Goal: Contribute content: Contribute content

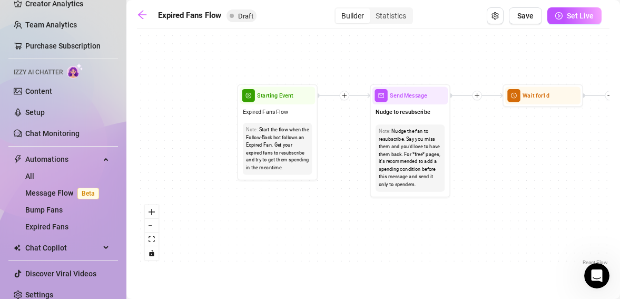
scroll to position [3142, 0]
click at [106, 246] on div "Chat Copilot" at bounding box center [63, 247] width 110 height 17
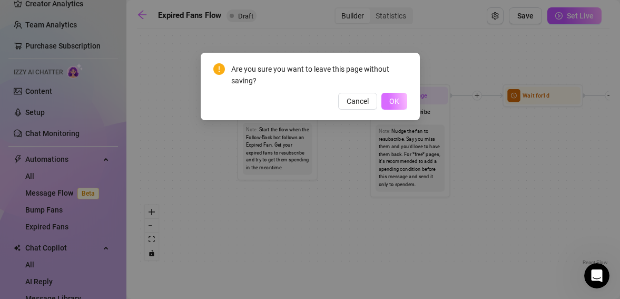
click at [389, 104] on span "OK" at bounding box center [394, 101] width 10 height 8
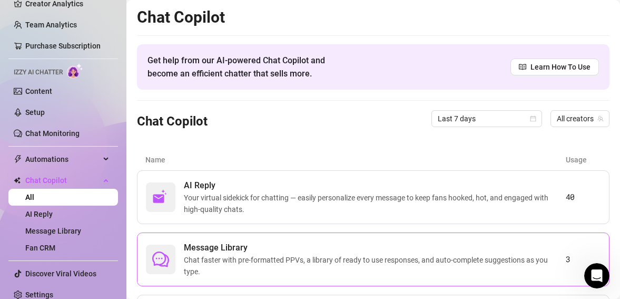
click at [304, 252] on span "Message Library" at bounding box center [375, 247] width 382 height 13
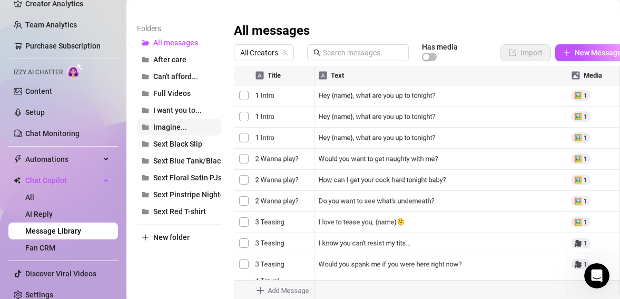
scroll to position [154, 0]
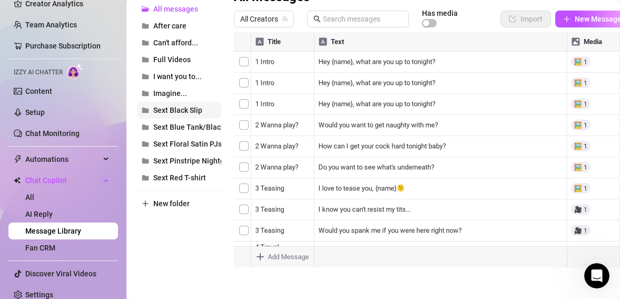
click at [177, 110] on span "Sext Black Slip" at bounding box center [177, 110] width 49 height 8
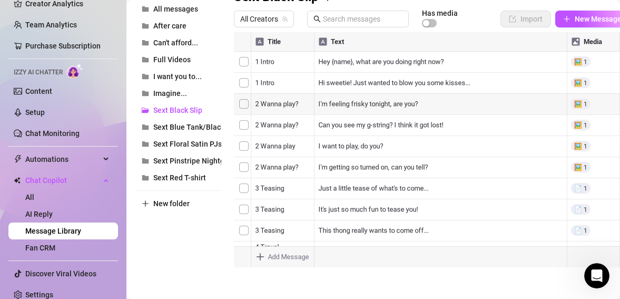
scroll to position [0, 0]
click at [201, 144] on span "Sext Floral Satin PJs" at bounding box center [187, 144] width 68 height 8
type textarea "Type your message here..."
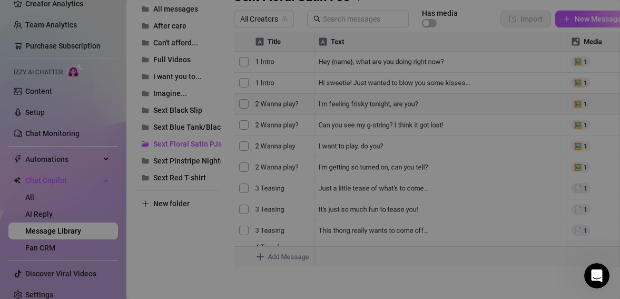
click at [260, 257] on body "Setup Creator Analytics Team Analytics Purchase Subscription Izzy AI Chatter Co…" at bounding box center [310, 149] width 620 height 299
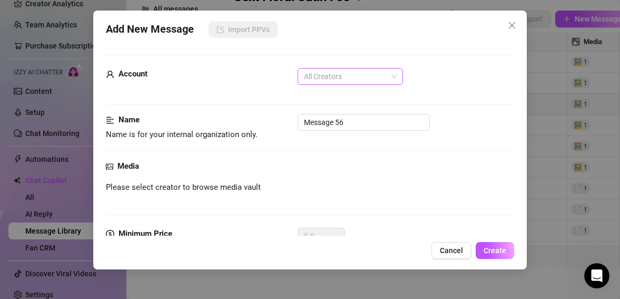
click at [364, 74] on span "All Creators" at bounding box center [350, 76] width 93 height 16
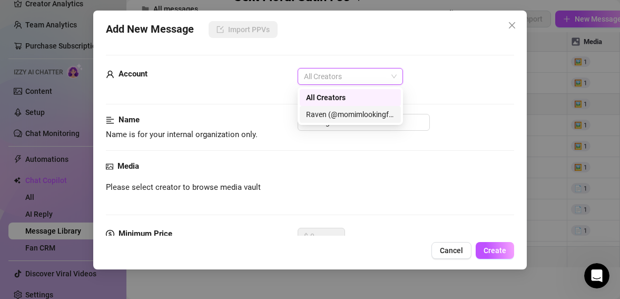
click at [347, 120] on div "Raven (@momimlookingfor)" at bounding box center [350, 115] width 88 height 12
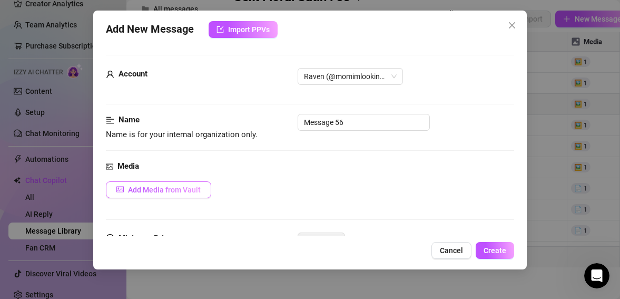
click at [196, 189] on span "Add Media from Vault" at bounding box center [164, 189] width 73 height 8
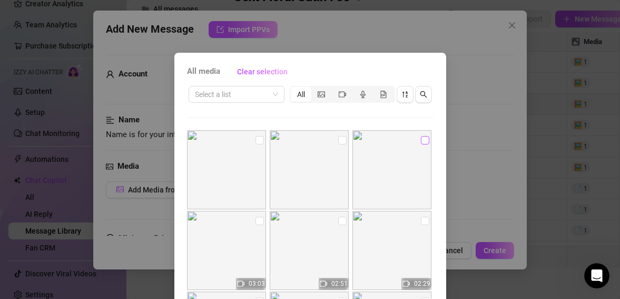
click at [426, 139] on input "checkbox" at bounding box center [425, 140] width 8 height 8
checkbox input "true"
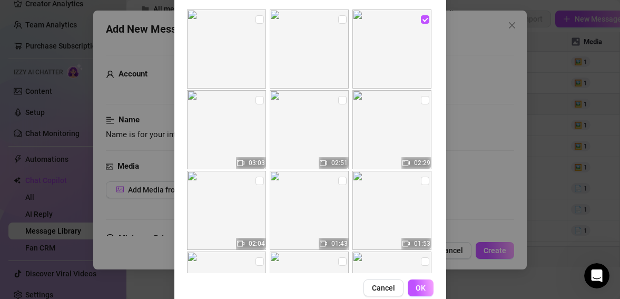
scroll to position [127, 0]
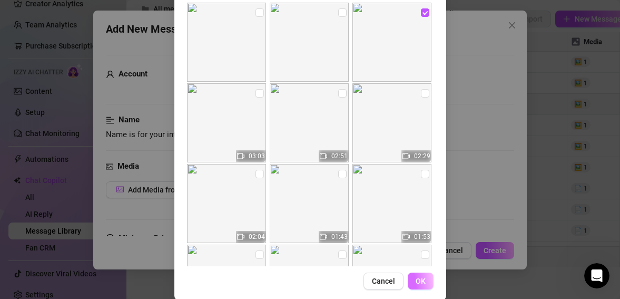
click at [420, 280] on span "OK" at bounding box center [421, 281] width 10 height 8
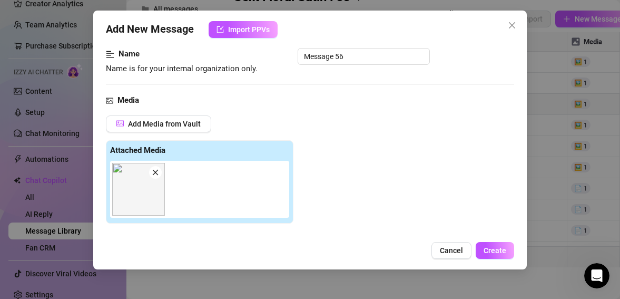
scroll to position [63, 0]
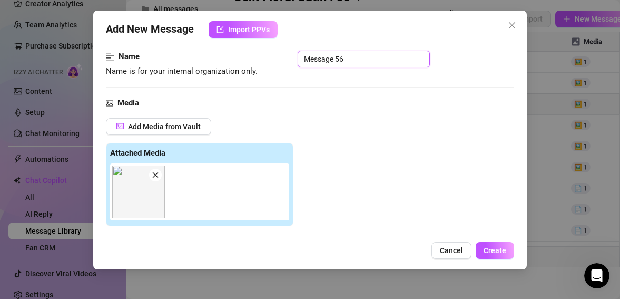
drag, startPoint x: 360, startPoint y: 59, endPoint x: 284, endPoint y: 58, distance: 76.4
click at [284, 58] on div "Name Name is for your internal organization only. Message 56" at bounding box center [310, 64] width 409 height 27
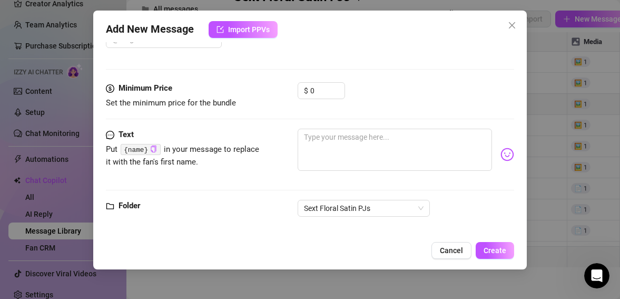
scroll to position [310, 0]
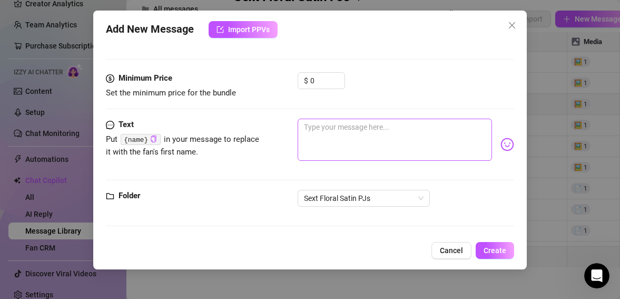
type input "1 Intro"
click at [343, 128] on textarea at bounding box center [395, 140] width 195 height 42
type textarea "H"
type textarea "He"
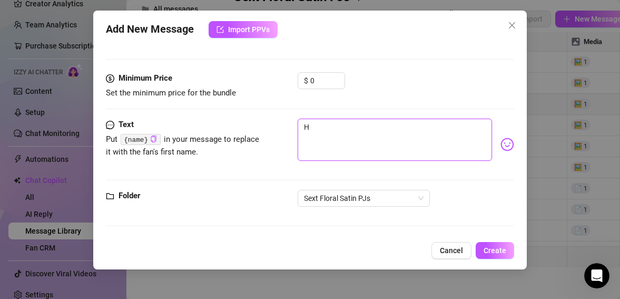
type textarea "He"
type textarea "Hey"
type textarea "Hey,"
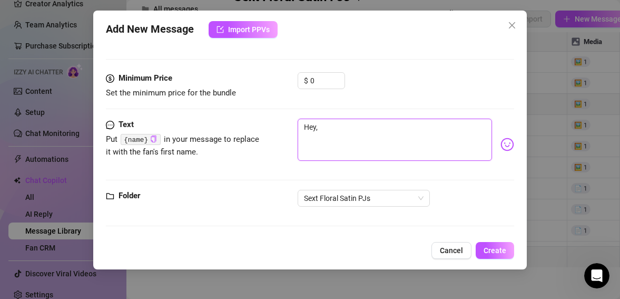
type textarea "Hey,"
type textarea "Hey, I"
type textarea "Hey, I'"
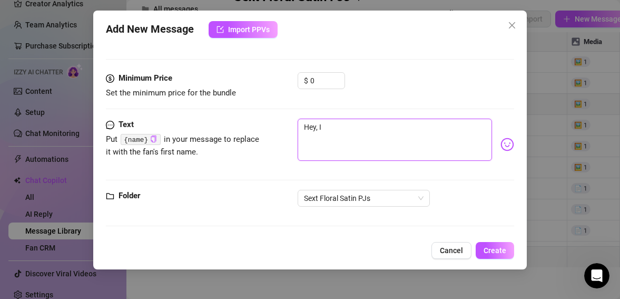
type textarea "Hey, I'"
type textarea "Hey, I'm"
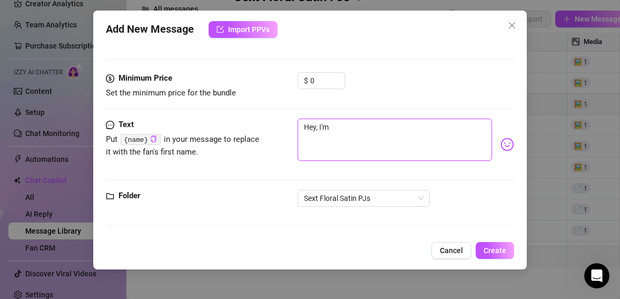
type textarea "Hey, I'm j"
type textarea "Hey, I'm ju"
type textarea "Hey, I'm jus"
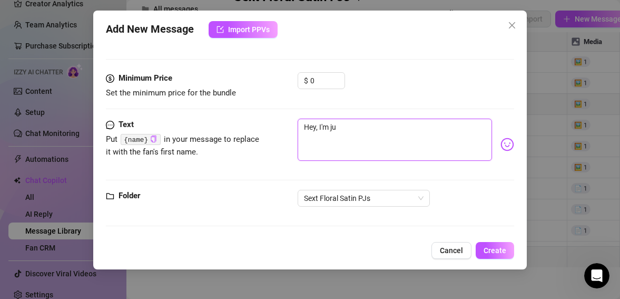
type textarea "Hey, I'm jus"
type textarea "Hey, I'm just"
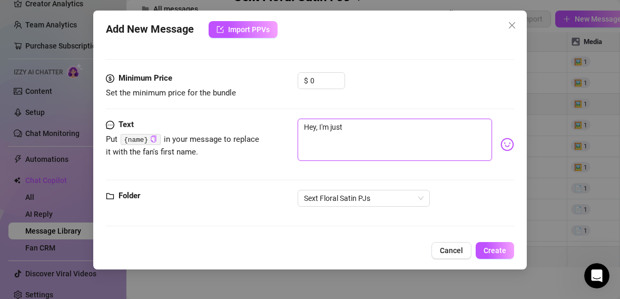
type textarea "Hey, I'm just w"
type textarea "Hey, I'm just wa"
type textarea "Hey, I'm just wat"
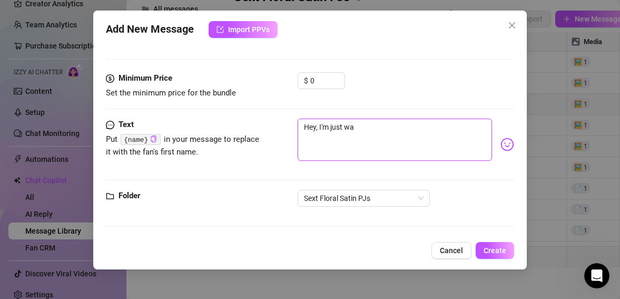
type textarea "Hey, I'm just wat"
type textarea "Hey, I'm just watc"
type textarea "Hey, I'm just watch"
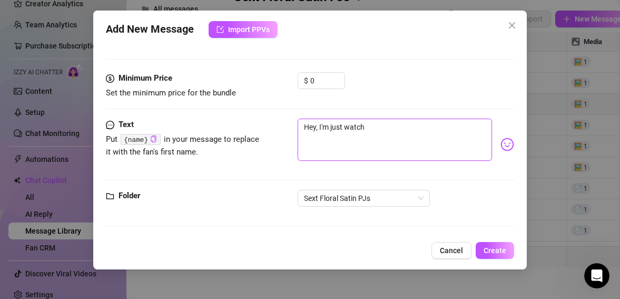
type textarea "Hey, I'm just watchi"
type textarea "Hey, I'm just watchin"
type textarea "Hey, I'm just watching"
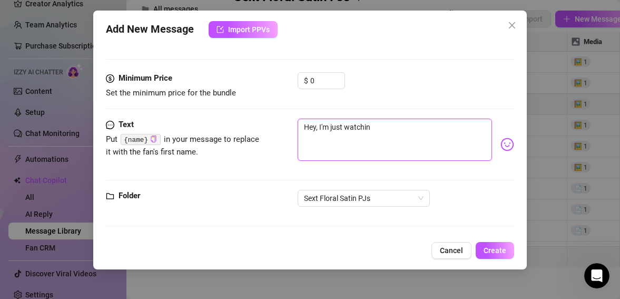
type textarea "Hey, I'm just watching"
type textarea "Hey, I'm just watching T"
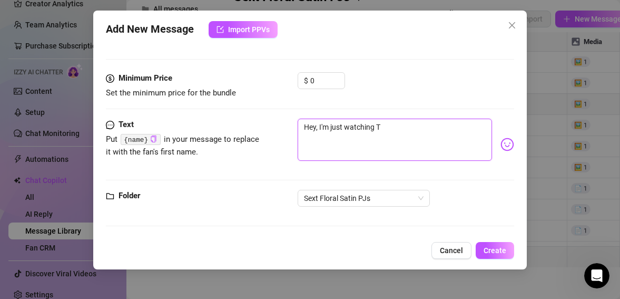
type textarea "Hey, I'm just watching TV"
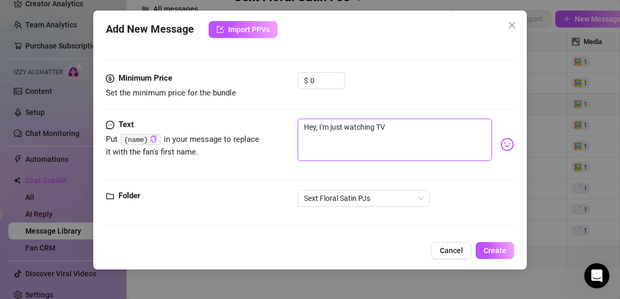
type textarea "Hey, I'm just watching TV"
type textarea "Hey, I'm just watching TV."
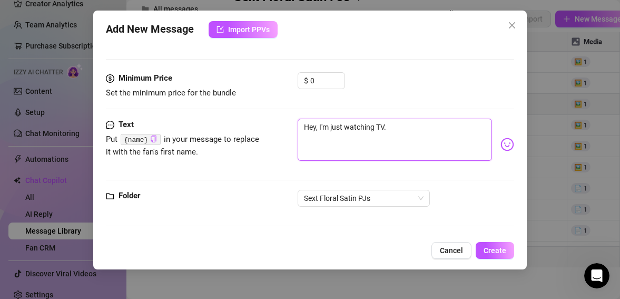
type textarea "Hey, I'm just watching TV. W"
type textarea "Hey, I'm just watching TV. Wh"
type textarea "Hey, I'm just watching TV. Wha"
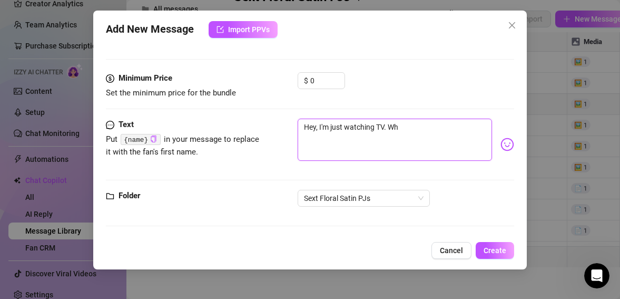
type textarea "Hey, I'm just watching TV. Wha"
type textarea "Hey, I'm just watching TV. What"
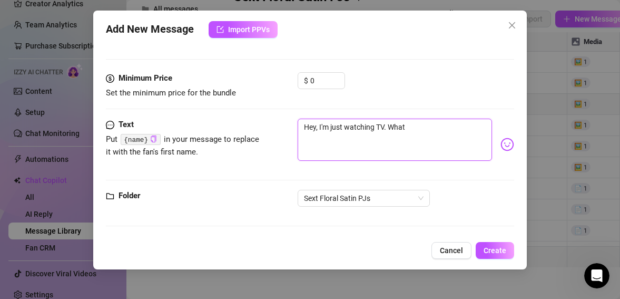
type textarea "Hey, I'm just watching TV. What A"
type textarea "Hey, I'm just watching TV. What"
type textarea "Hey, I'm just watching TV. What a"
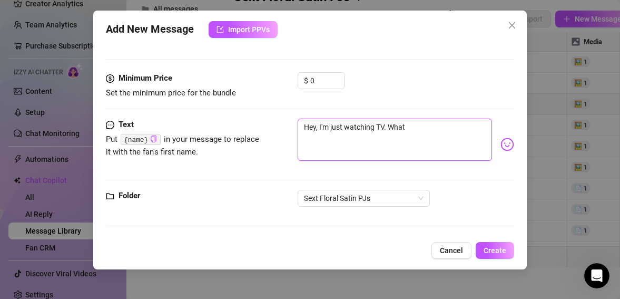
type textarea "Hey, I'm just watching TV. What a"
type textarea "Hey, I'm just watching TV. What ar"
type textarea "Hey, I'm just watching TV. What are"
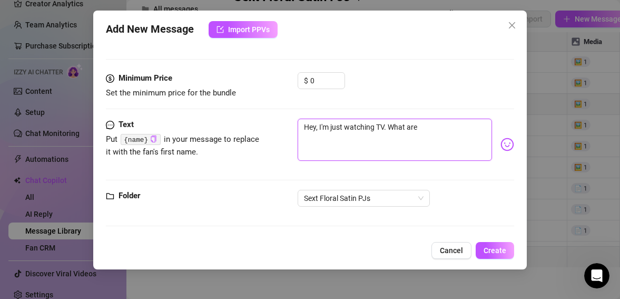
type textarea "Hey, I'm just watching TV. What are"
type textarea "Hey, I'm just watching TV. What are y"
type textarea "Hey, I'm just watching TV. What are yo"
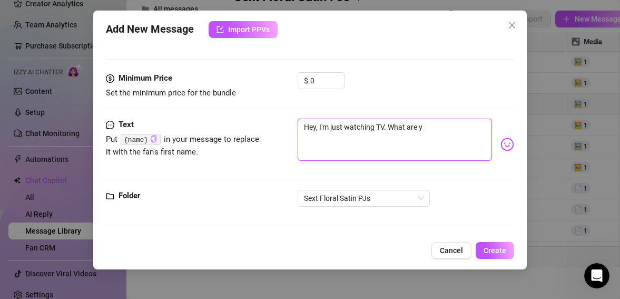
type textarea "Hey, I'm just watching TV. What are yo"
type textarea "Hey, I'm just watching TV. What are you"
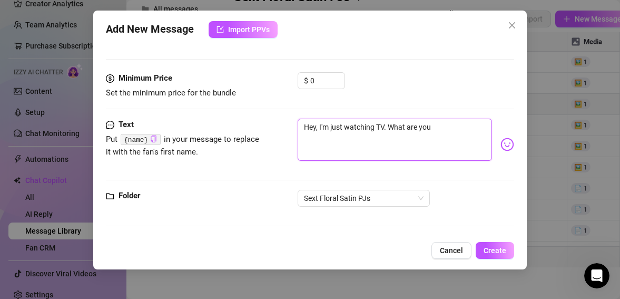
type textarea "Hey, I'm just watching TV. What are you u"
type textarea "Hey, I'm just watching TV. What are you up"
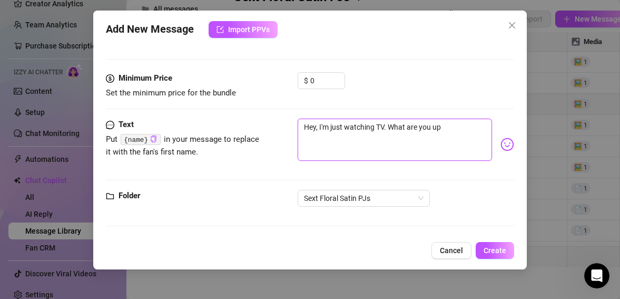
type textarea "Hey, I'm just watching TV. What are you up"
type textarea "Hey, I'm just watching TV. What are you up t"
type textarea "Hey, I'm just watching TV. What are you up to"
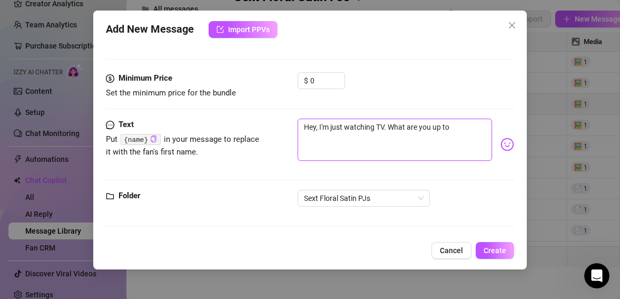
type textarea "Hey, I'm just watching TV. What are you up to"
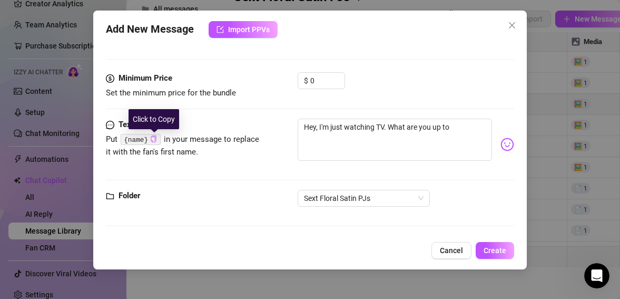
click at [153, 140] on icon "copy" at bounding box center [153, 138] width 7 height 7
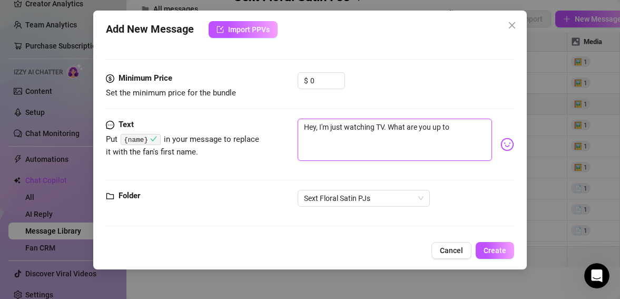
click at [455, 130] on textarea "Hey, I'm just watching TV. What are you up to" at bounding box center [395, 140] width 195 height 42
paste textarea "{name}"
type textarea "Hey, I'm just watching TV. What are you up to {name}"
type textarea "Hey, I'm just watching TV. What are you up to {name}?"
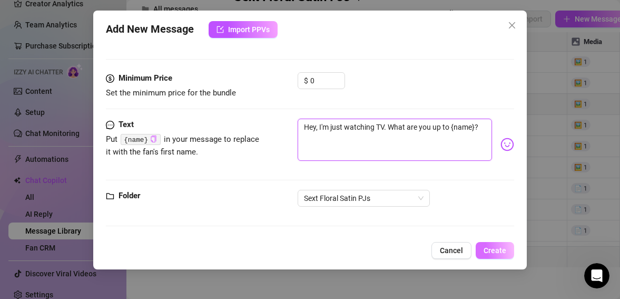
type textarea "Hey, I'm just watching TV. What are you up to {name}?"
click at [500, 250] on span "Create" at bounding box center [495, 250] width 23 height 8
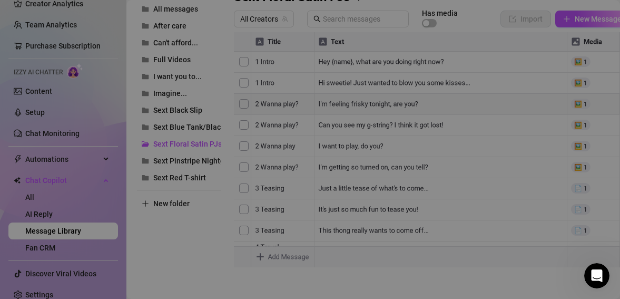
type textarea "Type your message here..."
click at [259, 259] on body "Setup Creator Analytics Team Analytics Purchase Subscription Izzy AI Chatter Co…" at bounding box center [310, 149] width 620 height 299
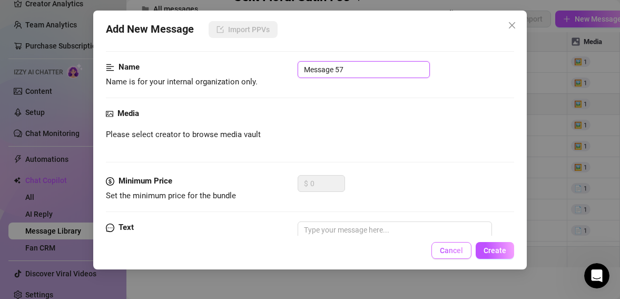
drag, startPoint x: 353, startPoint y: 124, endPoint x: 447, endPoint y: 251, distance: 157.5
click at [447, 251] on div "Add New Message Import PPVs Account All Creators Name Name is for your internal…" at bounding box center [310, 140] width 434 height 259
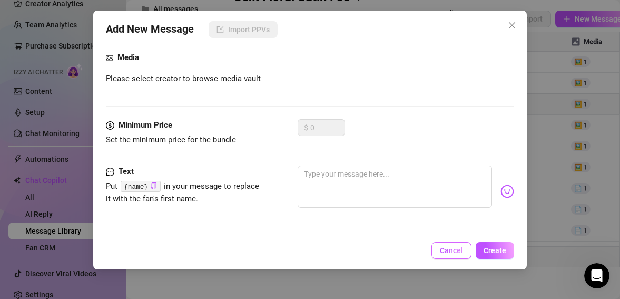
click at [447, 251] on span "Cancel" at bounding box center [451, 250] width 23 height 8
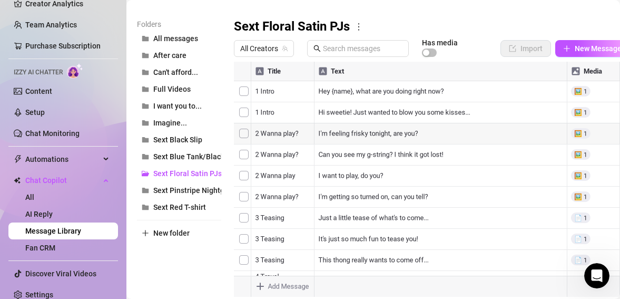
scroll to position [124, 0]
click at [283, 49] on icon "team" at bounding box center [285, 49] width 6 height 6
click at [281, 48] on span "All Creators" at bounding box center [263, 49] width 47 height 16
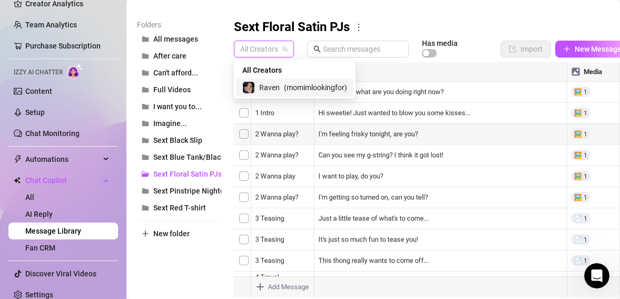
click at [289, 88] on span "( momimlookingfor )" at bounding box center [315, 88] width 63 height 12
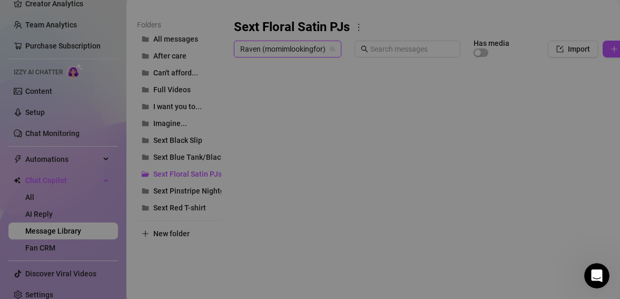
click at [262, 284] on body "Setup Creator Analytics Team Analytics Purchase Subscription Izzy AI Chatter Co…" at bounding box center [310, 149] width 620 height 299
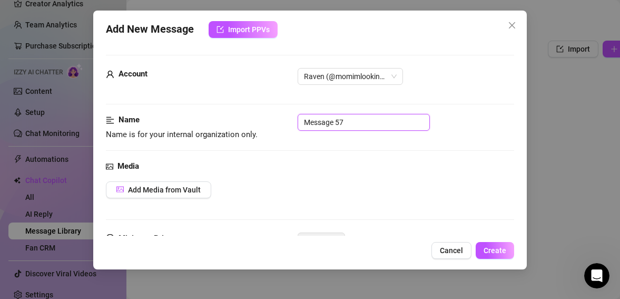
drag, startPoint x: 358, startPoint y: 122, endPoint x: 265, endPoint y: 121, distance: 92.7
click at [265, 121] on div "Name Name is for your internal organization only. Message 57" at bounding box center [310, 127] width 409 height 27
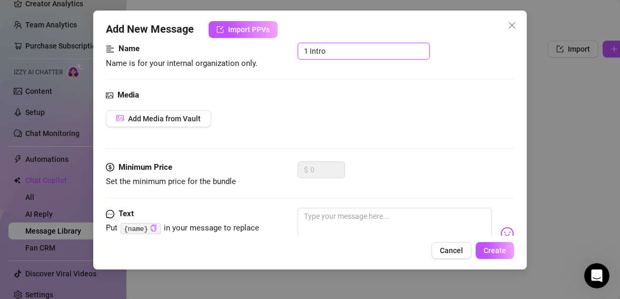
scroll to position [65, 0]
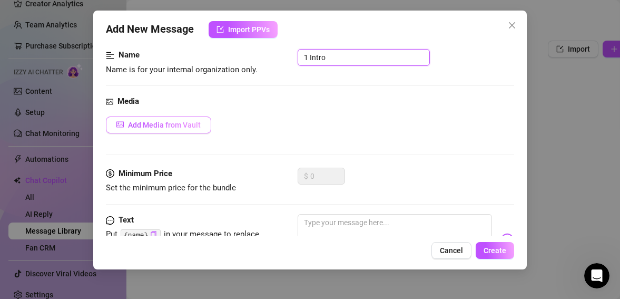
type input "1 Intro"
click at [188, 125] on span "Add Media from Vault" at bounding box center [164, 125] width 73 height 8
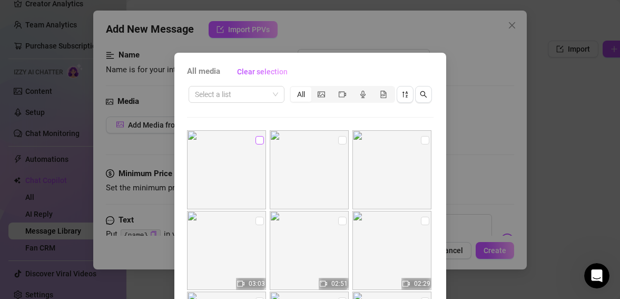
click at [261, 142] on input "checkbox" at bounding box center [259, 140] width 8 height 8
checkbox input "true"
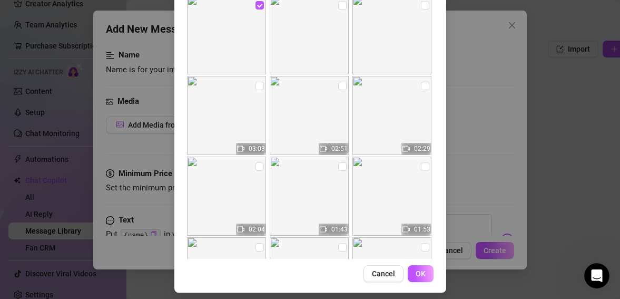
scroll to position [141, 0]
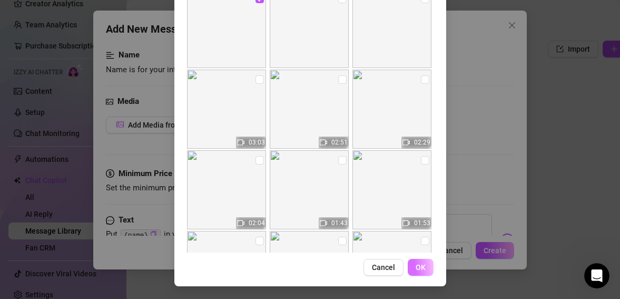
click at [426, 265] on button "OK" at bounding box center [421, 267] width 26 height 17
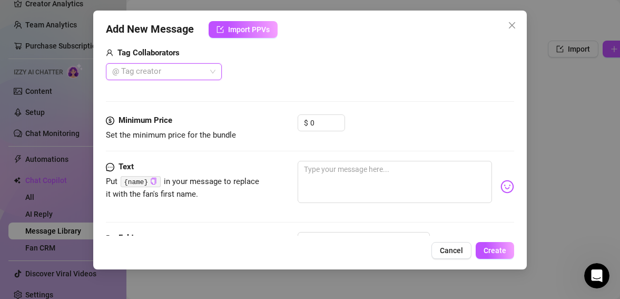
scroll to position [269, 0]
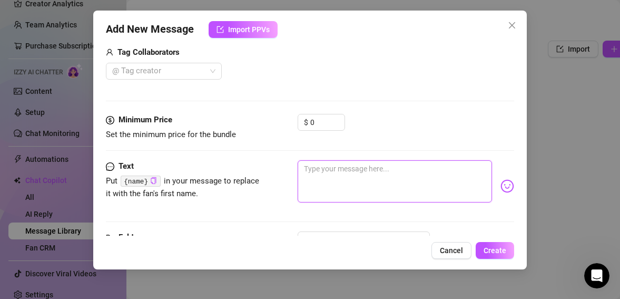
click at [363, 176] on textarea at bounding box center [395, 181] width 195 height 42
type textarea "H"
type textarea "Hi"
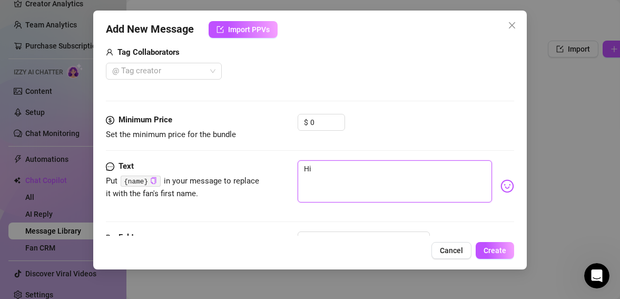
type textarea "Hi"
paste textarea "{name}"
type textarea "Hi {name}"
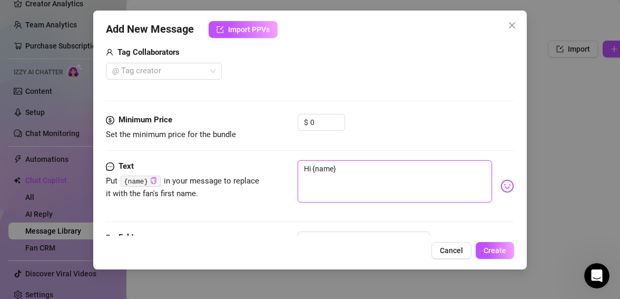
type textarea "Hi {name},"
type textarea "Hi {name}, w"
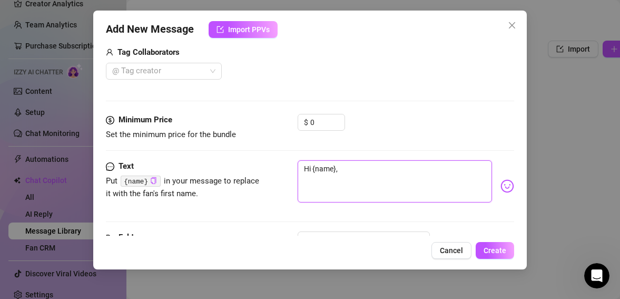
type textarea "Hi {name}, w"
type textarea "Hi {name}, wh"
type textarea "Hi {name}, wha"
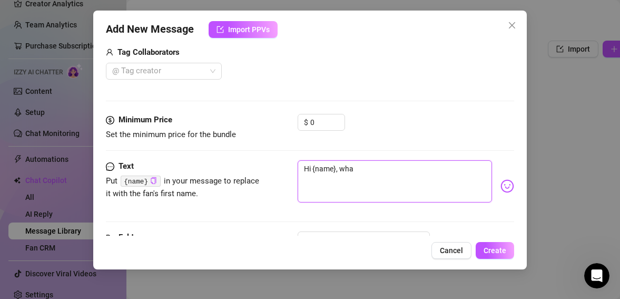
type textarea "Hi {name}, what"
type textarea "Hi {name}, what a"
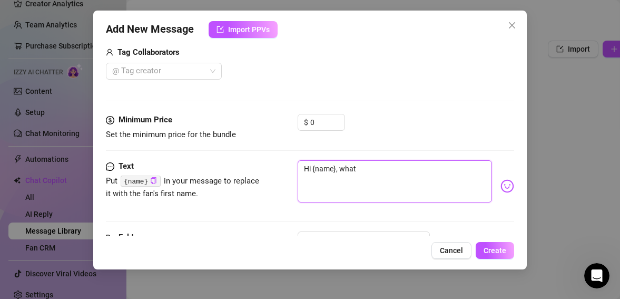
type textarea "Hi {name}, what a"
type textarea "Hi {name}, what ar"
type textarea "Hi {name}, what are"
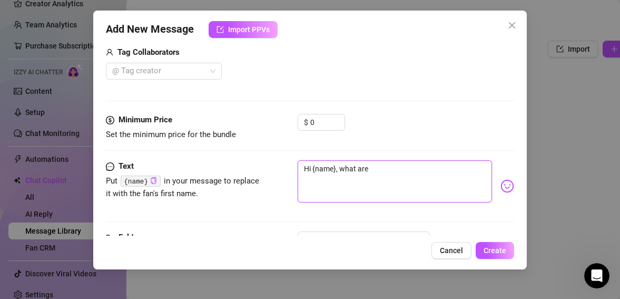
type textarea "Hi {name}, what are"
type textarea "Hi {name}, what are y"
type textarea "Hi {name}, what are yo"
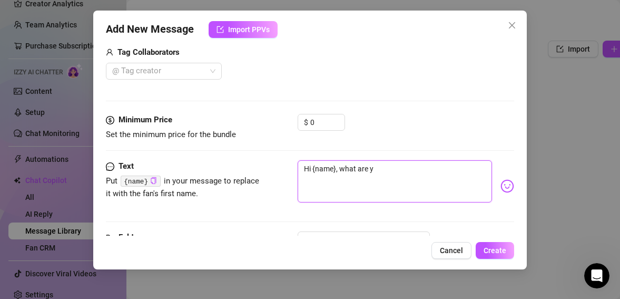
type textarea "Hi {name}, what are yo"
type textarea "Hi {name}, what are you"
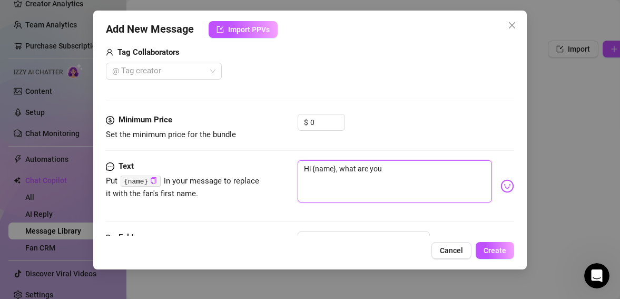
type textarea "Hi {name}, what are you d"
type textarea "Hi {name}, what are you do"
type textarea "Hi {name}, what are you doi"
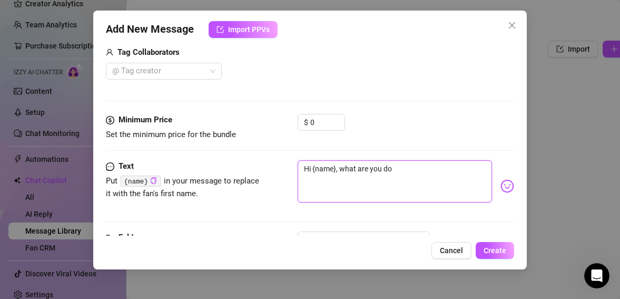
type textarea "Hi {name}, what are you doi"
type textarea "Hi {name}, what are you doin"
type textarea "Hi {name}, what are you doing"
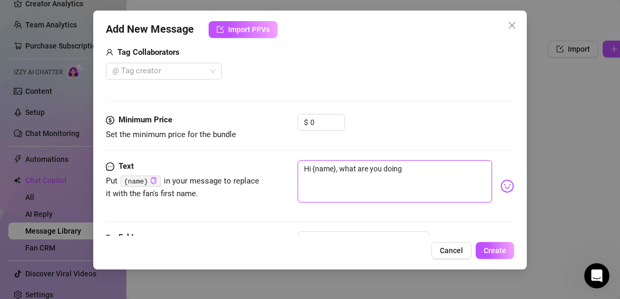
type textarea "Hi {name}, what are you doing"
type textarea "Hi {name}, what are you doing r"
type textarea "Hi {name}, what are you doing rn"
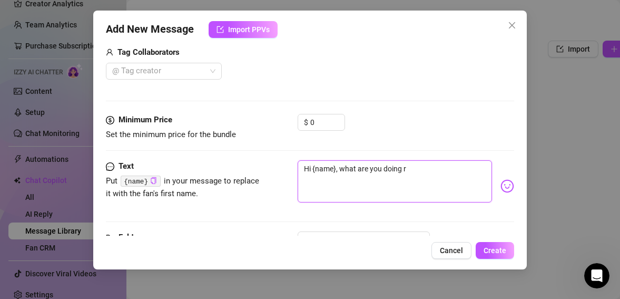
type textarea "Hi {name}, what are you doing rn"
type textarea "Hi {name}, what are you doing rn?"
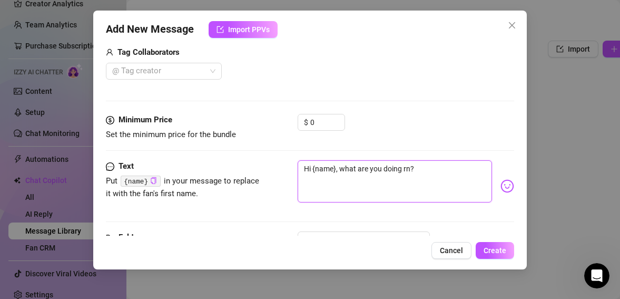
type textarea "Hi {name}, what are you doing rn? H"
type textarea "Hi {name}, what are you doing rn? Ha"
type textarea "Hi {name}, what are you doing rn? Hav"
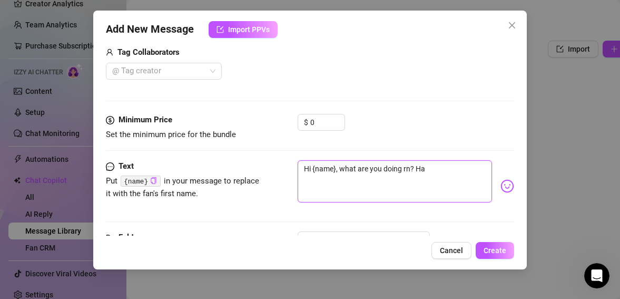
type textarea "Hi {name}, what are you doing rn? Hav"
type textarea "Hi {name}, what are you doing rn? Have"
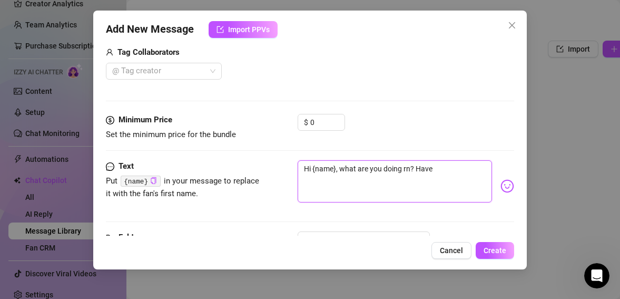
type textarea "Hi {name}, what are you doing rn? Have y"
type textarea "Hi {name}, what are you doing rn? Have yo"
type textarea "Hi {name}, what are you doing rn? Have you"
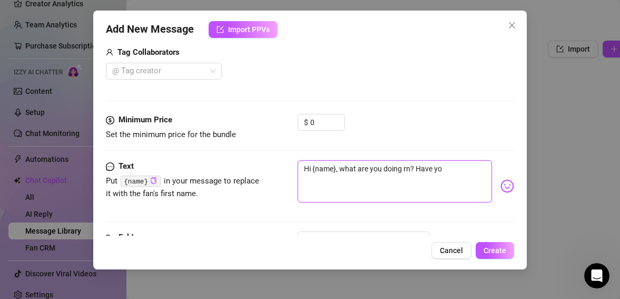
type textarea "Hi {name}, what are you doing rn? Have you"
type textarea "Hi {name}, what are you doing rn? Have you b"
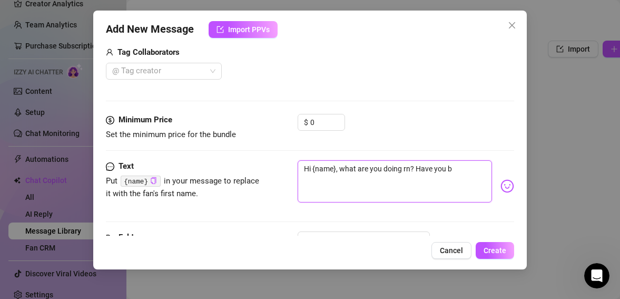
type textarea "Hi {name}, what are you doing rn? Have you be"
type textarea "Hi {name}, what are you doing rn? Have you bee"
type textarea "Hi {name}, what are you doing rn? Have you been"
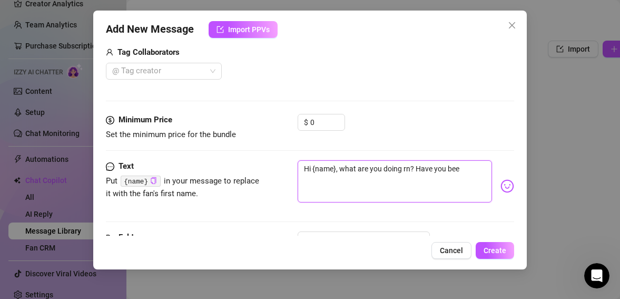
type textarea "Hi {name}, what are you doing rn? Have you been"
type textarea "Hi {name}, what are you doing rn? Have you been t"
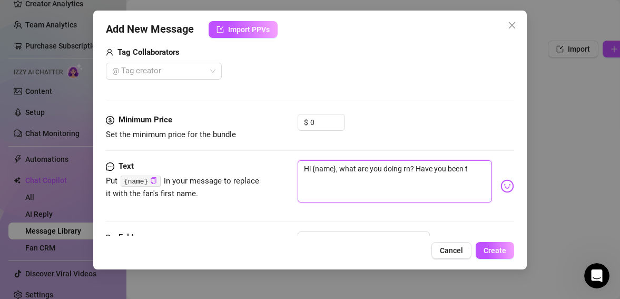
type textarea "Hi {name}, what are you doing rn? Have you been th"
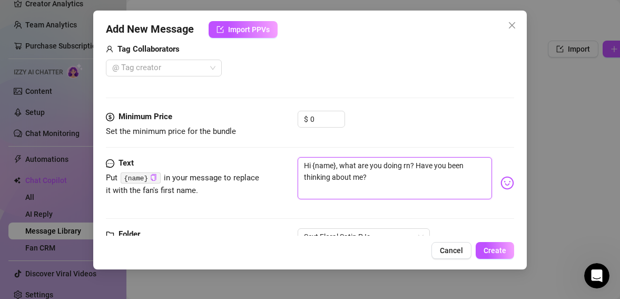
scroll to position [310, 0]
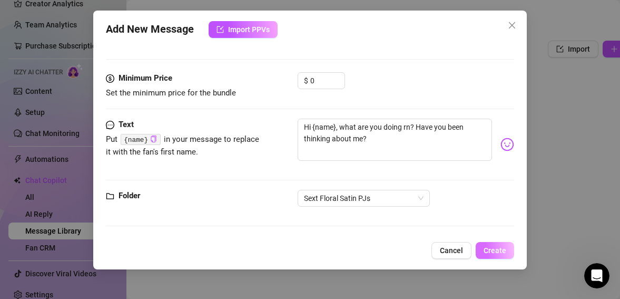
click at [501, 250] on span "Create" at bounding box center [495, 250] width 23 height 8
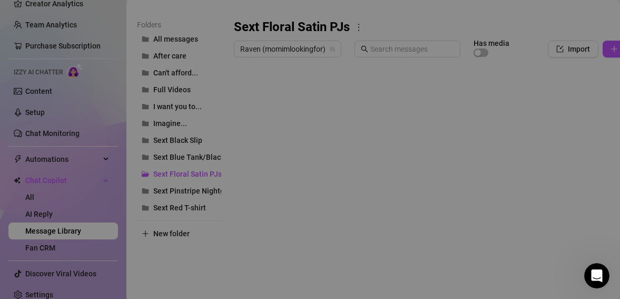
click at [260, 285] on body "Setup Creator Analytics Team Analytics Purchase Subscription Izzy AI Chatter Co…" at bounding box center [310, 149] width 620 height 299
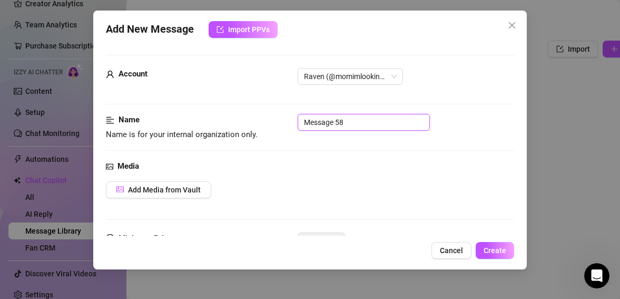
drag, startPoint x: 352, startPoint y: 123, endPoint x: 284, endPoint y: 116, distance: 67.8
click at [284, 116] on div "Name Name is for your internal organization only. Message 58" at bounding box center [310, 127] width 409 height 27
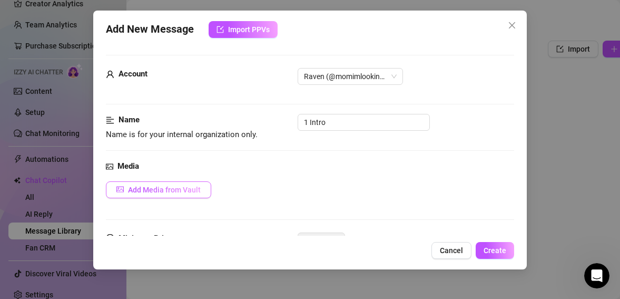
click at [142, 192] on span "Add Media from Vault" at bounding box center [164, 189] width 73 height 8
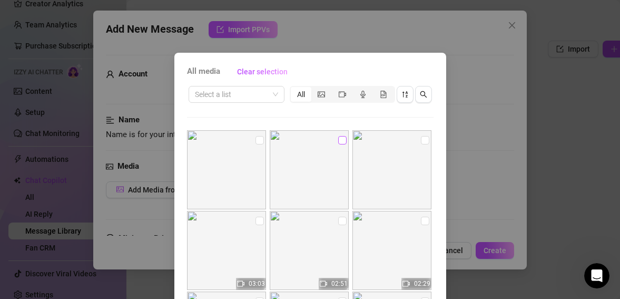
click at [342, 141] on input "checkbox" at bounding box center [342, 140] width 8 height 8
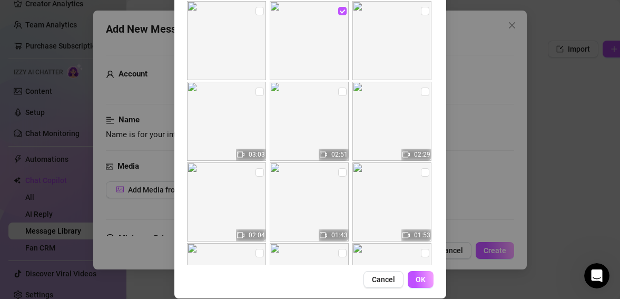
scroll to position [141, 0]
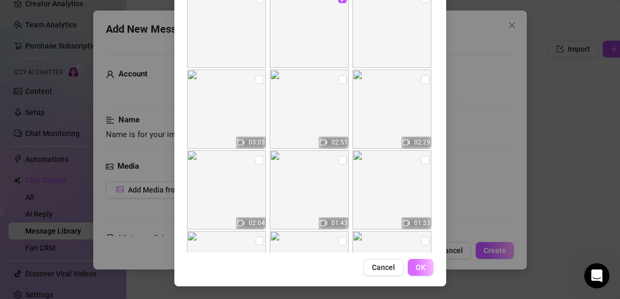
click at [423, 269] on span "OK" at bounding box center [421, 267] width 10 height 8
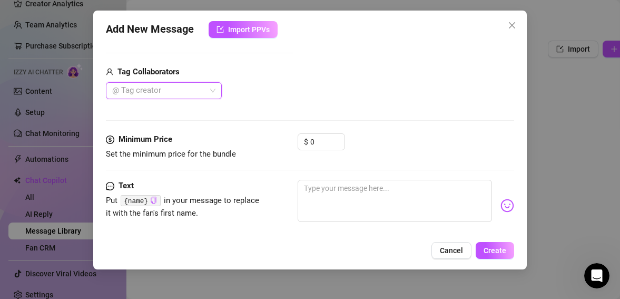
scroll to position [251, 0]
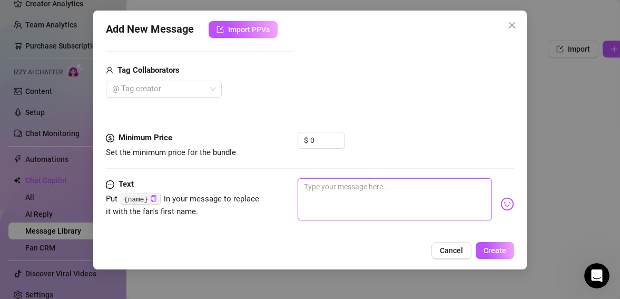
click at [373, 188] on textarea at bounding box center [395, 199] width 195 height 42
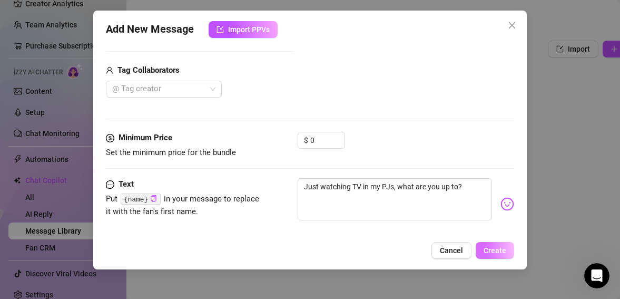
click at [504, 248] on span "Create" at bounding box center [495, 250] width 23 height 8
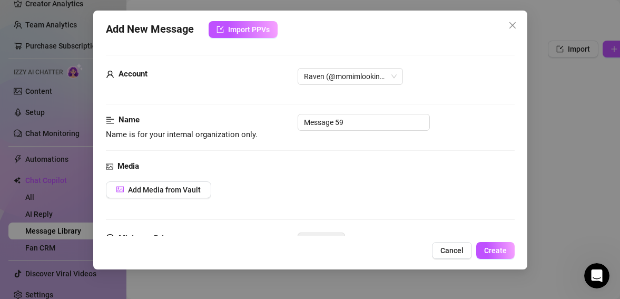
click at [260, 287] on body "Setup Creator Analytics Team Analytics Purchase Subscription Izzy AI Chatter Co…" at bounding box center [310, 149] width 620 height 299
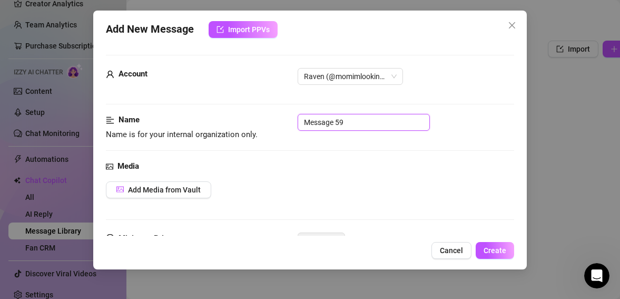
drag, startPoint x: 360, startPoint y: 120, endPoint x: 295, endPoint y: 119, distance: 64.3
click at [295, 119] on div "Name Name is for your internal organization only. Message 59" at bounding box center [310, 127] width 409 height 27
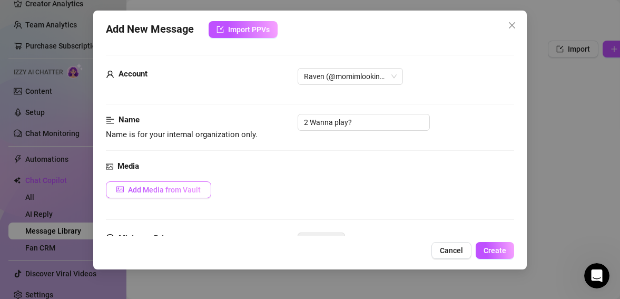
click at [198, 191] on span "Add Media from Vault" at bounding box center [164, 189] width 73 height 8
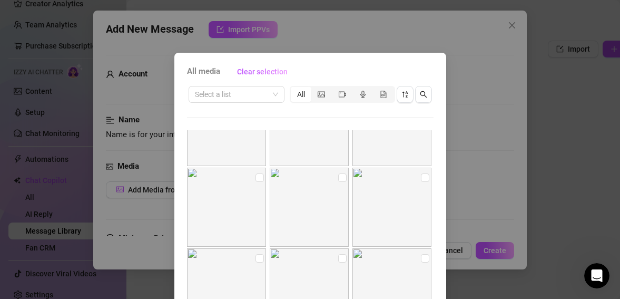
scroll to position [519, 0]
click at [260, 186] on input "checkbox" at bounding box center [259, 185] width 8 height 8
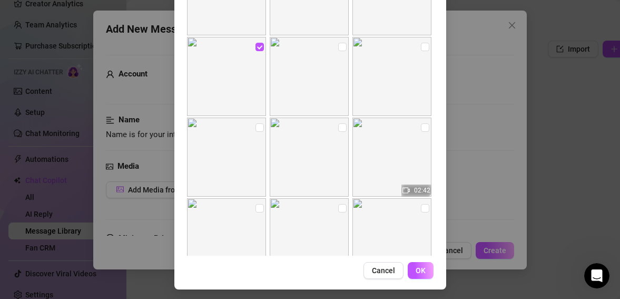
scroll to position [141, 0]
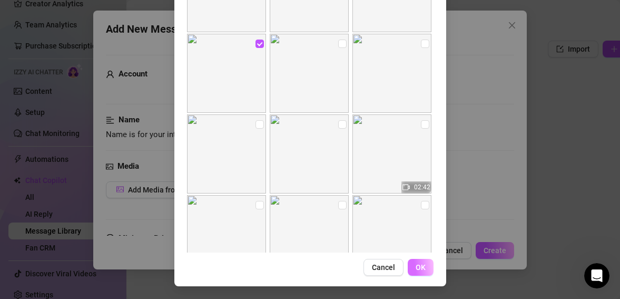
click at [419, 272] on button "OK" at bounding box center [421, 267] width 26 height 17
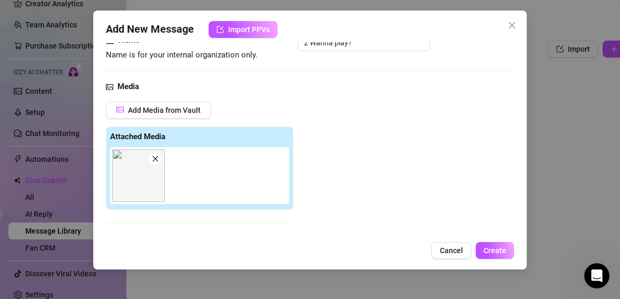
scroll to position [74, 0]
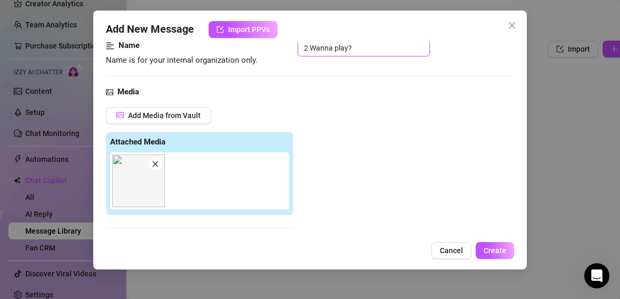
click at [389, 50] on input "2 Wanna play?" at bounding box center [364, 48] width 132 height 17
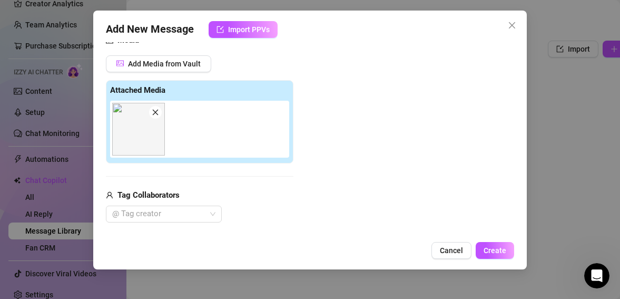
scroll to position [125, 0]
click at [155, 114] on icon "close" at bounding box center [155, 112] width 7 height 7
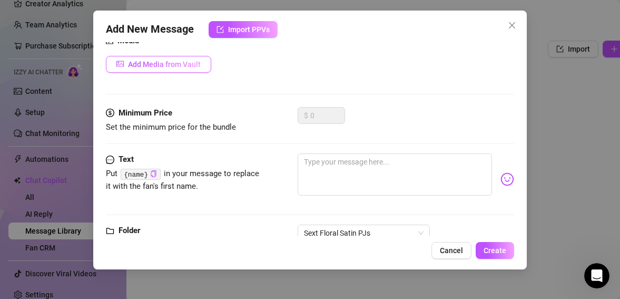
click at [171, 62] on span "Add Media from Vault" at bounding box center [164, 64] width 73 height 8
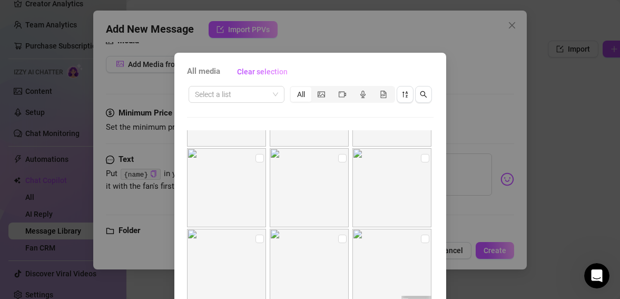
scroll to position [552, 0]
click at [260, 151] on input "checkbox" at bounding box center [259, 152] width 8 height 8
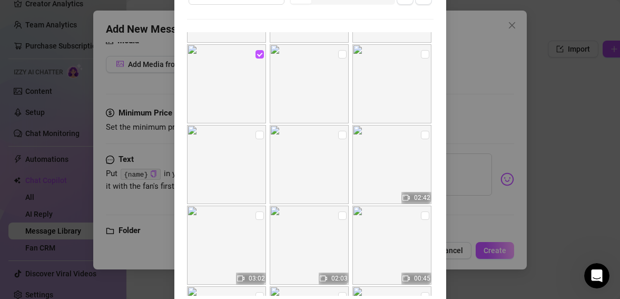
scroll to position [141, 0]
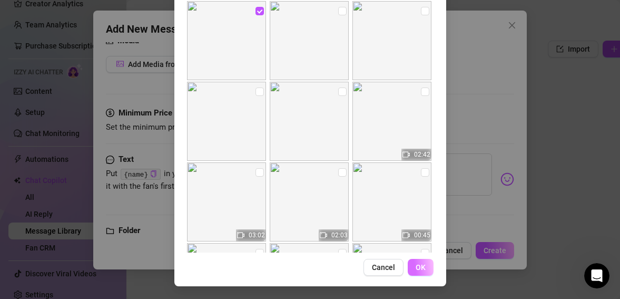
click at [420, 271] on button "OK" at bounding box center [421, 267] width 26 height 17
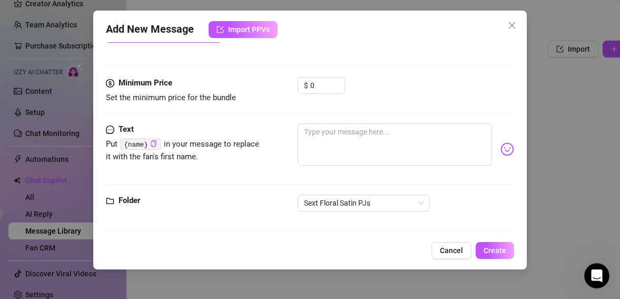
scroll to position [310, 0]
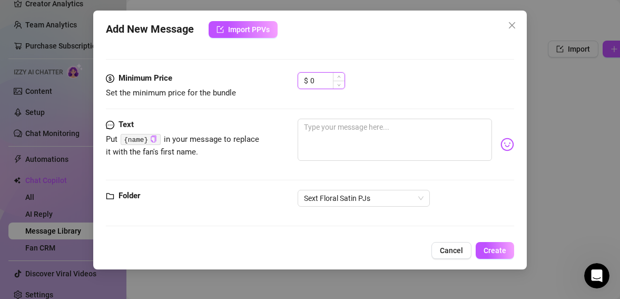
drag, startPoint x: 318, startPoint y: 84, endPoint x: 308, endPoint y: 84, distance: 10.5
click at [308, 84] on div "$ 0" at bounding box center [321, 80] width 47 height 17
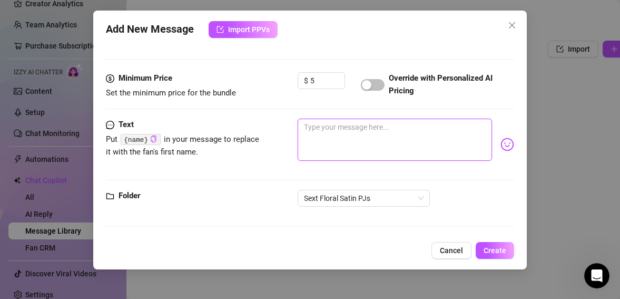
click at [351, 129] on textarea at bounding box center [395, 140] width 195 height 42
paste textarea "{name}"
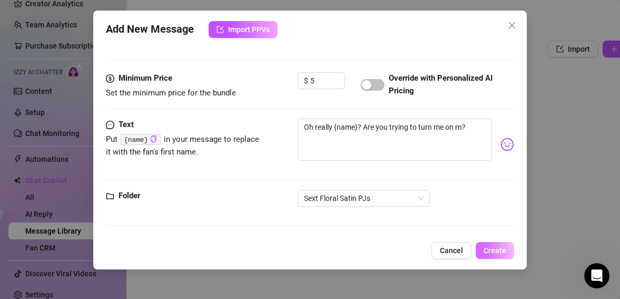
click at [501, 252] on span "Create" at bounding box center [495, 250] width 23 height 8
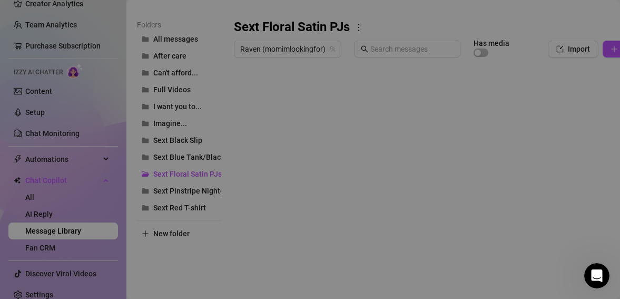
click at [261, 288] on body "Setup Creator Analytics Team Analytics Purchase Subscription Izzy AI Chatter Co…" at bounding box center [310, 149] width 620 height 299
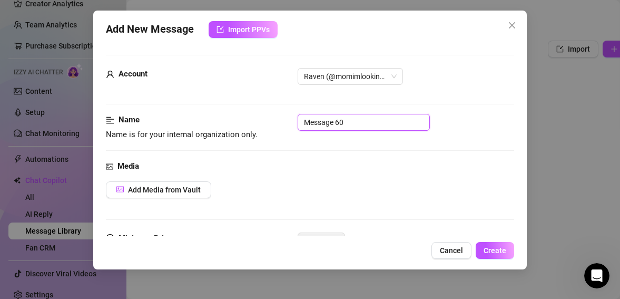
drag, startPoint x: 349, startPoint y: 123, endPoint x: 234, endPoint y: 129, distance: 115.0
click at [234, 129] on div "Name Name is for your internal organization only. Message 60" at bounding box center [310, 127] width 409 height 27
drag, startPoint x: 343, startPoint y: 120, endPoint x: 262, endPoint y: 120, distance: 81.1
click at [262, 120] on div "Name Name is for your internal organization only. Message 602 Wanna play" at bounding box center [310, 127] width 409 height 27
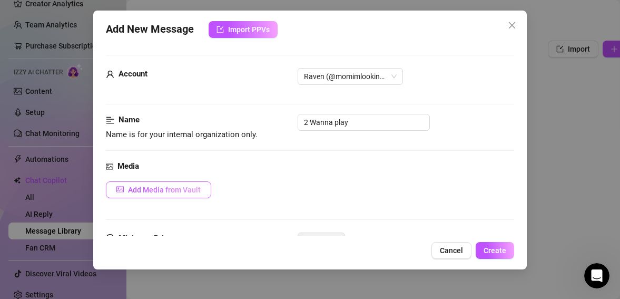
click at [189, 188] on span "Add Media from Vault" at bounding box center [164, 189] width 73 height 8
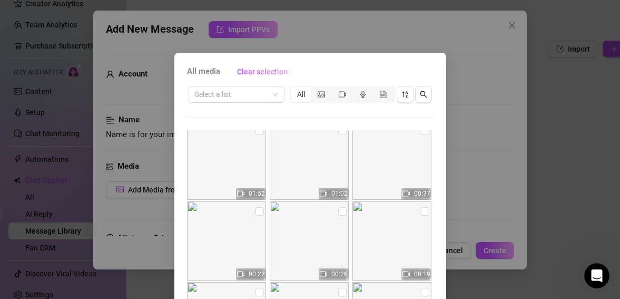
scroll to position [366, 0]
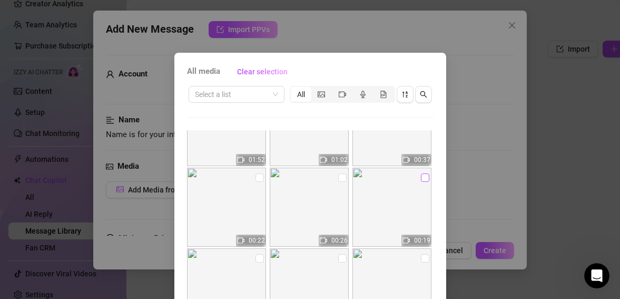
click at [425, 178] on input "checkbox" at bounding box center [425, 177] width 8 height 8
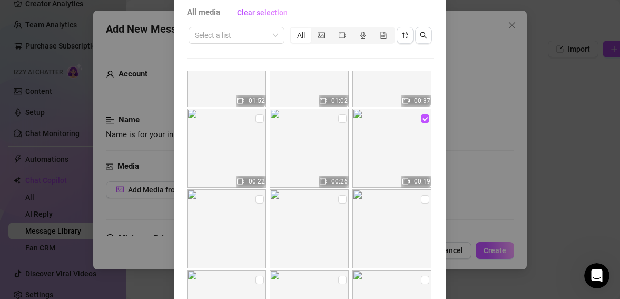
scroll to position [141, 0]
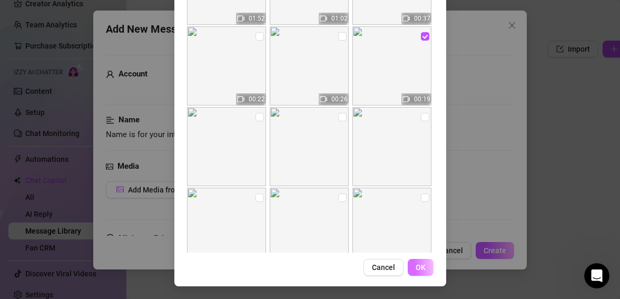
click at [420, 264] on span "OK" at bounding box center [421, 267] width 10 height 8
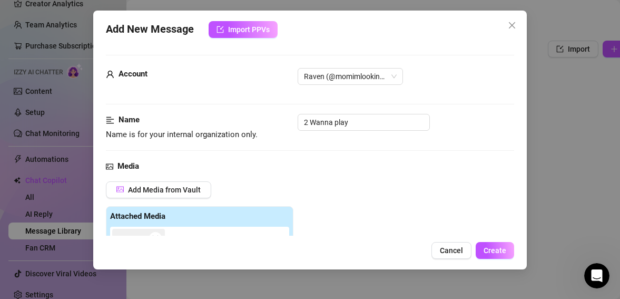
scroll to position [201, 0]
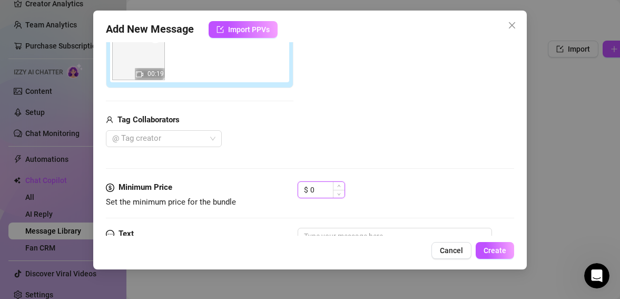
drag, startPoint x: 323, startPoint y: 188, endPoint x: 305, endPoint y: 188, distance: 17.4
click at [305, 188] on div "$ 0" at bounding box center [321, 189] width 47 height 17
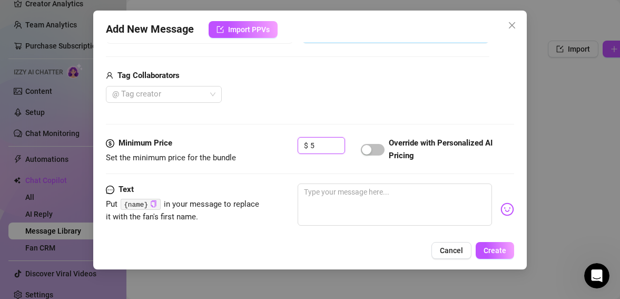
scroll to position [263, 0]
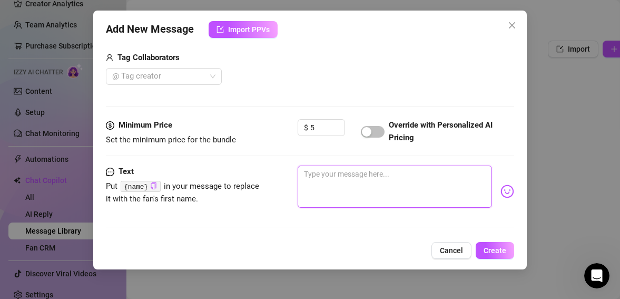
click at [368, 173] on textarea at bounding box center [395, 186] width 195 height 42
paste textarea "{name}"
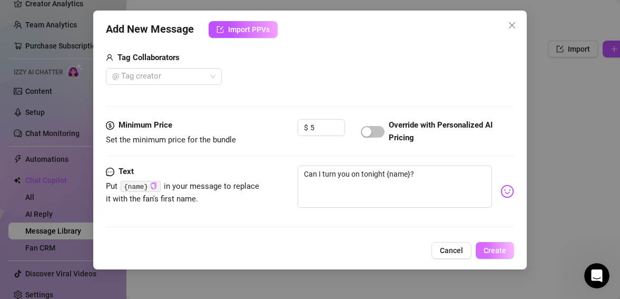
click at [502, 250] on span "Create" at bounding box center [495, 250] width 23 height 8
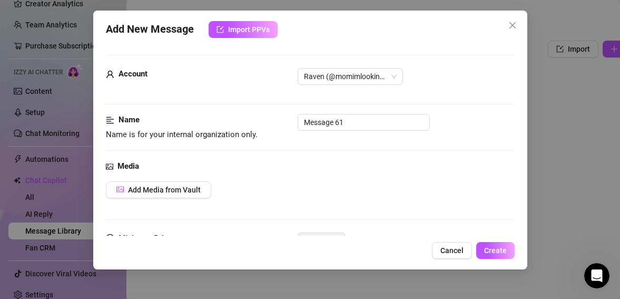
click at [262, 287] on body "Setup Creator Analytics Team Analytics Purchase Subscription Izzy AI Chatter Co…" at bounding box center [310, 149] width 620 height 299
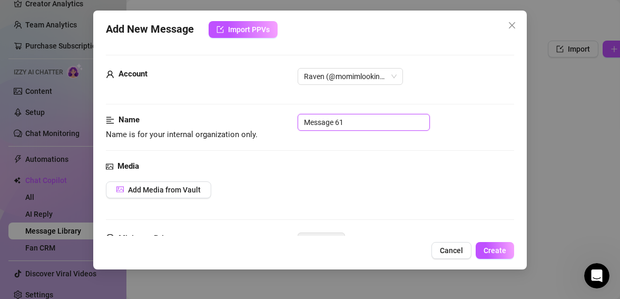
drag, startPoint x: 351, startPoint y: 123, endPoint x: 250, endPoint y: 127, distance: 101.2
click at [250, 127] on div "Name Name is for your internal organization only. Message 61" at bounding box center [310, 127] width 409 height 27
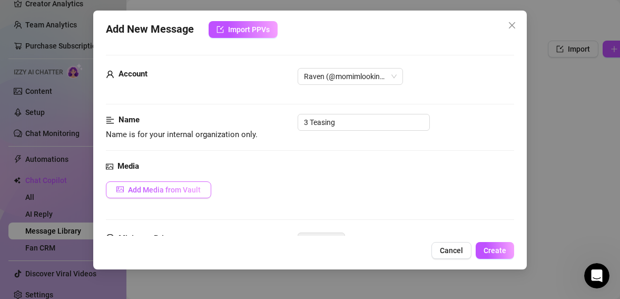
click at [190, 190] on span "Add Media from Vault" at bounding box center [164, 189] width 73 height 8
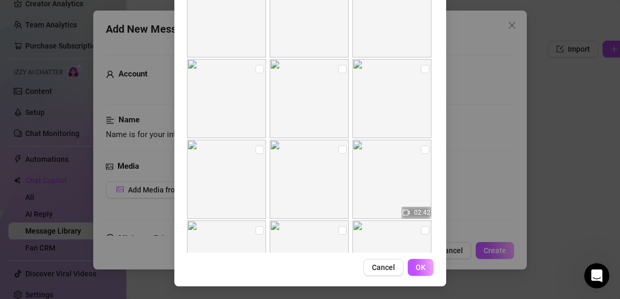
scroll to position [500, 0]
click at [260, 145] on input "checkbox" at bounding box center [259, 144] width 8 height 8
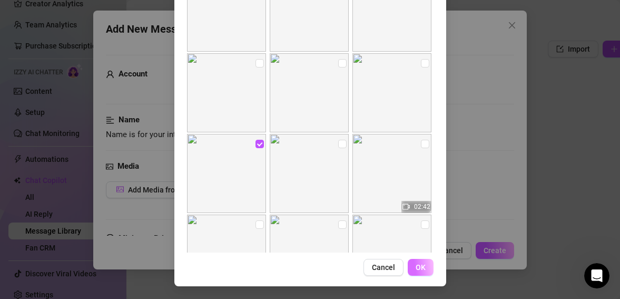
click at [418, 265] on span "OK" at bounding box center [421, 267] width 10 height 8
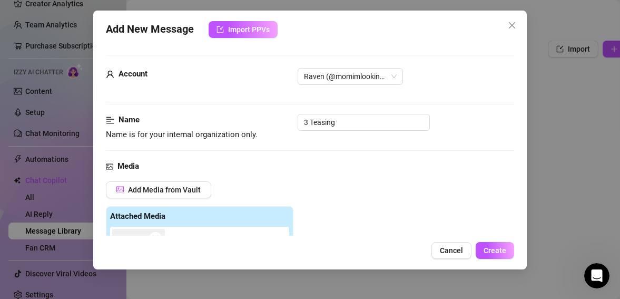
scroll to position [201, 0]
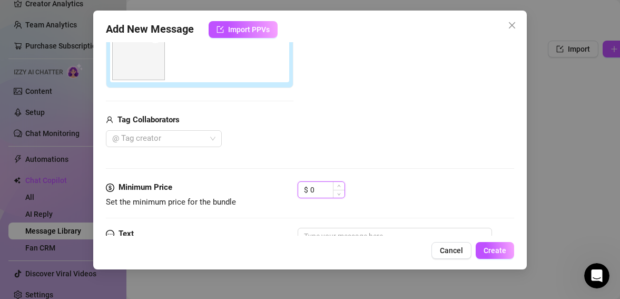
click at [309, 189] on div "$ 0" at bounding box center [321, 189] width 47 height 17
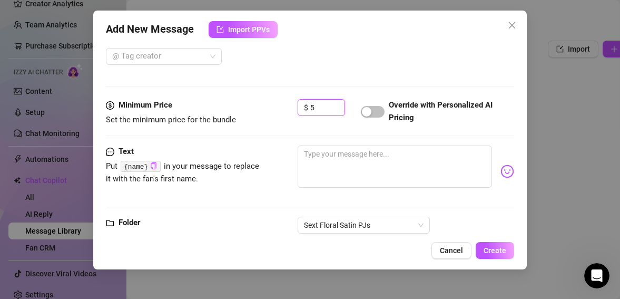
scroll to position [286, 0]
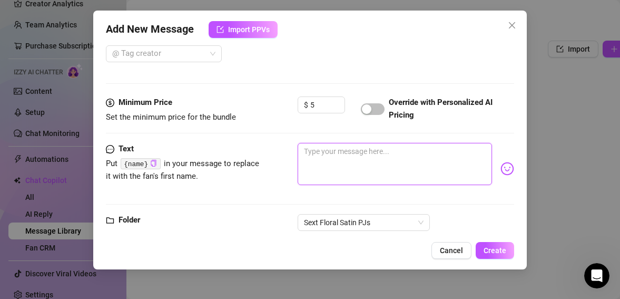
click at [354, 156] on textarea at bounding box center [395, 164] width 195 height 42
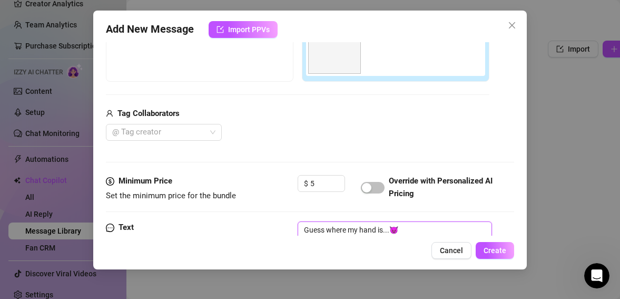
scroll to position [214, 0]
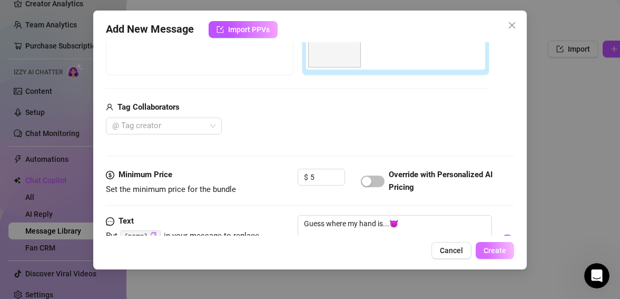
click at [496, 250] on span "Create" at bounding box center [495, 250] width 23 height 8
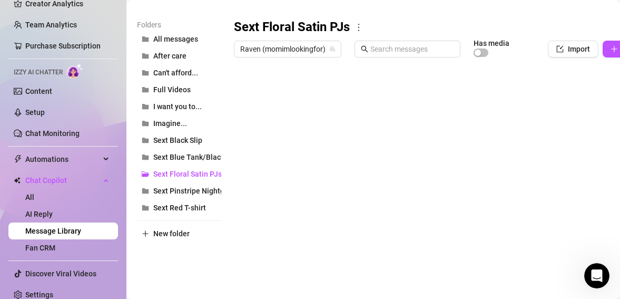
click at [260, 284] on body "Setup Creator Analytics Team Analytics Purchase Subscription Izzy AI Chatter Co…" at bounding box center [310, 149] width 620 height 299
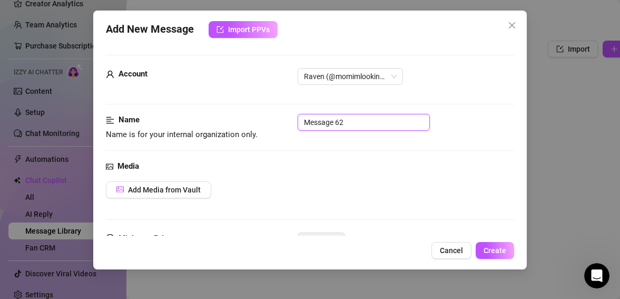
drag, startPoint x: 356, startPoint y: 123, endPoint x: 267, endPoint y: 131, distance: 89.4
click at [267, 131] on div "Name Name is for your internal organization only. Message 62" at bounding box center [310, 127] width 409 height 27
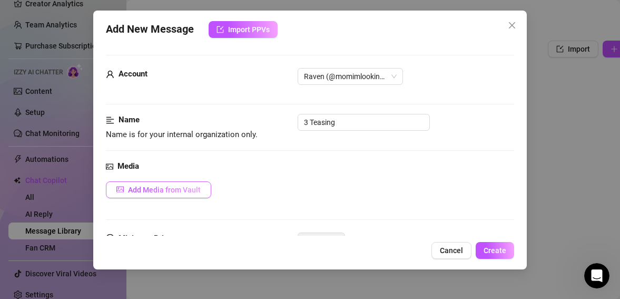
click at [188, 189] on span "Add Media from Vault" at bounding box center [164, 189] width 73 height 8
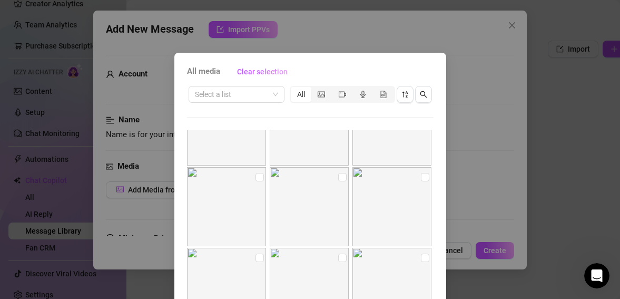
scroll to position [528, 0]
click at [427, 177] on input "checkbox" at bounding box center [425, 176] width 8 height 8
click at [342, 177] on input "checkbox" at bounding box center [342, 176] width 8 height 8
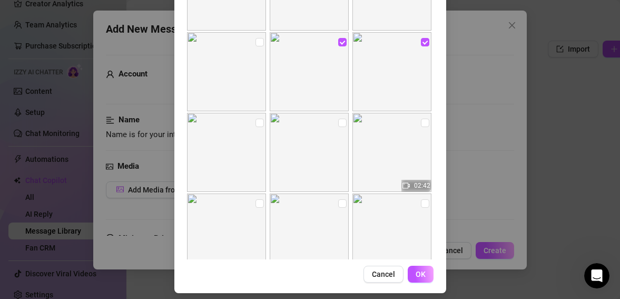
scroll to position [137, 0]
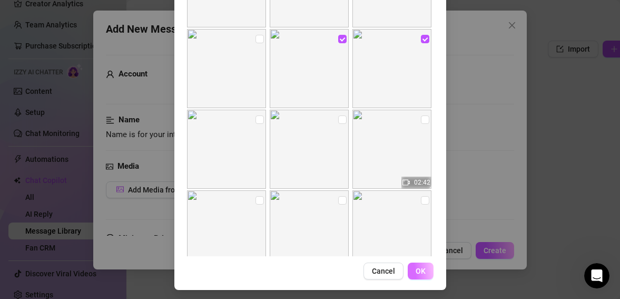
click at [423, 267] on span "OK" at bounding box center [421, 271] width 10 height 8
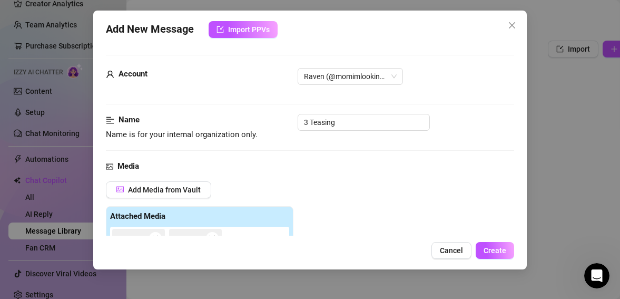
scroll to position [201, 0]
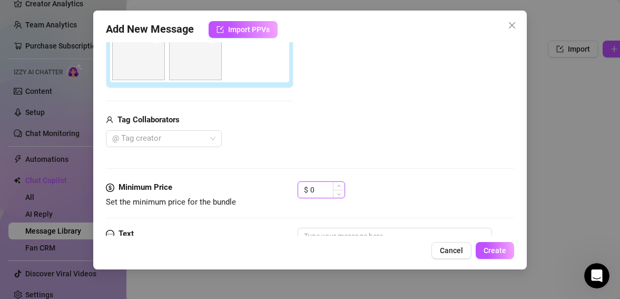
drag, startPoint x: 315, startPoint y: 189, endPoint x: 308, endPoint y: 189, distance: 7.4
click at [308, 189] on div "$ 0" at bounding box center [321, 189] width 47 height 17
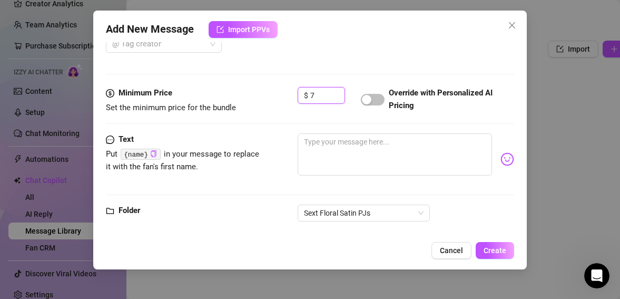
scroll to position [310, 0]
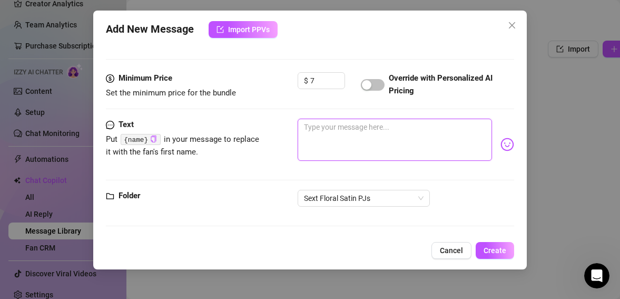
click at [340, 136] on textarea at bounding box center [395, 140] width 195 height 42
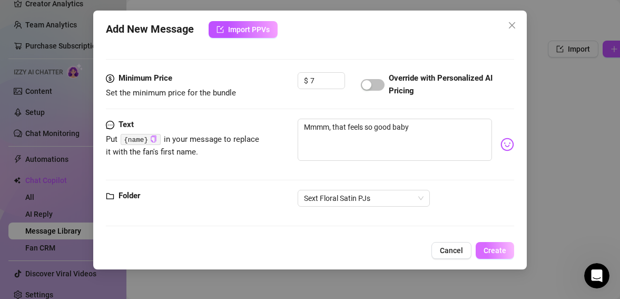
click at [502, 249] on span "Create" at bounding box center [495, 250] width 23 height 8
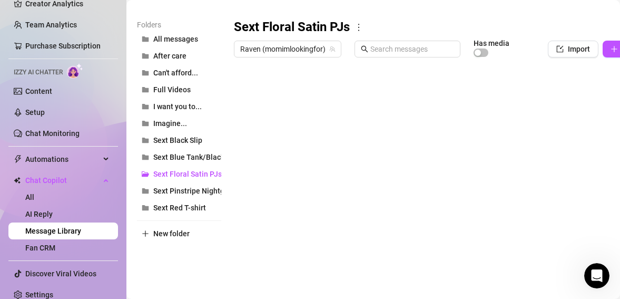
click at [260, 287] on body "Setup Creator Analytics Team Analytics Purchase Subscription Izzy AI Chatter Co…" at bounding box center [310, 149] width 620 height 299
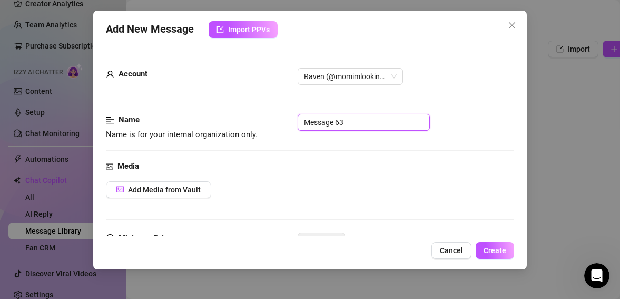
drag, startPoint x: 352, startPoint y: 121, endPoint x: 280, endPoint y: 116, distance: 72.3
click at [280, 116] on div "Name Name is for your internal organization only. Message 63" at bounding box center [310, 127] width 409 height 27
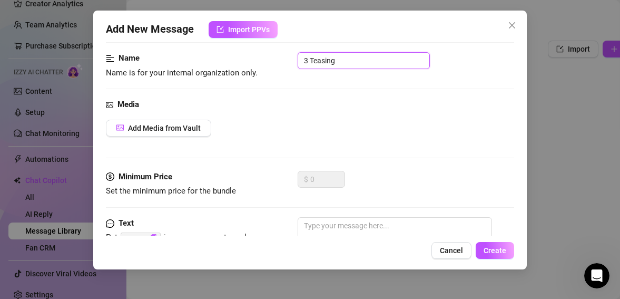
scroll to position [65, 0]
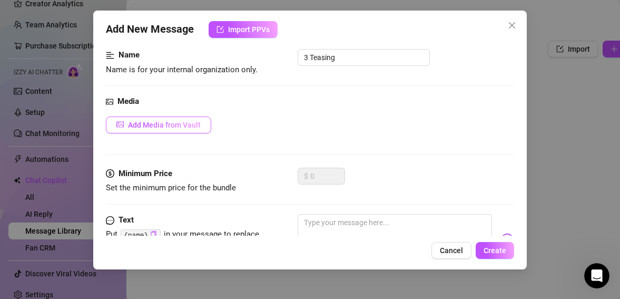
click at [196, 125] on span "Add Media from Vault" at bounding box center [164, 125] width 73 height 8
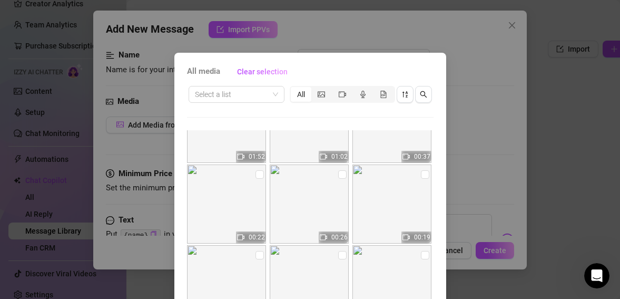
scroll to position [372, 0]
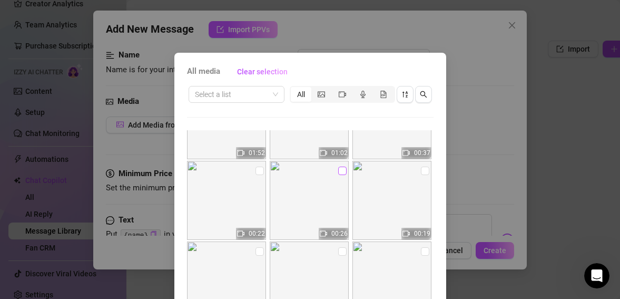
click at [343, 172] on input "checkbox" at bounding box center [342, 170] width 8 height 8
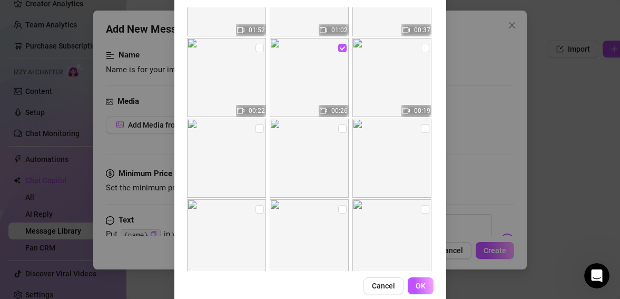
scroll to position [127, 0]
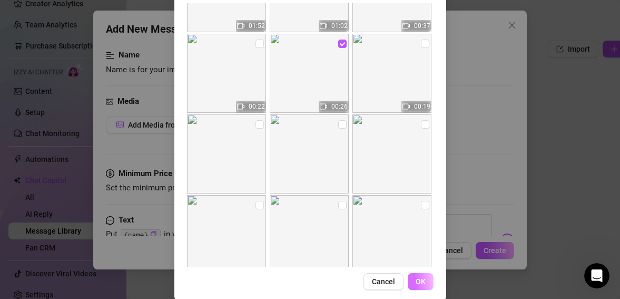
click at [422, 283] on span "OK" at bounding box center [421, 281] width 10 height 8
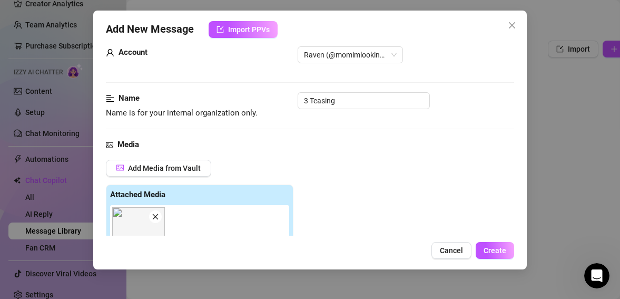
scroll to position [0, 0]
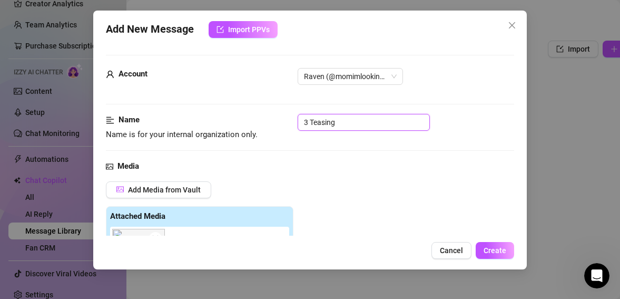
click at [364, 121] on input "3 Teasing" at bounding box center [364, 122] width 132 height 17
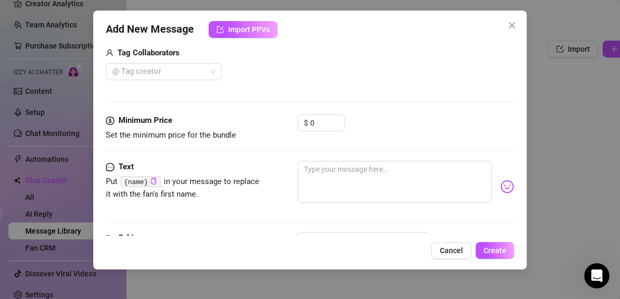
scroll to position [270, 0]
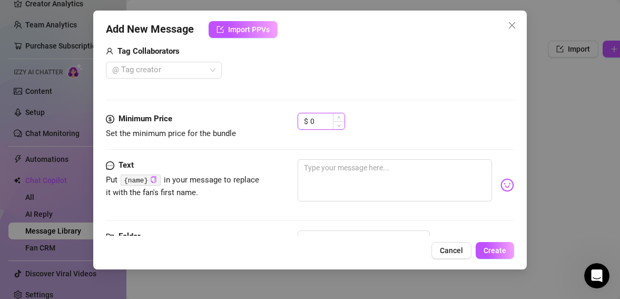
drag, startPoint x: 317, startPoint y: 121, endPoint x: 305, endPoint y: 121, distance: 12.1
click at [305, 121] on div "$ 0" at bounding box center [321, 121] width 47 height 17
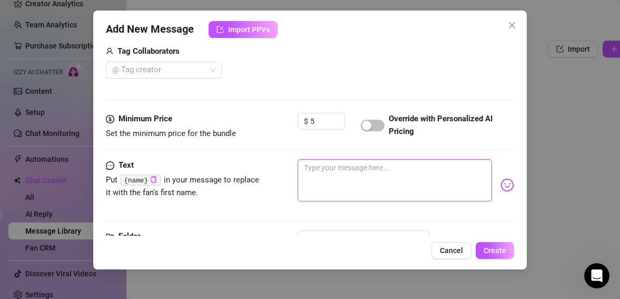
click at [323, 171] on textarea at bounding box center [395, 180] width 195 height 42
click at [372, 170] on textarea "You are so fun to teease" at bounding box center [395, 180] width 195 height 42
click at [389, 172] on textarea "You are so fun to tease" at bounding box center [395, 180] width 195 height 42
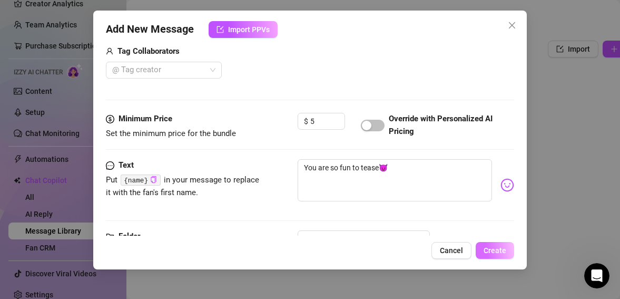
click at [497, 248] on span "Create" at bounding box center [495, 250] width 23 height 8
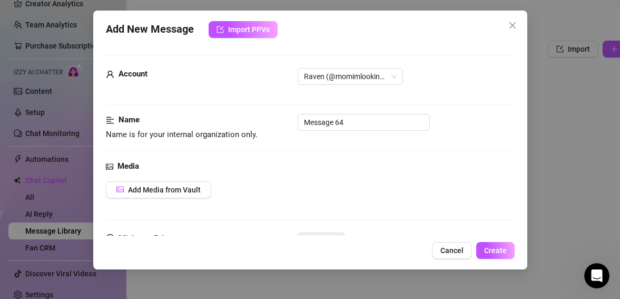
click at [259, 284] on body "Setup Creator Analytics Team Analytics Purchase Subscription Izzy AI Chatter Co…" at bounding box center [310, 149] width 620 height 299
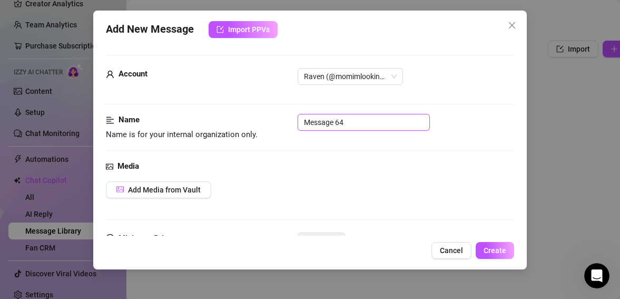
drag, startPoint x: 348, startPoint y: 122, endPoint x: 286, endPoint y: 124, distance: 62.2
click at [286, 124] on div "Name Name is for your internal organization only. Message 64" at bounding box center [310, 127] width 409 height 27
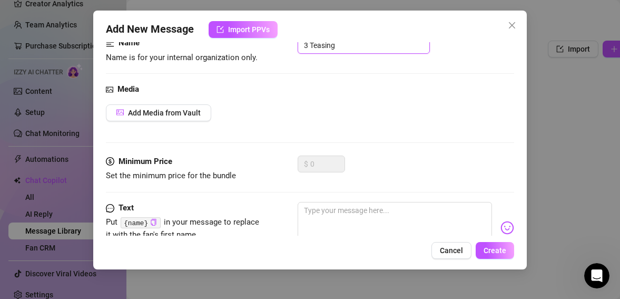
scroll to position [78, 0]
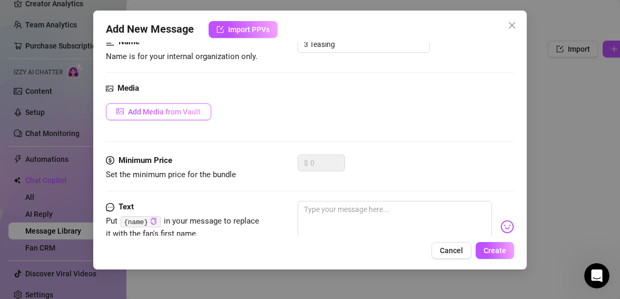
click at [191, 114] on span "Add Media from Vault" at bounding box center [164, 111] width 73 height 8
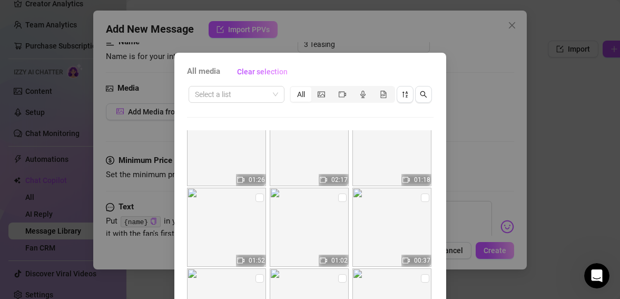
scroll to position [315, 0]
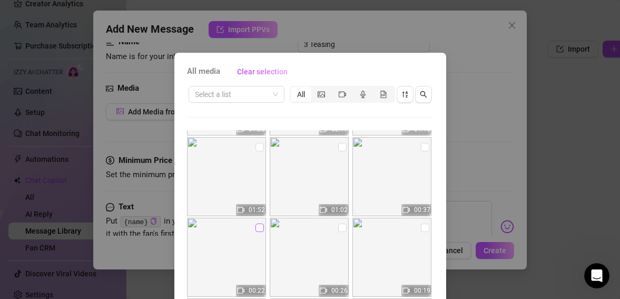
click at [259, 228] on input "checkbox" at bounding box center [259, 227] width 8 height 8
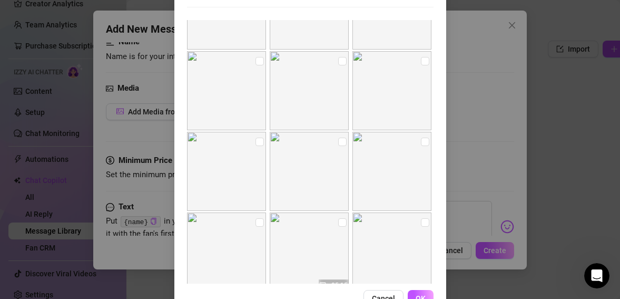
scroll to position [141, 0]
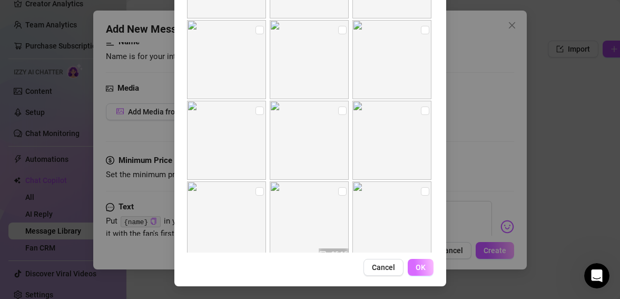
click at [427, 263] on button "OK" at bounding box center [421, 267] width 26 height 17
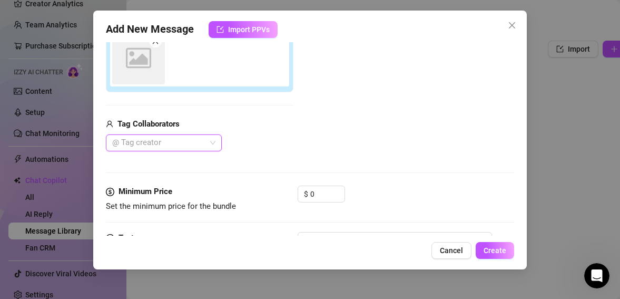
scroll to position [201, 0]
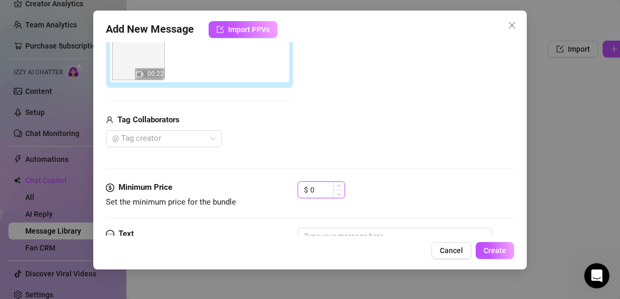
drag, startPoint x: 320, startPoint y: 189, endPoint x: 309, endPoint y: 187, distance: 10.7
click at [309, 187] on div "$ 0" at bounding box center [321, 189] width 47 height 17
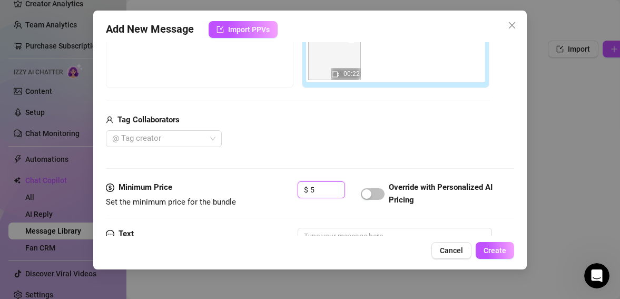
scroll to position [251, 0]
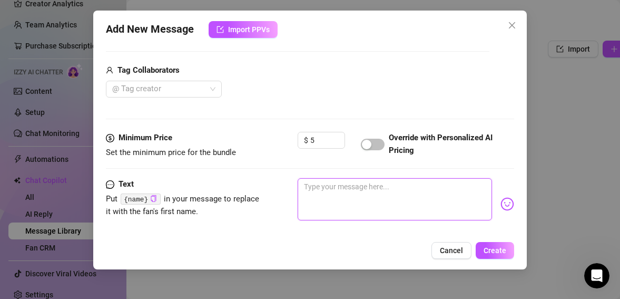
click at [343, 193] on textarea at bounding box center [395, 199] width 195 height 42
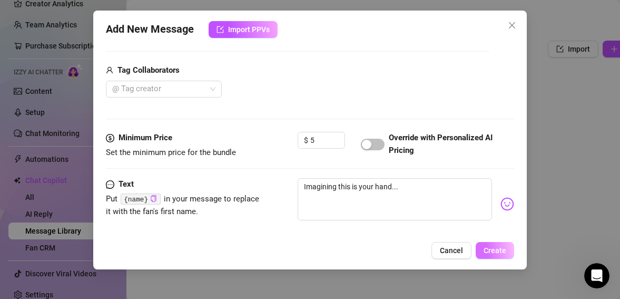
click at [489, 249] on span "Create" at bounding box center [495, 250] width 23 height 8
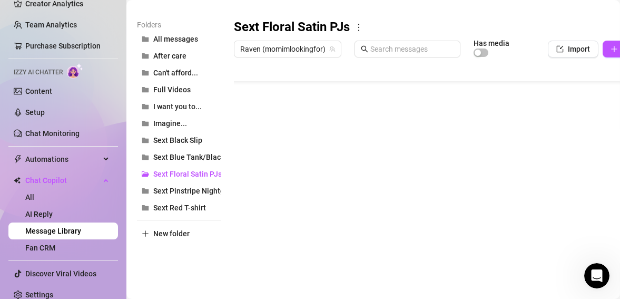
scroll to position [169, 0]
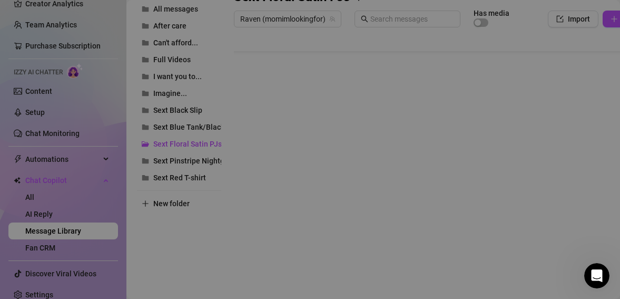
click at [261, 257] on body "Setup Creator Analytics Team Analytics Purchase Subscription Izzy AI Chatter Co…" at bounding box center [310, 149] width 620 height 299
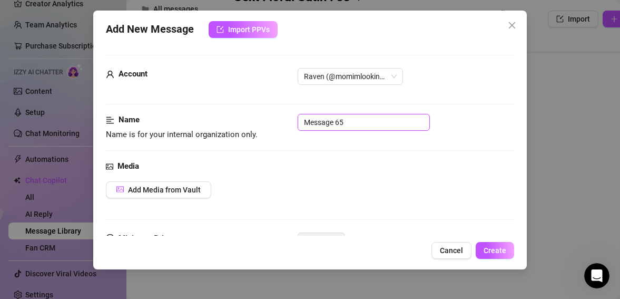
drag, startPoint x: 345, startPoint y: 119, endPoint x: 289, endPoint y: 116, distance: 55.9
click at [289, 116] on div "Name Name is for your internal organization only. Message 65" at bounding box center [310, 127] width 409 height 27
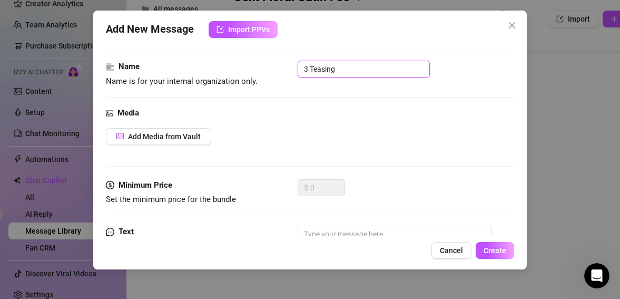
scroll to position [67, 0]
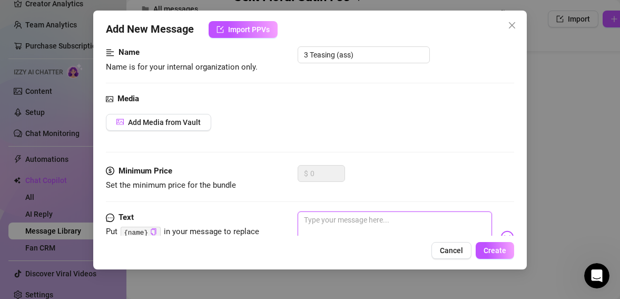
click at [311, 219] on textarea at bounding box center [395, 232] width 195 height 42
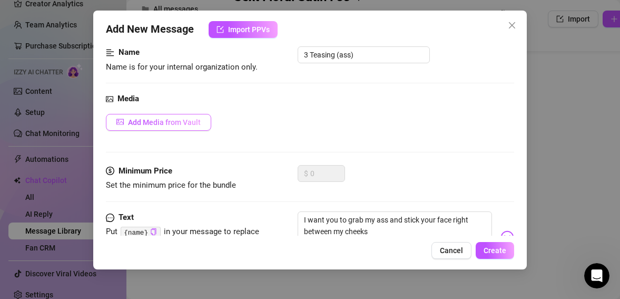
click at [160, 122] on span "Add Media from Vault" at bounding box center [164, 122] width 73 height 8
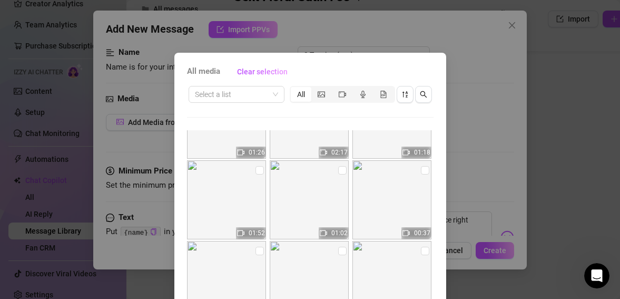
scroll to position [275, 0]
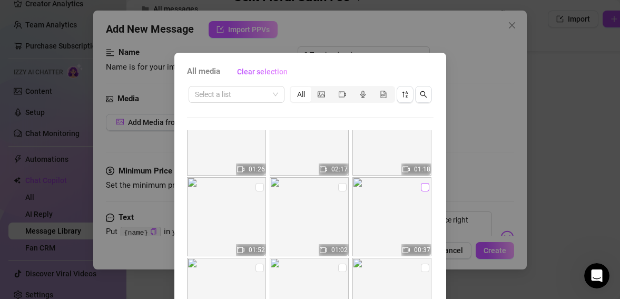
click at [427, 188] on input "checkbox" at bounding box center [425, 187] width 8 height 8
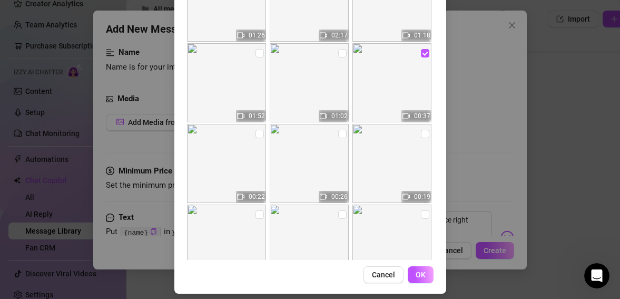
scroll to position [141, 0]
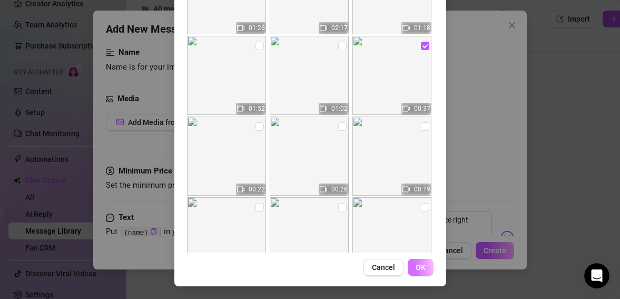
click at [421, 266] on span "OK" at bounding box center [421, 267] width 10 height 8
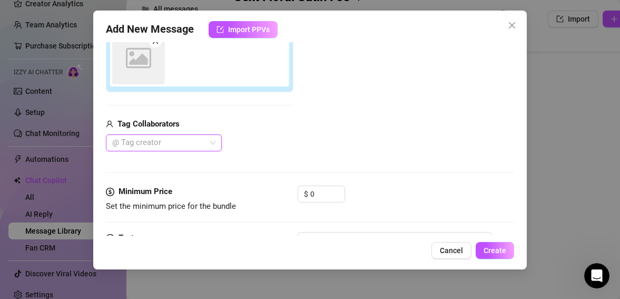
scroll to position [201, 0]
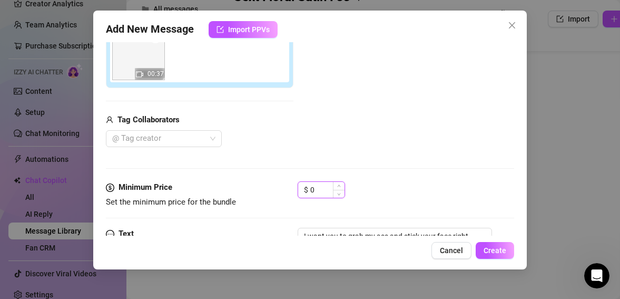
drag, startPoint x: 317, startPoint y: 191, endPoint x: 305, endPoint y: 190, distance: 11.7
click at [305, 190] on div "$ 0" at bounding box center [321, 189] width 47 height 17
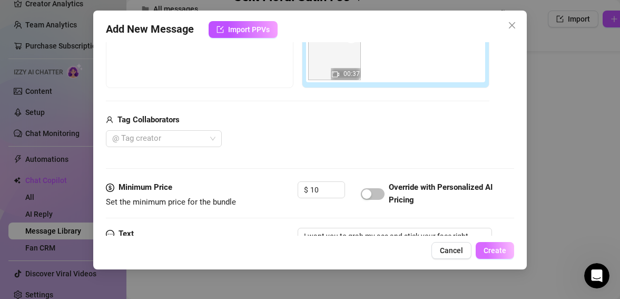
click at [494, 248] on span "Create" at bounding box center [495, 250] width 23 height 8
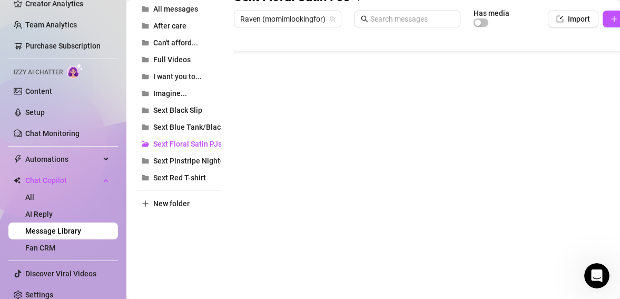
click at [261, 254] on body "Setup Creator Analytics Team Analytics Purchase Subscription Izzy AI Chatter Co…" at bounding box center [310, 149] width 620 height 299
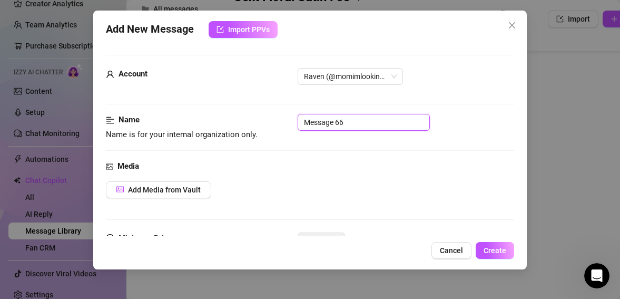
drag, startPoint x: 350, startPoint y: 122, endPoint x: 286, endPoint y: 121, distance: 64.3
click at [286, 121] on div "Name Name is for your internal organization only. Message 66" at bounding box center [310, 127] width 409 height 27
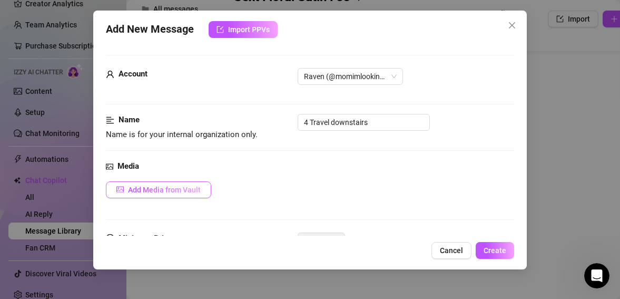
click at [196, 186] on span "Add Media from Vault" at bounding box center [164, 189] width 73 height 8
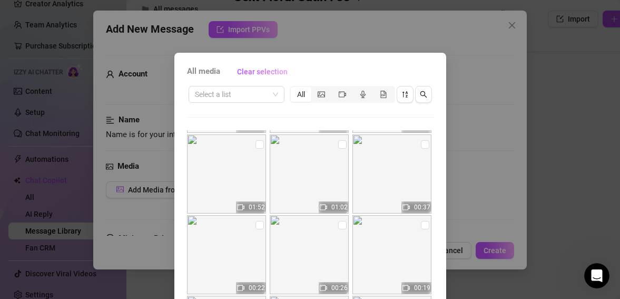
scroll to position [317, 0]
click at [342, 144] on input "checkbox" at bounding box center [342, 145] width 8 height 8
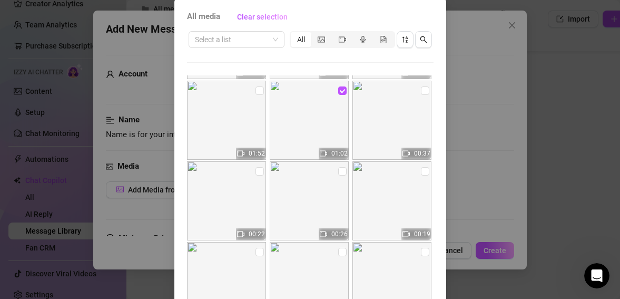
scroll to position [141, 0]
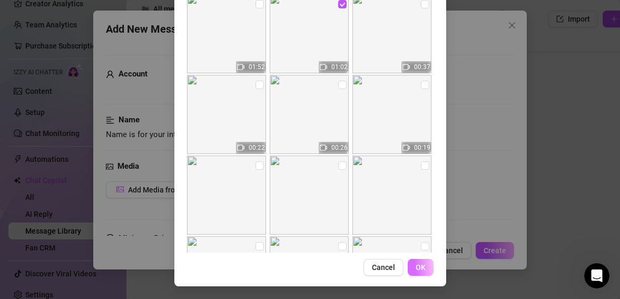
click at [425, 271] on span "OK" at bounding box center [421, 267] width 10 height 8
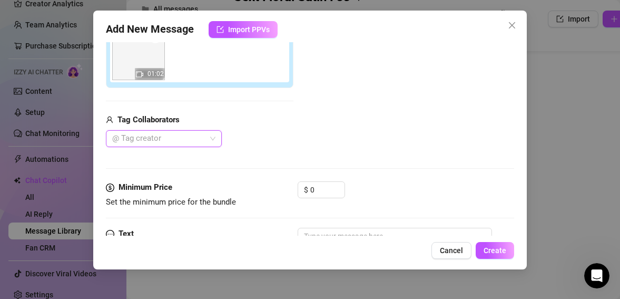
scroll to position [238, 0]
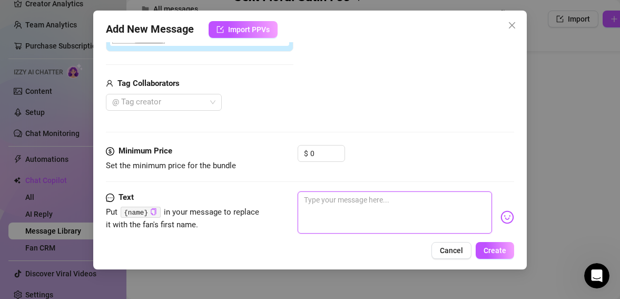
click at [367, 207] on textarea at bounding box center [395, 212] width 195 height 42
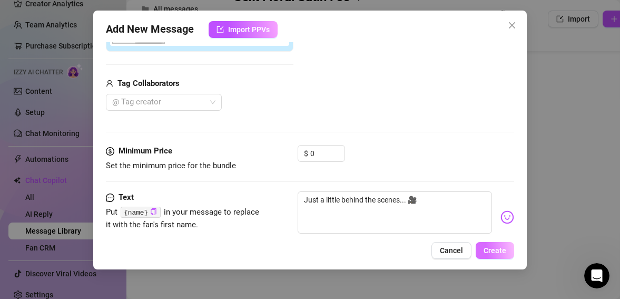
click at [508, 255] on button "Create" at bounding box center [495, 250] width 38 height 17
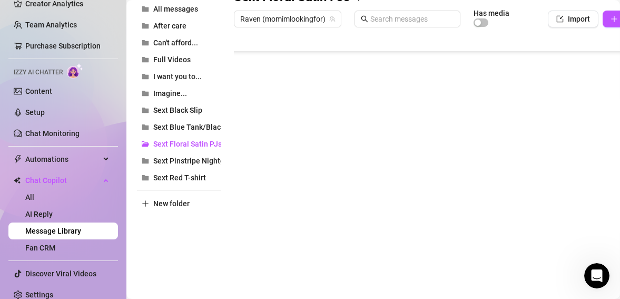
scroll to position [84, 0]
click at [260, 255] on body "Setup Creator Analytics Team Analytics Purchase Subscription Izzy AI Chatter Co…" at bounding box center [310, 149] width 620 height 299
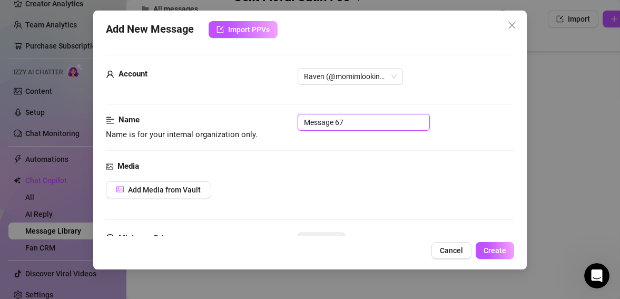
drag, startPoint x: 350, startPoint y: 120, endPoint x: 299, endPoint y: 119, distance: 51.1
click at [299, 119] on input "Message 67" at bounding box center [364, 122] width 132 height 17
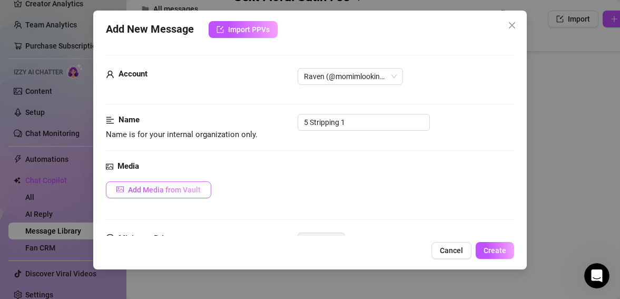
click at [186, 192] on span "Add Media from Vault" at bounding box center [164, 189] width 73 height 8
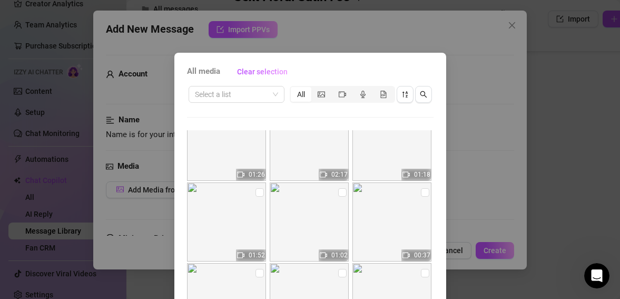
scroll to position [271, 0]
click at [258, 192] on input "checkbox" at bounding box center [259, 192] width 8 height 8
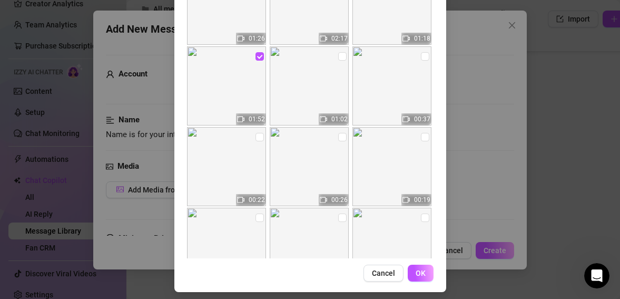
scroll to position [141, 0]
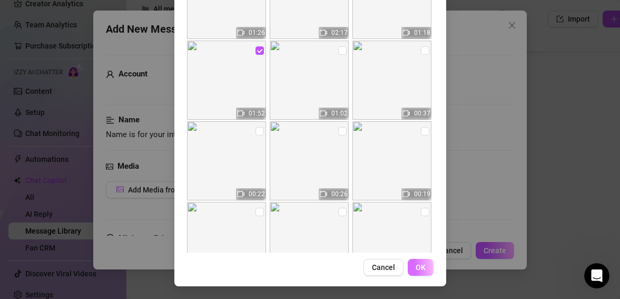
click at [417, 269] on span "OK" at bounding box center [421, 267] width 10 height 8
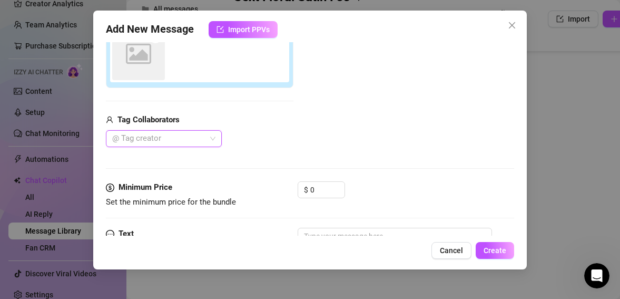
scroll to position [201, 0]
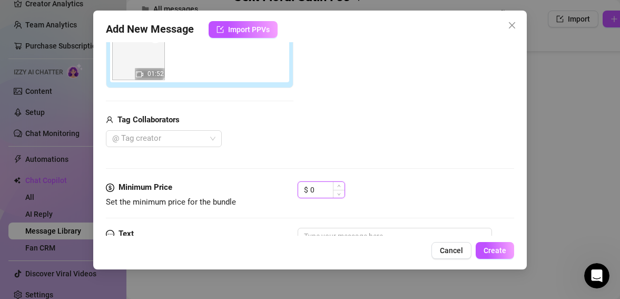
drag, startPoint x: 314, startPoint y: 189, endPoint x: 307, endPoint y: 189, distance: 7.4
click at [307, 189] on div "$ 0" at bounding box center [321, 189] width 47 height 17
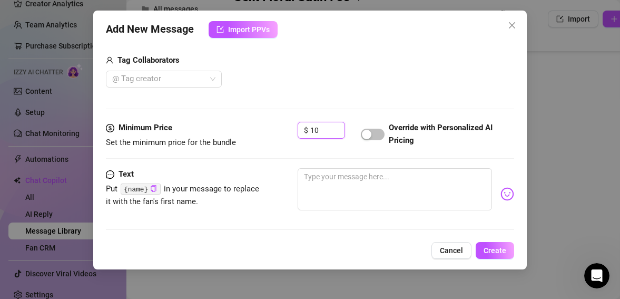
scroll to position [264, 0]
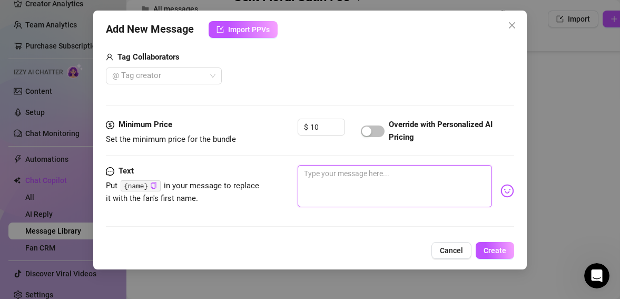
click at [377, 176] on textarea at bounding box center [395, 186] width 195 height 42
drag, startPoint x: 329, startPoint y: 185, endPoint x: 308, endPoint y: 174, distance: 24.0
click at [308, 174] on textarea "I think their even bigger without the bra, what do you think" at bounding box center [395, 186] width 195 height 42
click at [425, 172] on textarea "Do you like the way my natural breast move?" at bounding box center [395, 186] width 195 height 42
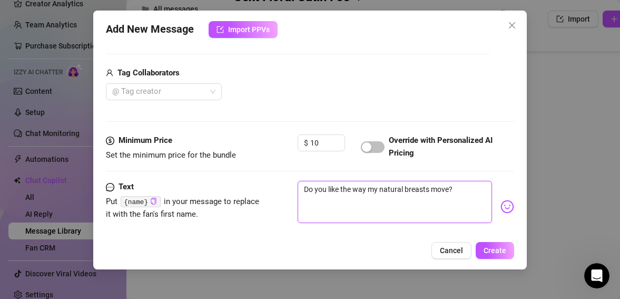
scroll to position [250, 0]
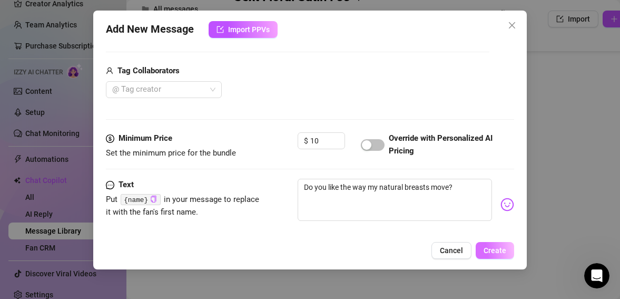
click at [491, 245] on button "Create" at bounding box center [495, 250] width 38 height 17
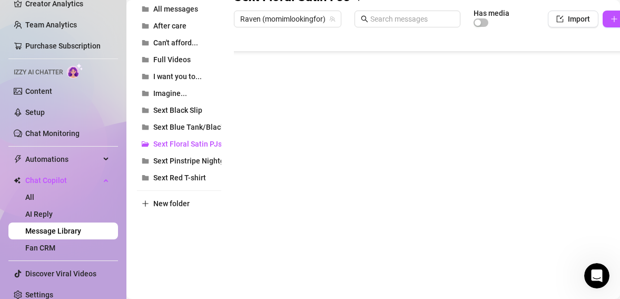
click at [260, 257] on body "Setup Creator Analytics Team Analytics Purchase Subscription Izzy AI Chatter Co…" at bounding box center [310, 149] width 620 height 299
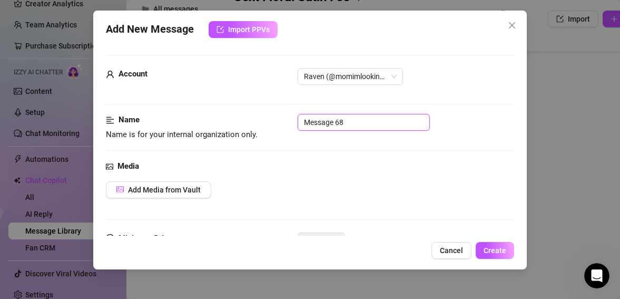
drag, startPoint x: 358, startPoint y: 119, endPoint x: 286, endPoint y: 112, distance: 72.0
click at [286, 112] on form "Account Raven (@momimlookingfor) Name Name is for your internal organization on…" at bounding box center [310, 225] width 409 height 341
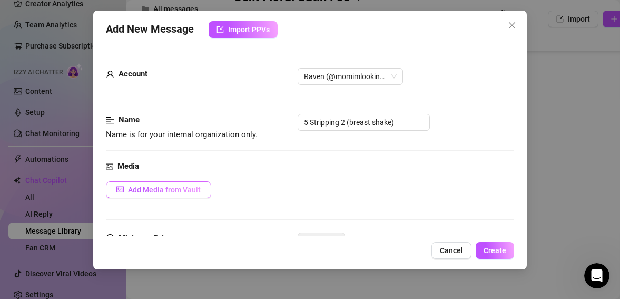
click at [188, 189] on span "Add Media from Vault" at bounding box center [164, 189] width 73 height 8
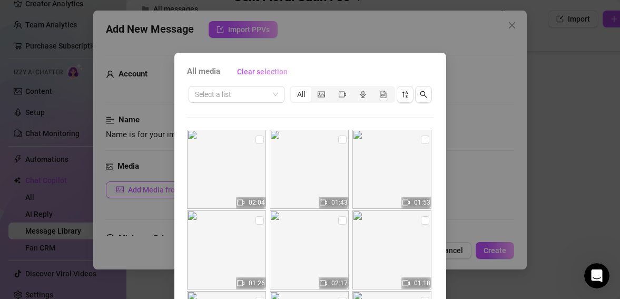
scroll to position [165, 0]
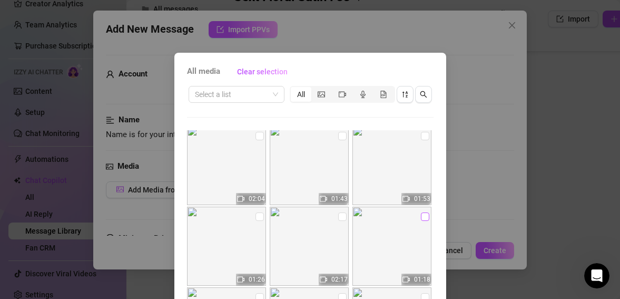
click at [425, 217] on input "checkbox" at bounding box center [425, 216] width 8 height 8
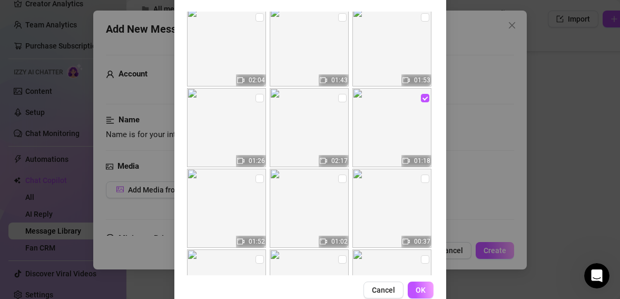
scroll to position [120, 0]
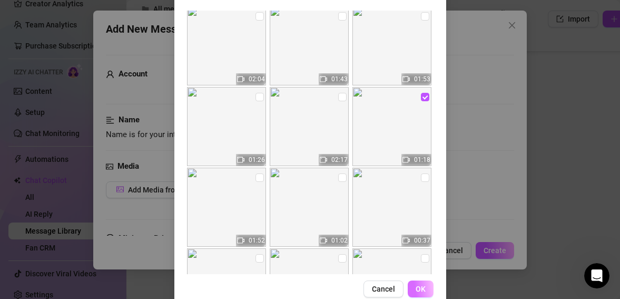
click at [419, 290] on span "OK" at bounding box center [421, 288] width 10 height 8
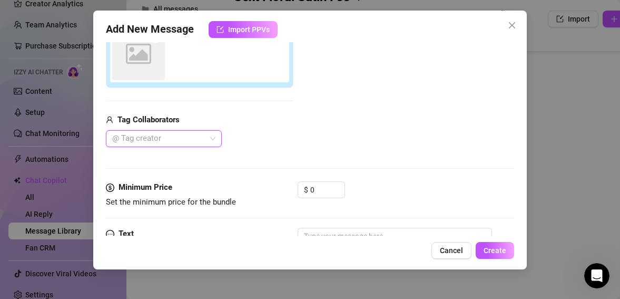
scroll to position [201, 0]
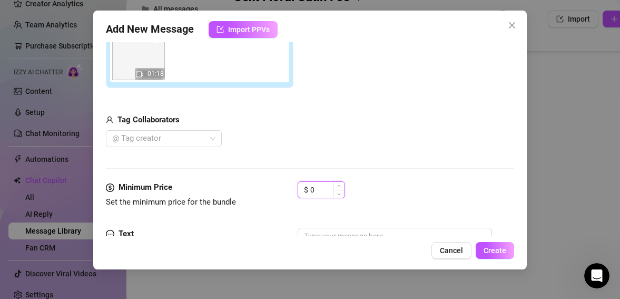
drag, startPoint x: 318, startPoint y: 189, endPoint x: 307, endPoint y: 189, distance: 10.5
click at [307, 189] on div "$ 0" at bounding box center [321, 189] width 47 height 17
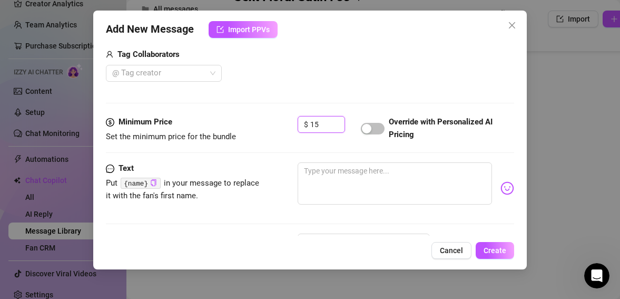
scroll to position [268, 0]
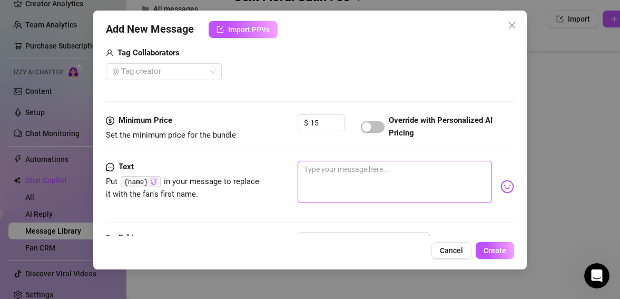
click at [390, 174] on textarea at bounding box center [395, 182] width 195 height 42
drag, startPoint x: 425, startPoint y: 172, endPoint x: 278, endPoint y: 164, distance: 147.2
click at [278, 164] on div "Text Put {name} in your message to replace it with the fan's first name. I love…" at bounding box center [310, 187] width 409 height 52
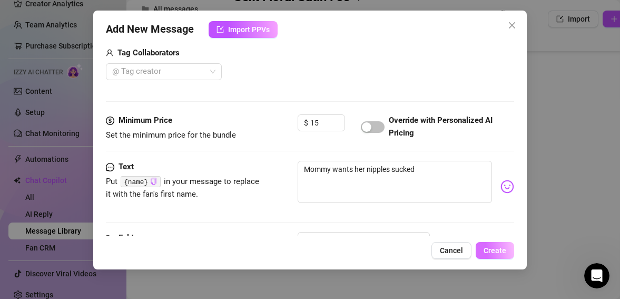
click at [500, 250] on span "Create" at bounding box center [495, 250] width 23 height 8
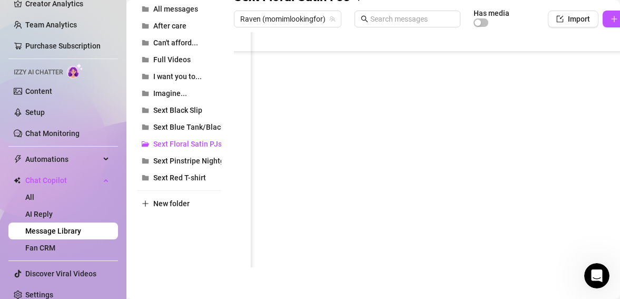
scroll to position [126, 88]
click at [543, 189] on div at bounding box center [455, 149] width 443 height 235
click at [543, 188] on div at bounding box center [455, 149] width 443 height 235
click at [262, 256] on body "Setup Creator Analytics Team Analytics Purchase Subscription Izzy AI Chatter Co…" at bounding box center [310, 149] width 620 height 299
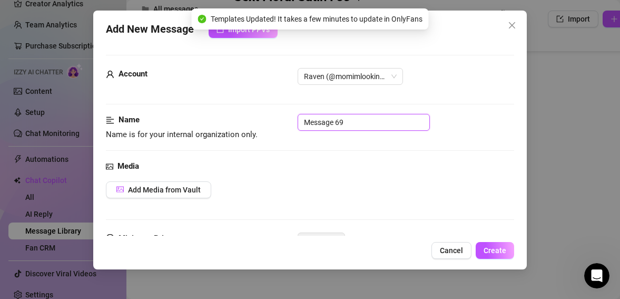
drag, startPoint x: 362, startPoint y: 126, endPoint x: 295, endPoint y: 114, distance: 68.0
click at [295, 114] on div "Name Name is for your internal organization only. Message 69" at bounding box center [310, 127] width 409 height 27
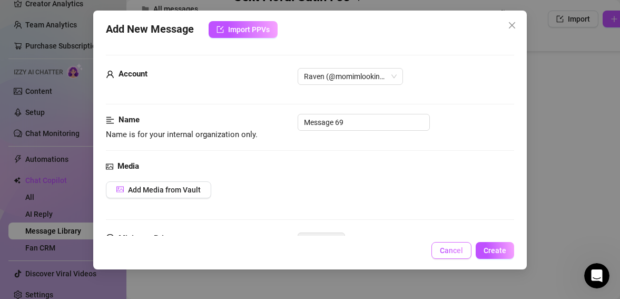
click at [452, 249] on span "Cancel" at bounding box center [451, 250] width 23 height 8
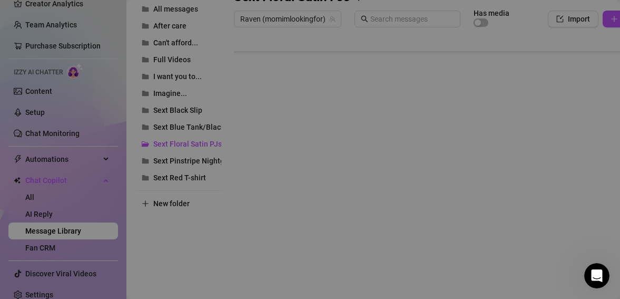
click at [257, 255] on body "Setup Creator Analytics Team Analytics Purchase Subscription Izzy AI Chatter Co…" at bounding box center [310, 149] width 620 height 299
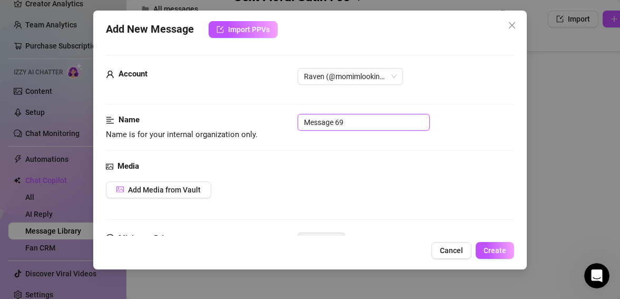
drag, startPoint x: 349, startPoint y: 125, endPoint x: 299, endPoint y: 120, distance: 49.7
click at [299, 120] on input "Message 69" at bounding box center [364, 122] width 132 height 17
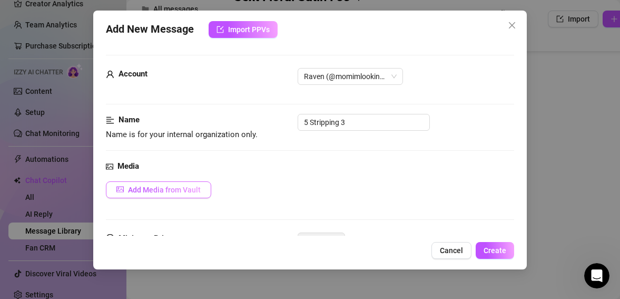
click at [198, 189] on span "Add Media from Vault" at bounding box center [164, 189] width 73 height 8
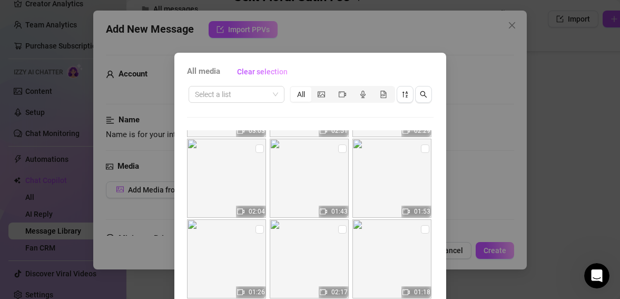
scroll to position [155, 0]
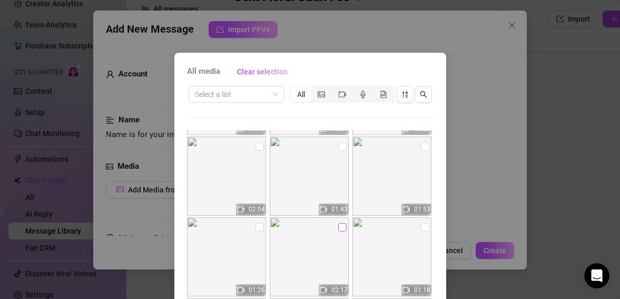
click at [341, 227] on input "checkbox" at bounding box center [342, 227] width 8 height 8
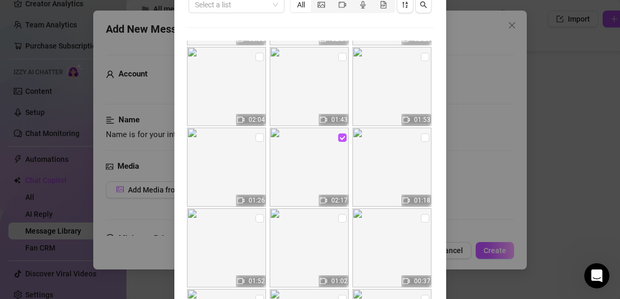
scroll to position [141, 0]
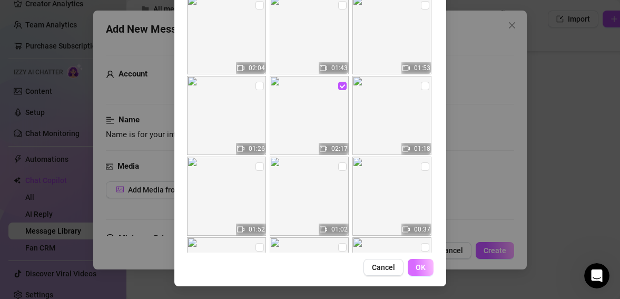
click at [421, 268] on span "OK" at bounding box center [421, 267] width 10 height 8
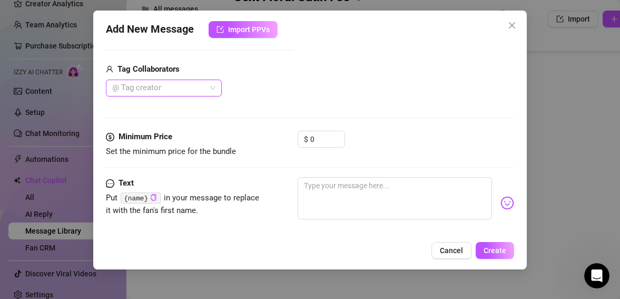
scroll to position [258, 0]
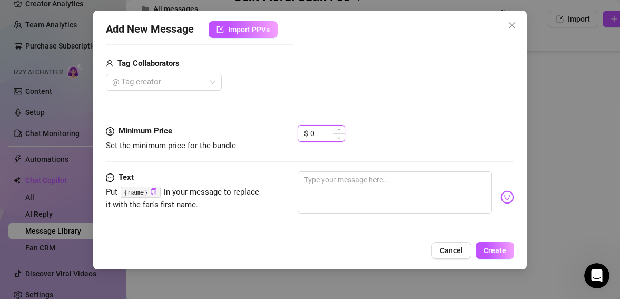
drag, startPoint x: 318, startPoint y: 135, endPoint x: 308, endPoint y: 134, distance: 10.7
click at [308, 134] on div "$ 0" at bounding box center [321, 133] width 47 height 17
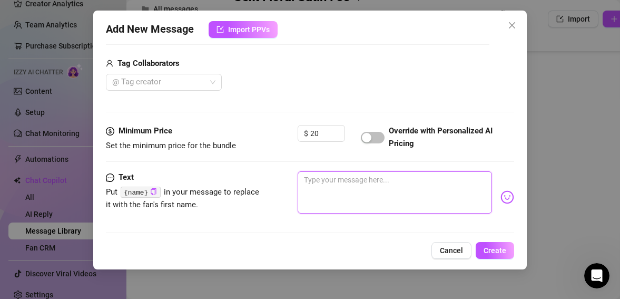
click at [314, 182] on textarea at bounding box center [395, 192] width 195 height 42
drag, startPoint x: 410, startPoint y: 183, endPoint x: 298, endPoint y: 178, distance: 111.8
click at [298, 178] on textarea "Look inside my tight wet pussy," at bounding box center [395, 192] width 195 height 42
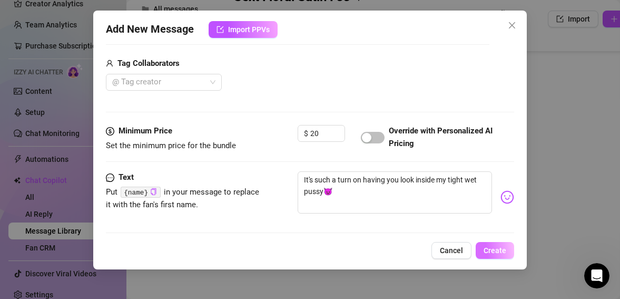
click at [487, 250] on span "Create" at bounding box center [495, 250] width 23 height 8
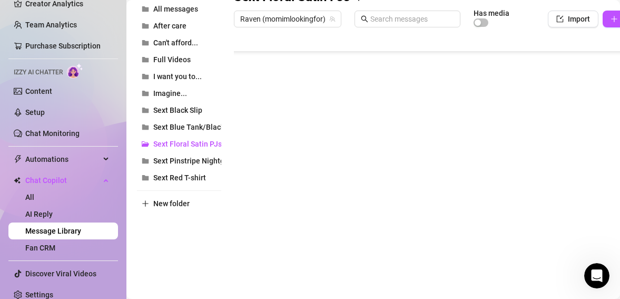
scroll to position [177, 0]
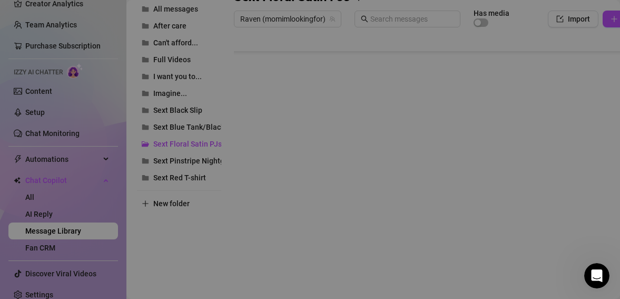
click at [261, 241] on body "Setup Creator Analytics Team Analytics Purchase Subscription Izzy AI Chatter Co…" at bounding box center [310, 149] width 620 height 299
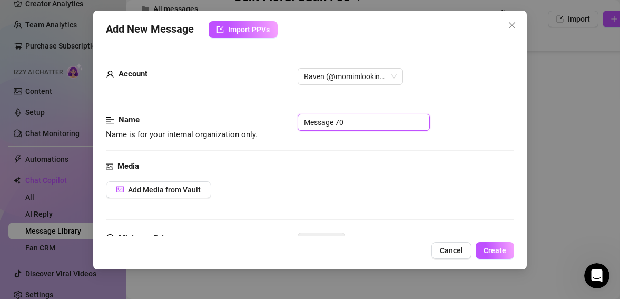
drag, startPoint x: 352, startPoint y: 124, endPoint x: 295, endPoint y: 124, distance: 56.4
click at [295, 124] on div "Name Name is for your internal organization only. Message 70" at bounding box center [310, 127] width 409 height 27
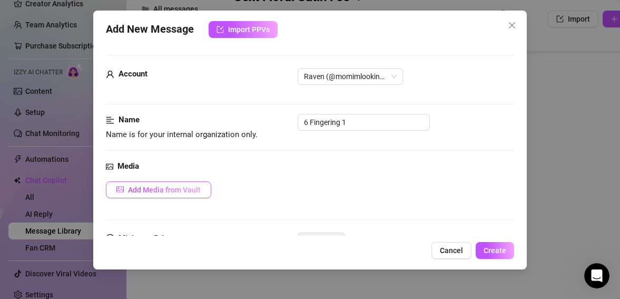
click at [183, 190] on span "Add Media from Vault" at bounding box center [164, 189] width 73 height 8
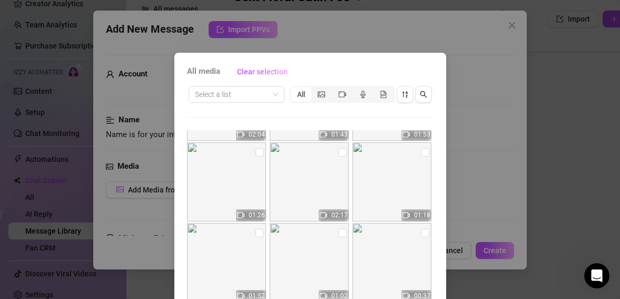
scroll to position [234, 0]
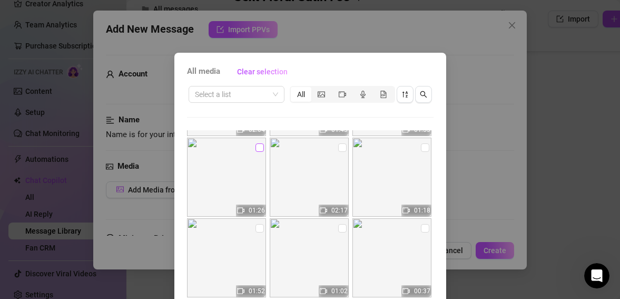
click at [255, 149] on input "checkbox" at bounding box center [259, 147] width 8 height 8
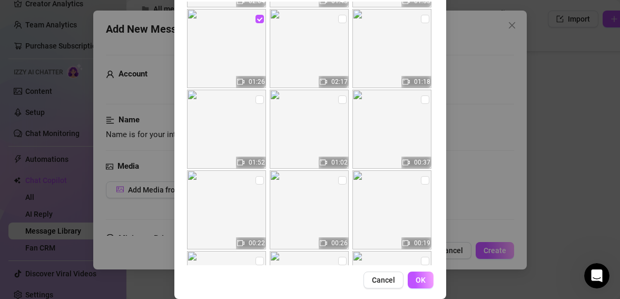
scroll to position [131, 0]
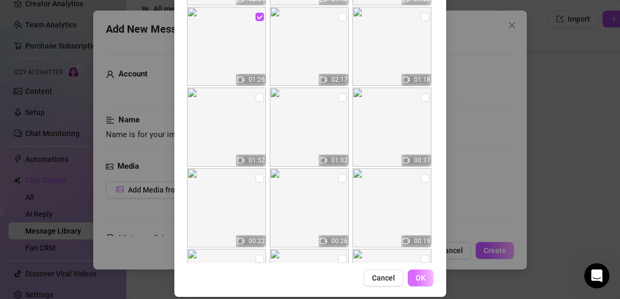
click at [416, 280] on span "OK" at bounding box center [421, 277] width 10 height 8
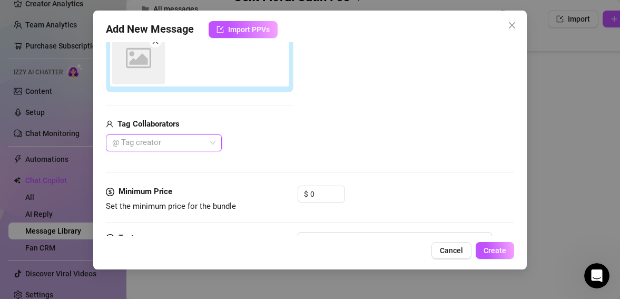
scroll to position [201, 0]
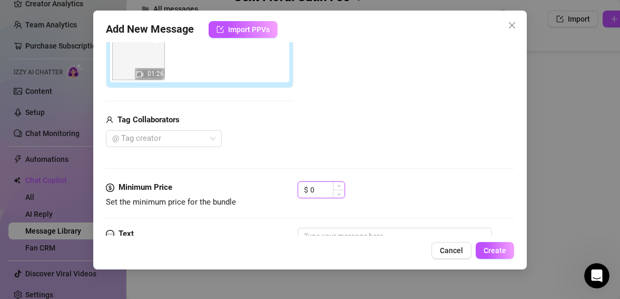
drag, startPoint x: 319, startPoint y: 188, endPoint x: 309, endPoint y: 187, distance: 10.5
click at [309, 187] on div "$ 0" at bounding box center [321, 189] width 47 height 17
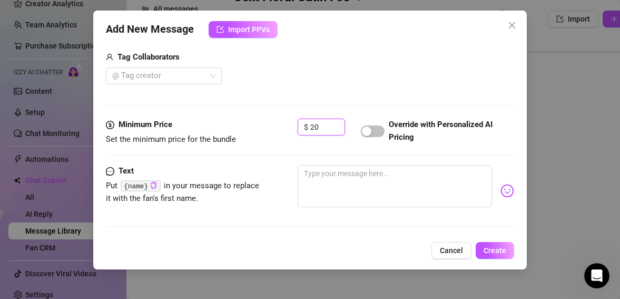
scroll to position [273, 0]
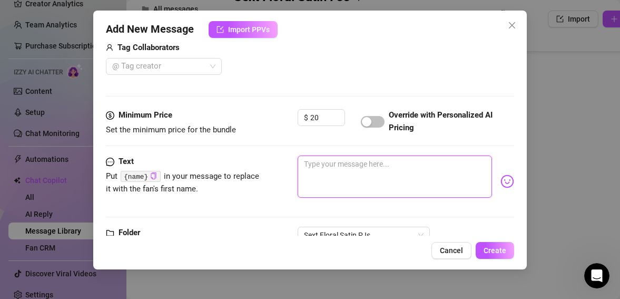
click at [346, 170] on textarea at bounding box center [395, 176] width 195 height 42
paste textarea "{name}"
drag, startPoint x: 326, startPoint y: 164, endPoint x: 300, endPoint y: 162, distance: 25.9
click at [300, 162] on textarea "Let me show you how I like it {name}?" at bounding box center [395, 176] width 195 height 42
click at [435, 163] on textarea "Let me show you how I like it {name}?" at bounding box center [395, 176] width 195 height 42
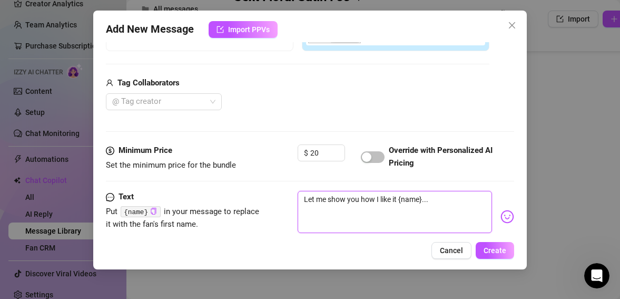
scroll to position [310, 0]
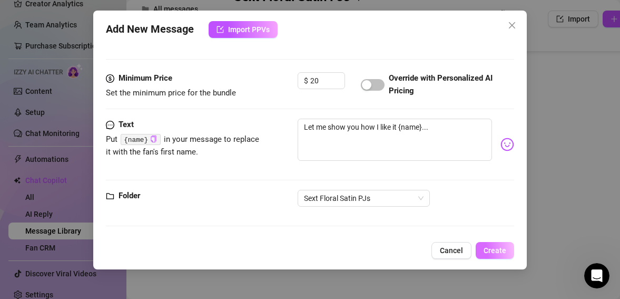
click at [490, 247] on span "Create" at bounding box center [495, 250] width 23 height 8
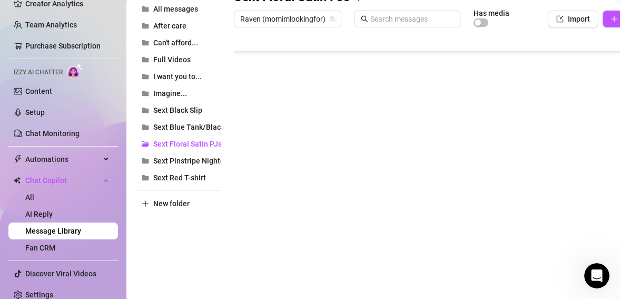
click at [259, 240] on body "Setup Creator Analytics Team Analytics Purchase Subscription Izzy AI Chatter Co…" at bounding box center [310, 149] width 620 height 299
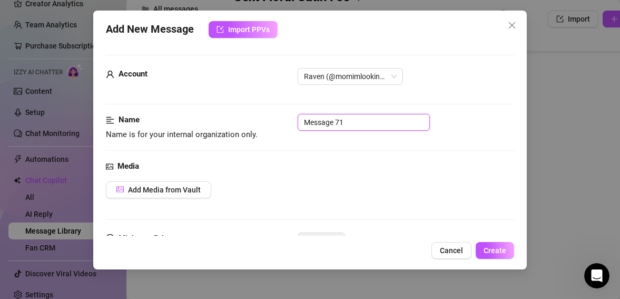
drag, startPoint x: 356, startPoint y: 123, endPoint x: 298, endPoint y: 119, distance: 58.1
click at [298, 119] on input "Message 71" at bounding box center [364, 122] width 132 height 17
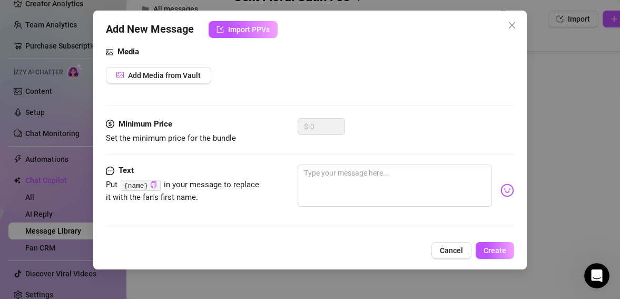
scroll to position [119, 0]
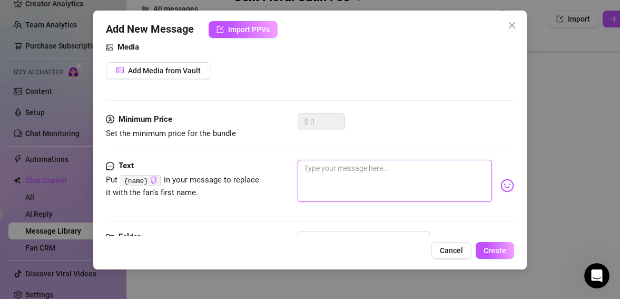
click at [355, 171] on textarea at bounding box center [395, 181] width 195 height 42
click at [368, 171] on textarea "Your stretching me and making me beg for your cock" at bounding box center [395, 181] width 195 height 42
drag, startPoint x: 338, startPoint y: 182, endPoint x: 402, endPoint y: 166, distance: 66.0
click at [402, 166] on textarea "Your stretching me wider and making me beg for your cock" at bounding box center [395, 181] width 195 height 42
drag, startPoint x: 340, startPoint y: 181, endPoint x: 356, endPoint y: 171, distance: 19.2
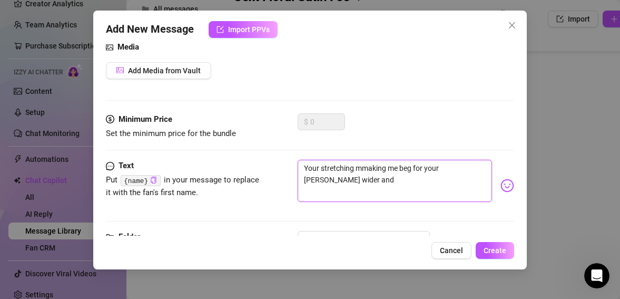
click at [356, 171] on textarea "Your stretching mmaking me beg for your [PERSON_NAME] wider and" at bounding box center [395, 181] width 195 height 42
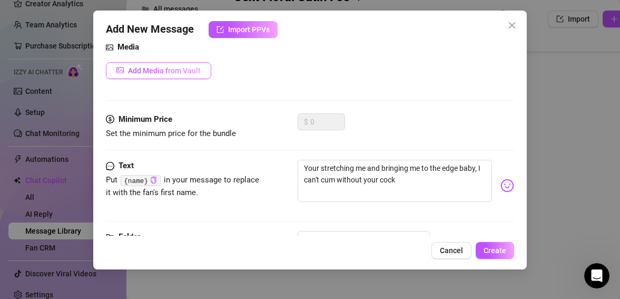
click at [172, 71] on span "Add Media from Vault" at bounding box center [164, 70] width 73 height 8
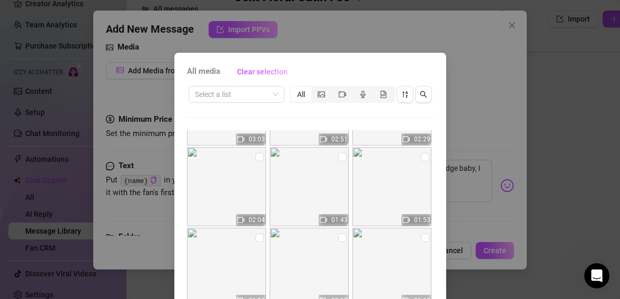
scroll to position [133, 0]
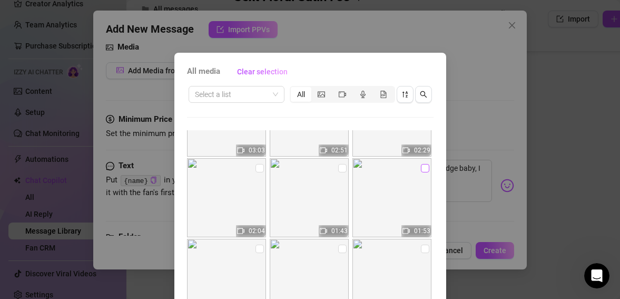
click at [421, 169] on input "checkbox" at bounding box center [425, 168] width 8 height 8
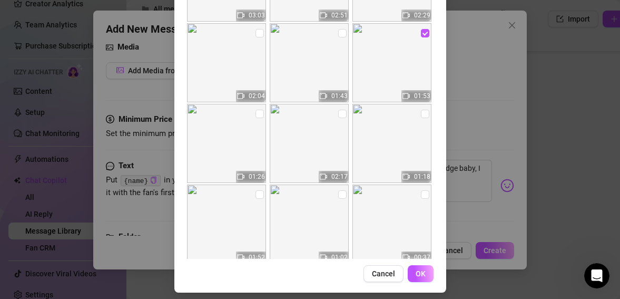
scroll to position [141, 0]
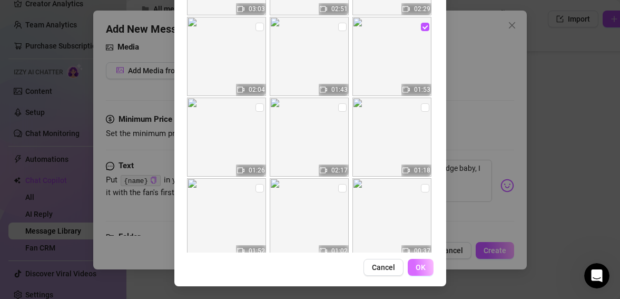
click at [420, 268] on span "OK" at bounding box center [421, 267] width 10 height 8
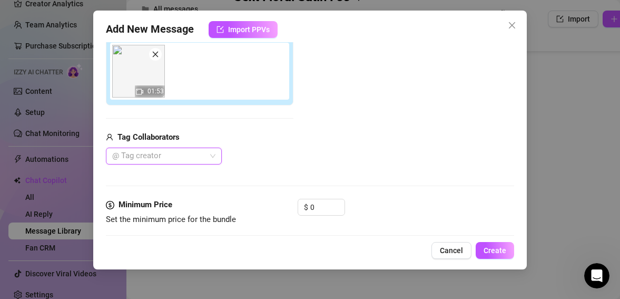
scroll to position [204, 0]
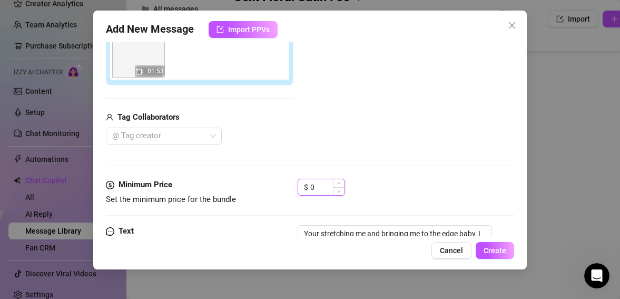
drag, startPoint x: 318, startPoint y: 188, endPoint x: 311, endPoint y: 188, distance: 7.4
click at [311, 188] on input "0" at bounding box center [327, 187] width 34 height 16
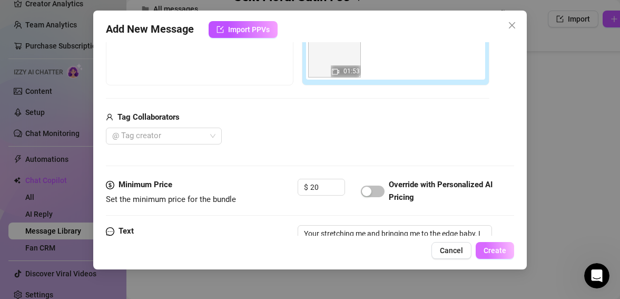
click at [492, 251] on span "Create" at bounding box center [495, 250] width 23 height 8
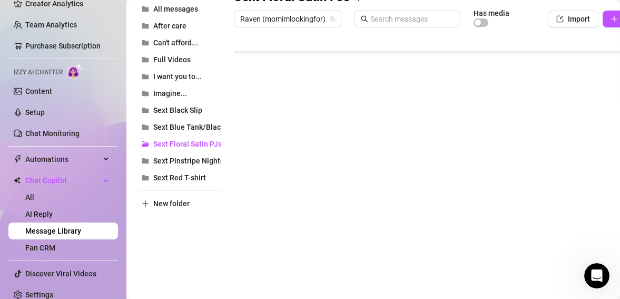
scroll to position [198, 0]
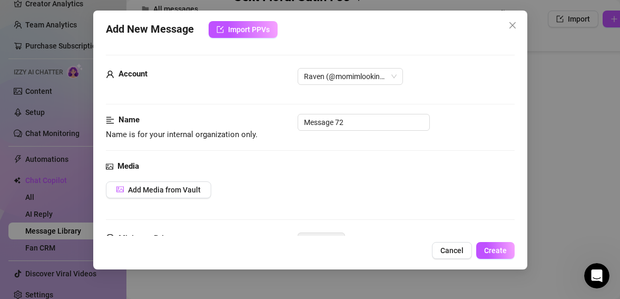
click at [259, 240] on body "Setup Creator Analytics Team Analytics Purchase Subscription Izzy AI Chatter Co…" at bounding box center [310, 149] width 620 height 299
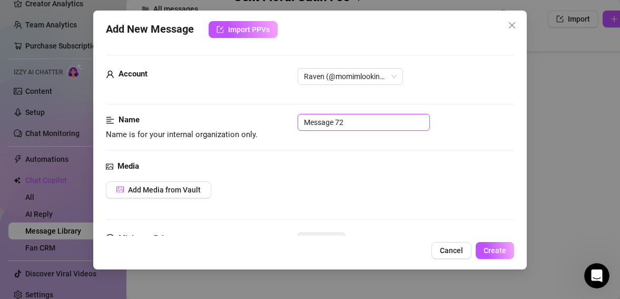
drag, startPoint x: 346, startPoint y: 124, endPoint x: 298, endPoint y: 120, distance: 48.6
click at [298, 120] on input "Message 72" at bounding box center [364, 122] width 132 height 17
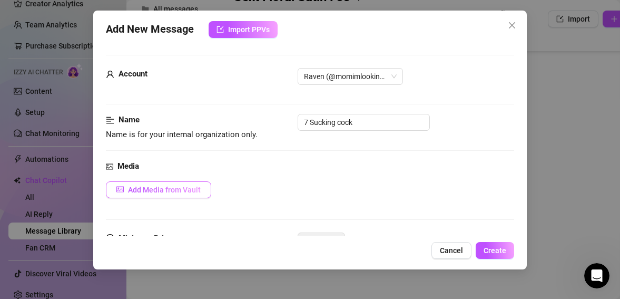
click at [198, 192] on span "Add Media from Vault" at bounding box center [164, 189] width 73 height 8
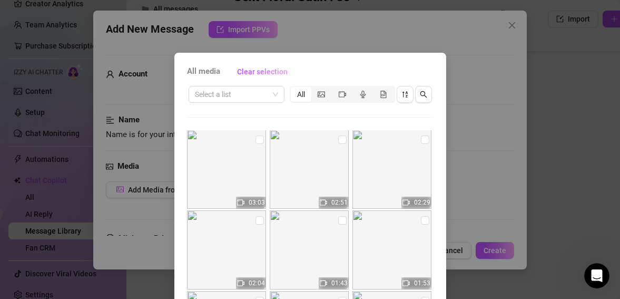
scroll to position [87, 0]
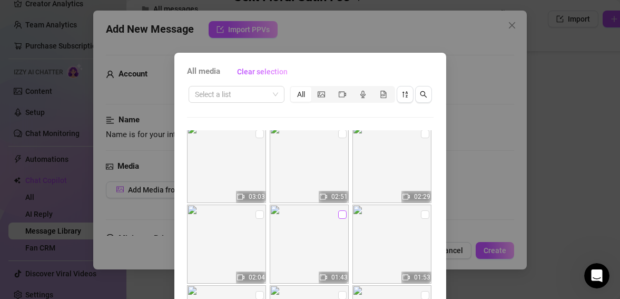
click at [338, 213] on input "checkbox" at bounding box center [342, 214] width 8 height 8
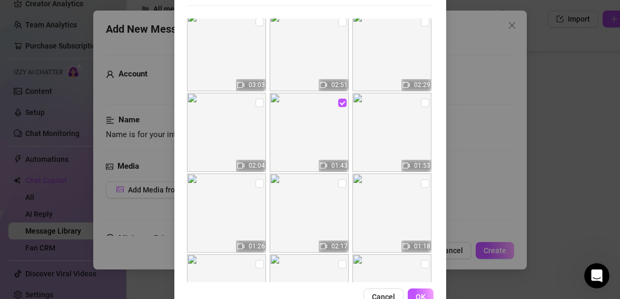
scroll to position [114, 0]
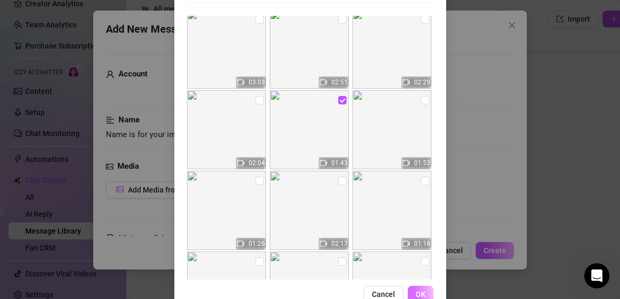
click at [420, 290] on span "OK" at bounding box center [421, 294] width 10 height 8
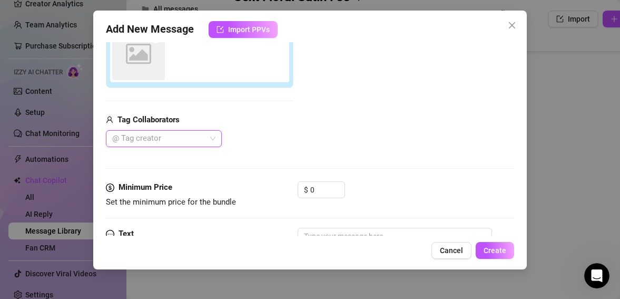
scroll to position [201, 0]
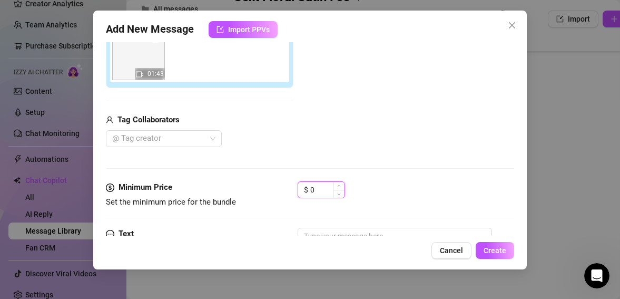
drag, startPoint x: 318, startPoint y: 191, endPoint x: 308, endPoint y: 191, distance: 10.5
click at [308, 191] on div "$ 0" at bounding box center [321, 189] width 47 height 17
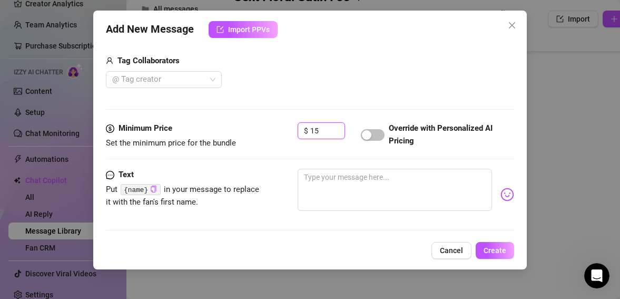
scroll to position [310, 0]
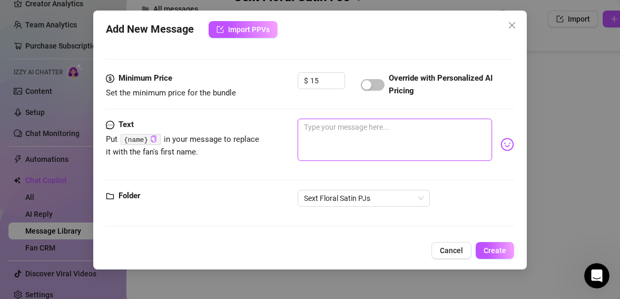
click at [333, 127] on textarea at bounding box center [395, 140] width 195 height 42
click at [413, 129] on textarea "Now it's my turn to get you ready, want to see what I do to your dick?" at bounding box center [395, 140] width 195 height 42
click at [394, 139] on textarea "Now it's my turn to get you ready, you know you want to see what I do to your d…" at bounding box center [395, 140] width 195 height 42
click at [337, 139] on textarea "Now it's my turn to get you ready, you know you want to see what I do to your d…" at bounding box center [395, 140] width 195 height 42
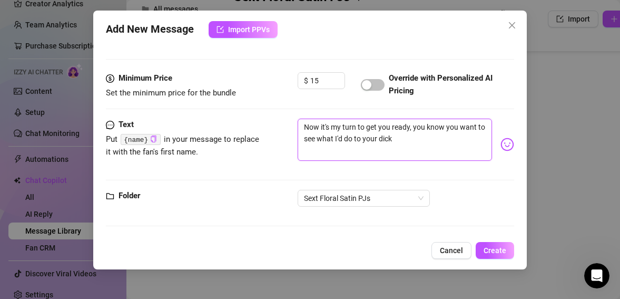
click at [394, 139] on textarea "Now it's my turn to get you ready, you know you want to see what I'd do to your…" at bounding box center [395, 140] width 195 height 42
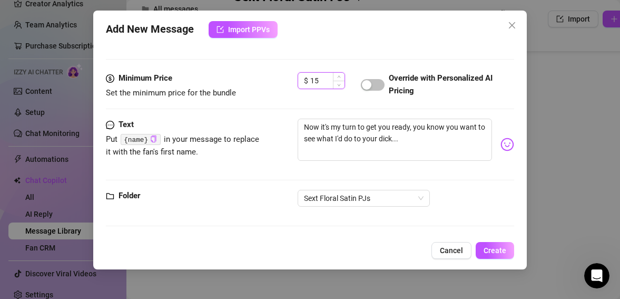
click at [320, 80] on input "15" at bounding box center [327, 81] width 34 height 16
click at [495, 251] on span "Create" at bounding box center [495, 250] width 23 height 8
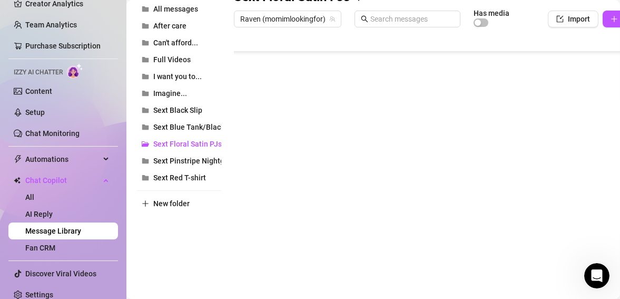
click at [343, 219] on div at bounding box center [455, 149] width 443 height 235
click at [337, 221] on div at bounding box center [455, 149] width 443 height 235
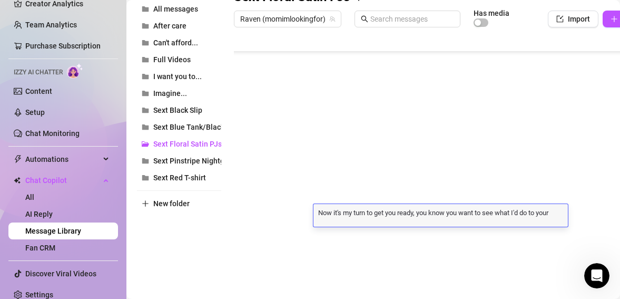
click at [337, 216] on textarea "Now it's my turn to get you ready, you know you want to see what I'd do to your…" at bounding box center [440, 211] width 254 height 9
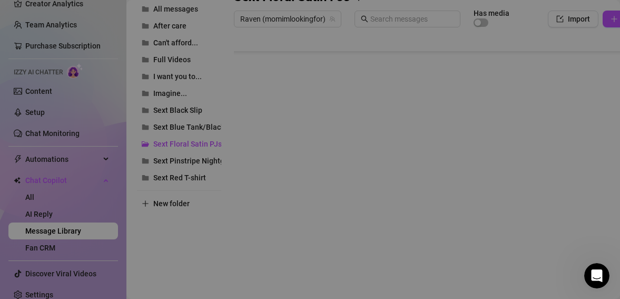
click at [260, 255] on body "Setup Creator Analytics Team Analytics Purchase Subscription Izzy AI Chatter Co…" at bounding box center [310, 149] width 620 height 299
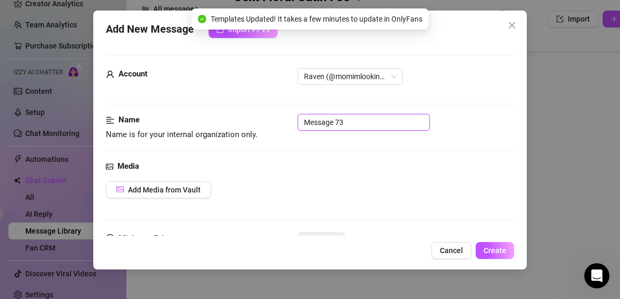
drag, startPoint x: 345, startPoint y: 121, endPoint x: 301, endPoint y: 121, distance: 43.7
click at [301, 121] on input "Message 73" at bounding box center [364, 122] width 132 height 17
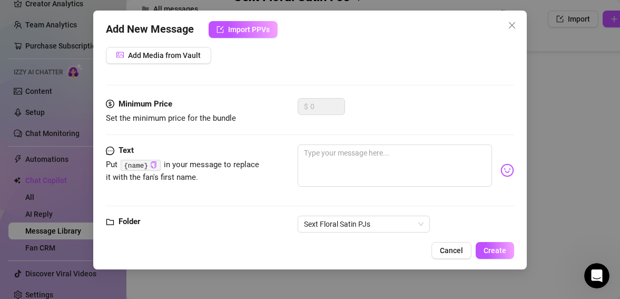
scroll to position [141, 0]
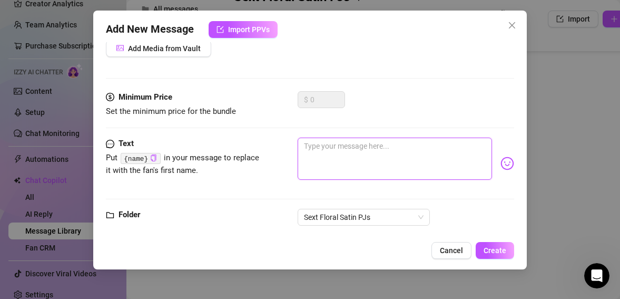
click at [313, 150] on textarea at bounding box center [395, 158] width 195 height 42
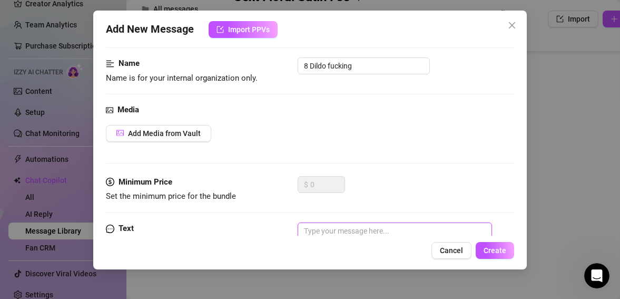
scroll to position [62, 0]
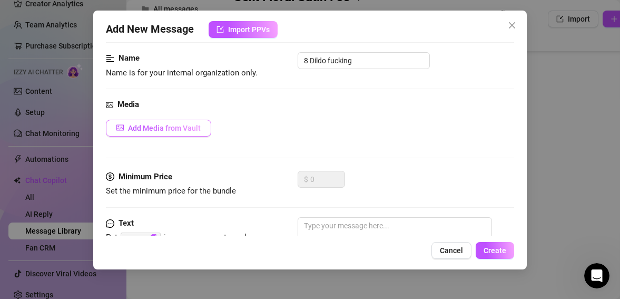
click at [200, 124] on button "Add Media from Vault" at bounding box center [158, 128] width 105 height 17
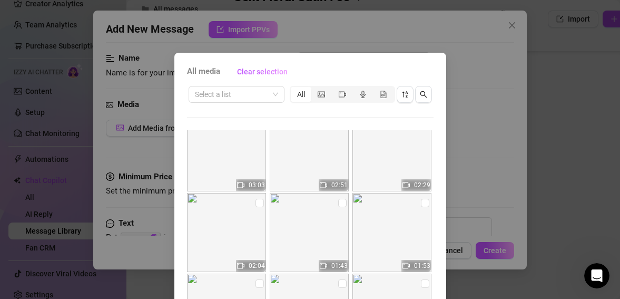
scroll to position [99, 0]
click at [258, 203] on input "checkbox" at bounding box center [259, 202] width 8 height 8
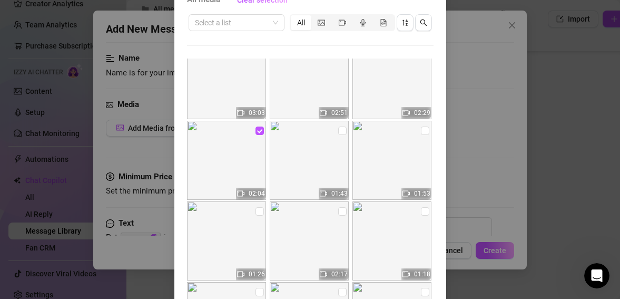
scroll to position [109, 0]
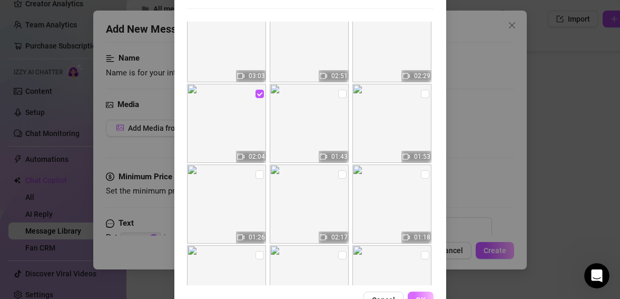
click at [425, 295] on button "OK" at bounding box center [421, 299] width 26 height 17
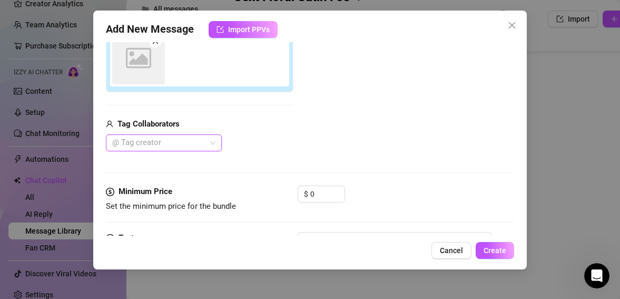
scroll to position [201, 0]
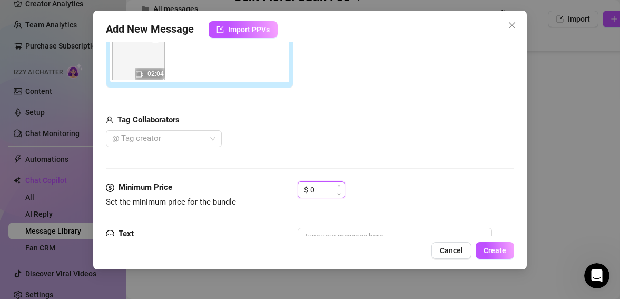
drag, startPoint x: 316, startPoint y: 193, endPoint x: 304, endPoint y: 192, distance: 11.6
click at [304, 192] on div "$ 0" at bounding box center [321, 189] width 47 height 17
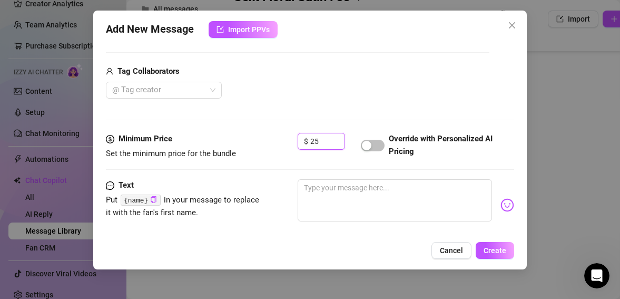
scroll to position [310, 0]
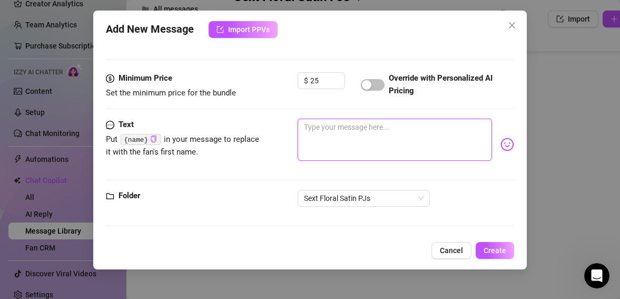
click at [320, 133] on textarea at bounding box center [395, 140] width 195 height 42
paste textarea "{name}"
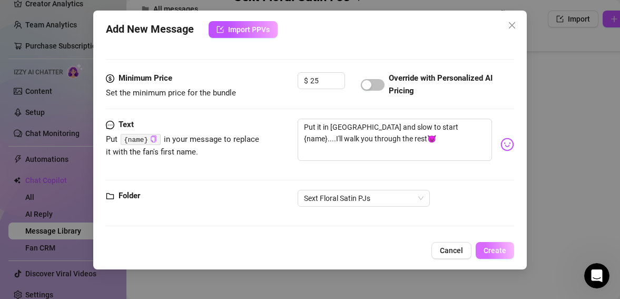
click at [492, 252] on span "Create" at bounding box center [495, 250] width 23 height 8
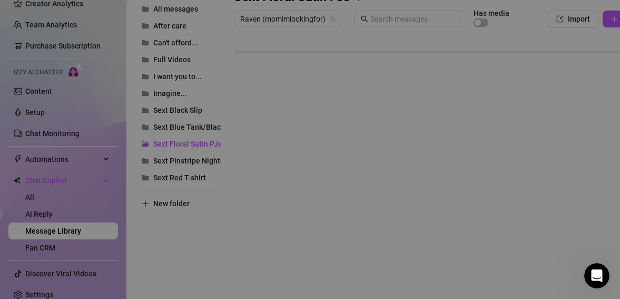
click at [260, 253] on body "Setup Creator Analytics Team Analytics Purchase Subscription Izzy AI Chatter Co…" at bounding box center [310, 149] width 620 height 299
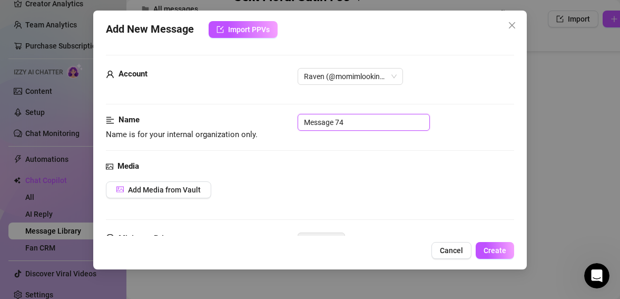
drag, startPoint x: 353, startPoint y: 121, endPoint x: 288, endPoint y: 116, distance: 66.0
click at [288, 116] on div "Name Name is for your internal organization only. Message 74" at bounding box center [310, 127] width 409 height 27
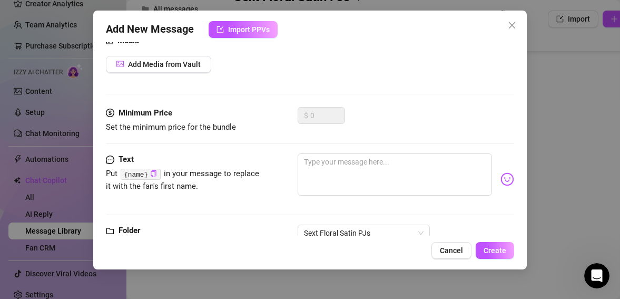
scroll to position [129, 0]
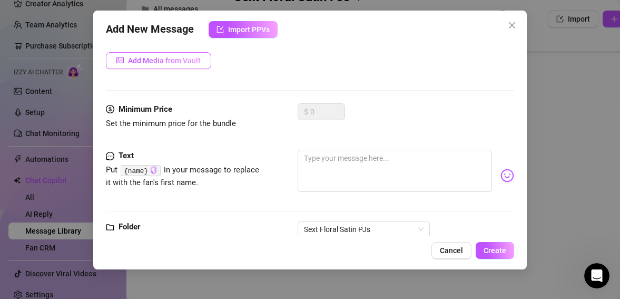
click at [193, 61] on span "Add Media from Vault" at bounding box center [164, 60] width 73 height 8
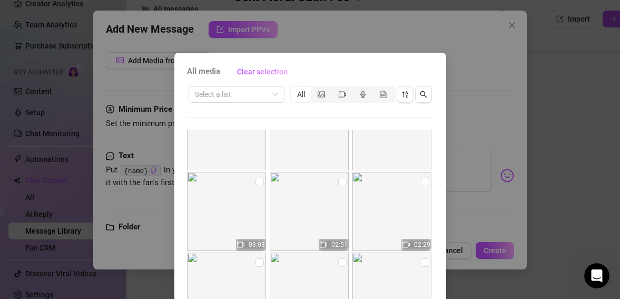
scroll to position [42, 0]
click at [426, 179] on input "checkbox" at bounding box center [425, 178] width 8 height 8
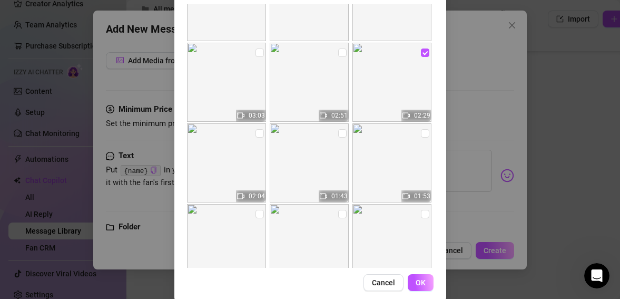
scroll to position [141, 0]
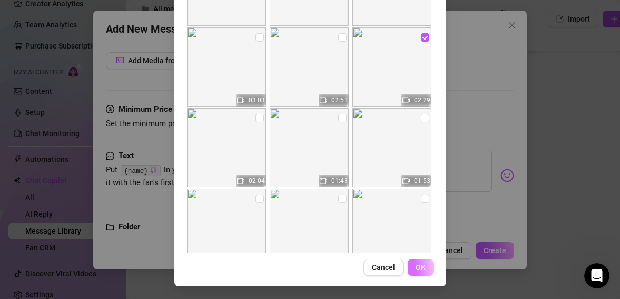
click at [416, 265] on span "OK" at bounding box center [421, 267] width 10 height 8
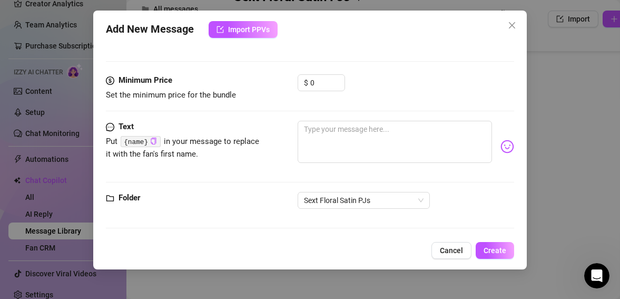
scroll to position [310, 0]
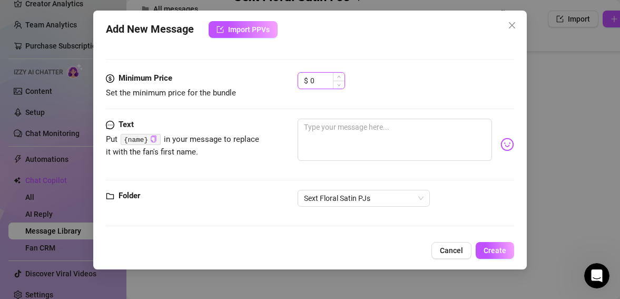
click at [310, 82] on input "0" at bounding box center [327, 81] width 34 height 16
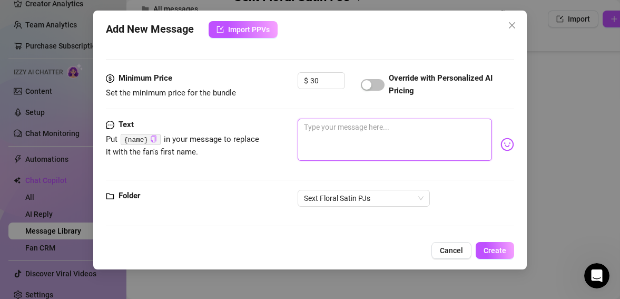
click at [338, 134] on textarea at bounding box center [395, 140] width 195 height 42
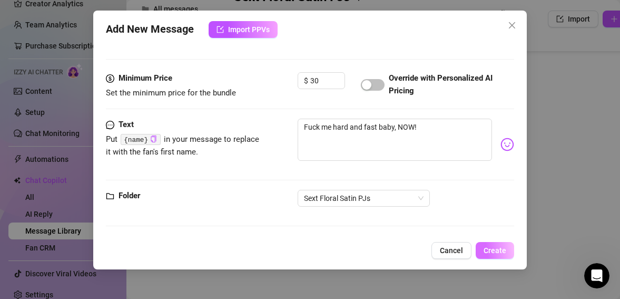
click at [495, 253] on span "Create" at bounding box center [495, 250] width 23 height 8
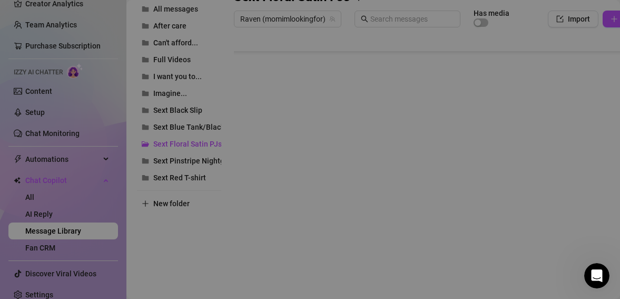
click at [260, 255] on body "Setup Creator Analytics Team Analytics Purchase Subscription Izzy AI Chatter Co…" at bounding box center [310, 149] width 620 height 299
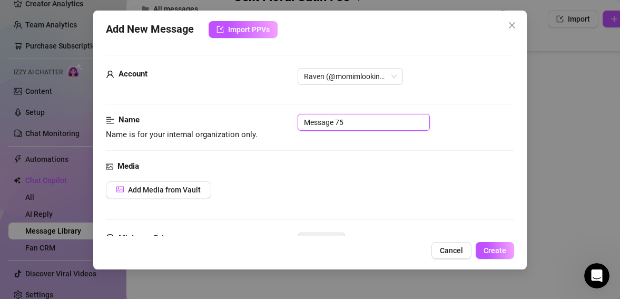
drag, startPoint x: 346, startPoint y: 122, endPoint x: 302, endPoint y: 119, distance: 43.9
click at [302, 119] on input "Message 75" at bounding box center [364, 122] width 132 height 17
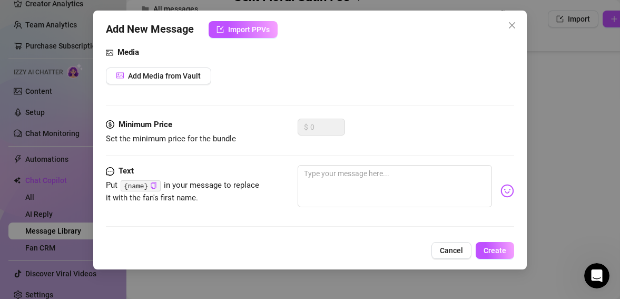
scroll to position [116, 0]
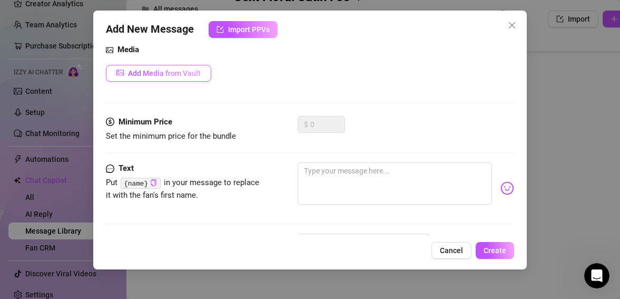
click at [189, 75] on span "Add Media from Vault" at bounding box center [164, 73] width 73 height 8
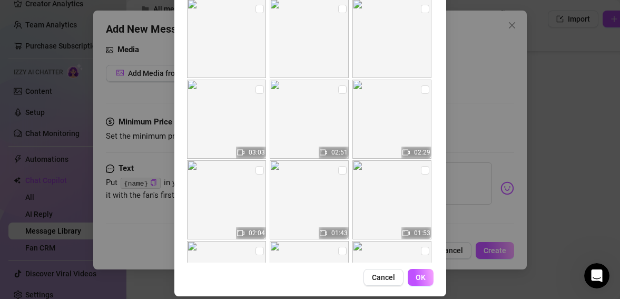
scroll to position [134, 0]
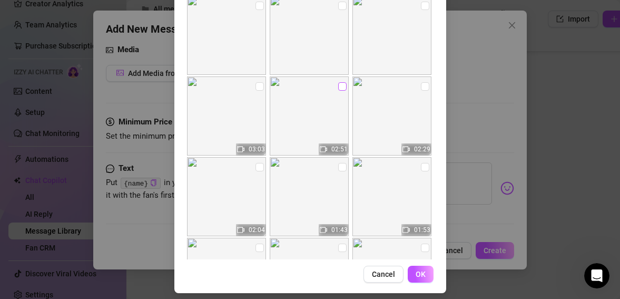
click at [341, 85] on input "checkbox" at bounding box center [342, 86] width 8 height 8
click at [425, 275] on span "OK" at bounding box center [421, 274] width 10 height 8
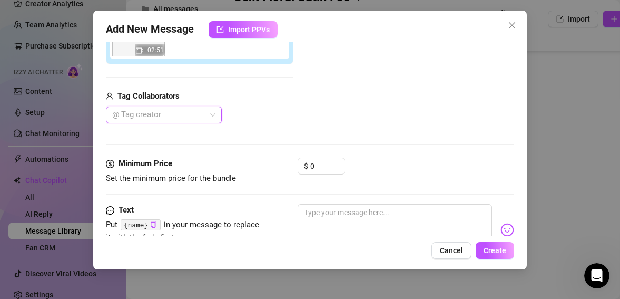
scroll to position [229, 0]
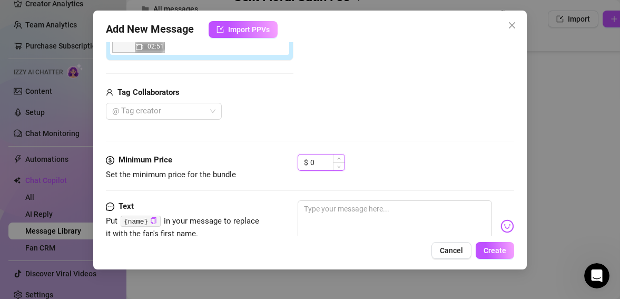
drag, startPoint x: 314, startPoint y: 161, endPoint x: 307, endPoint y: 161, distance: 7.4
click at [307, 161] on div "$ 0" at bounding box center [321, 162] width 47 height 17
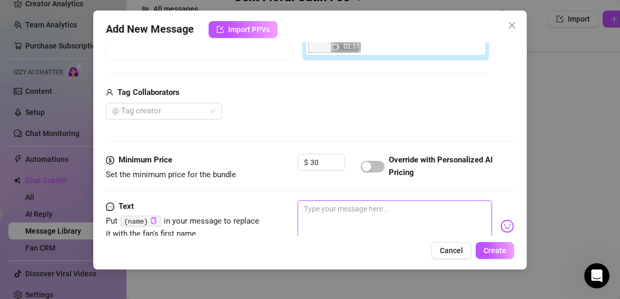
click at [328, 216] on textarea at bounding box center [395, 221] width 195 height 42
paste textarea "{name}"
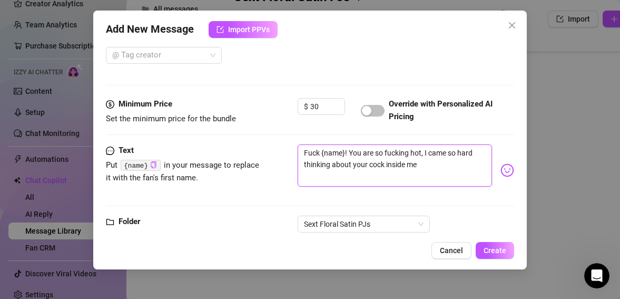
scroll to position [294, 0]
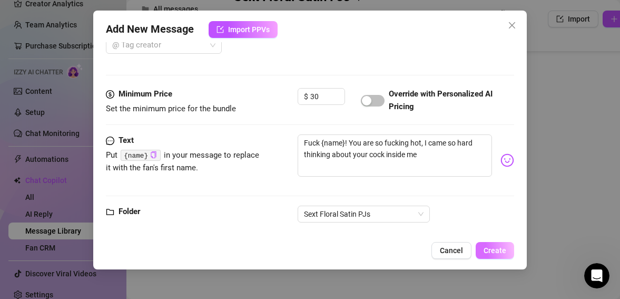
click at [499, 248] on span "Create" at bounding box center [495, 250] width 23 height 8
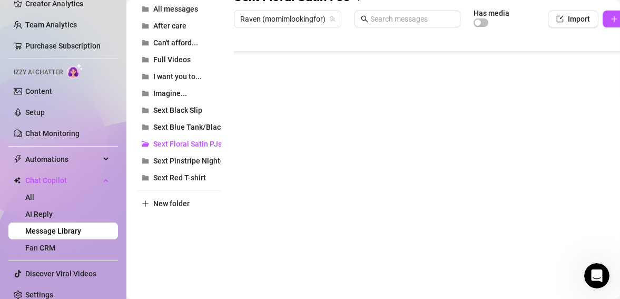
scroll to position [274, 0]
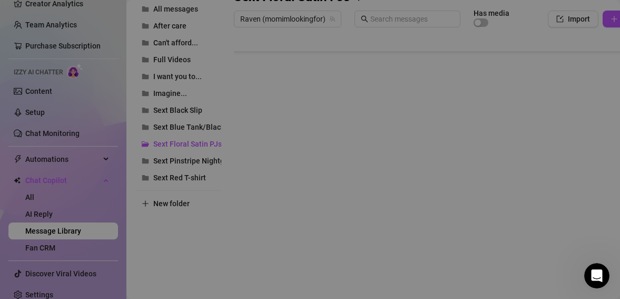
click at [261, 254] on body "Setup Creator Analytics Team Analytics Purchase Subscription Izzy AI Chatter Co…" at bounding box center [310, 149] width 620 height 299
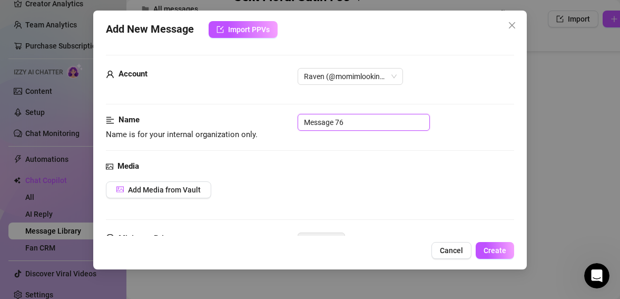
drag, startPoint x: 344, startPoint y: 124, endPoint x: 302, endPoint y: 122, distance: 42.2
click at [302, 122] on input "Message 76" at bounding box center [364, 122] width 132 height 17
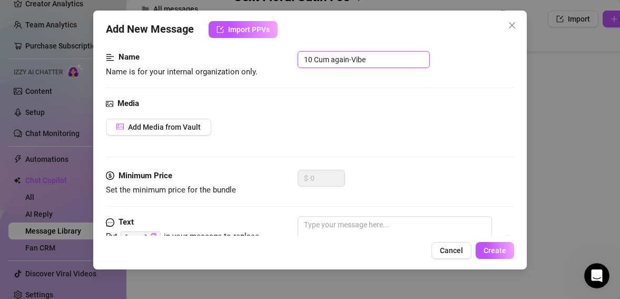
scroll to position [65, 0]
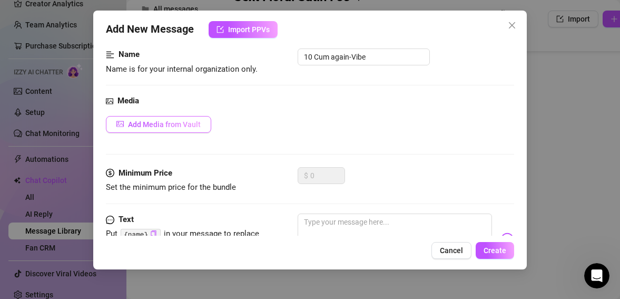
click at [195, 123] on span "Add Media from Vault" at bounding box center [164, 124] width 73 height 8
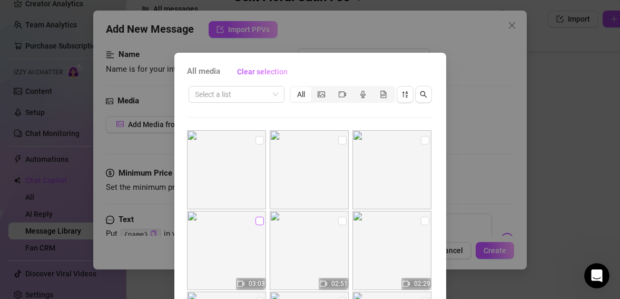
click at [261, 219] on input "checkbox" at bounding box center [259, 220] width 8 height 8
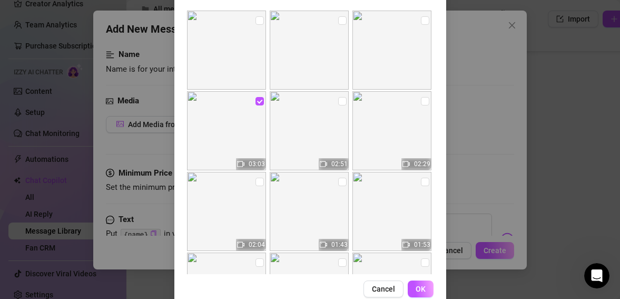
scroll to position [141, 0]
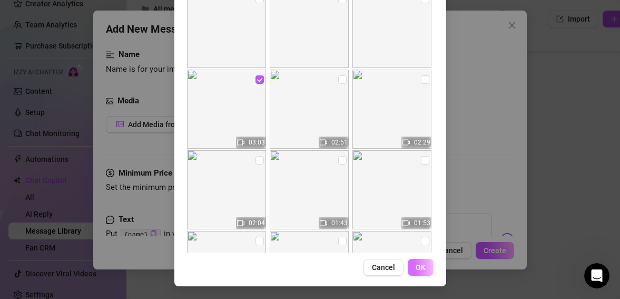
click at [422, 265] on span "OK" at bounding box center [421, 267] width 10 height 8
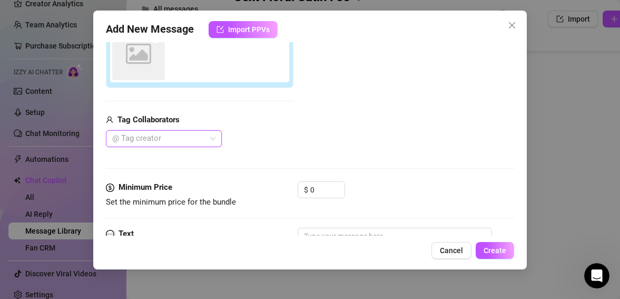
scroll to position [201, 0]
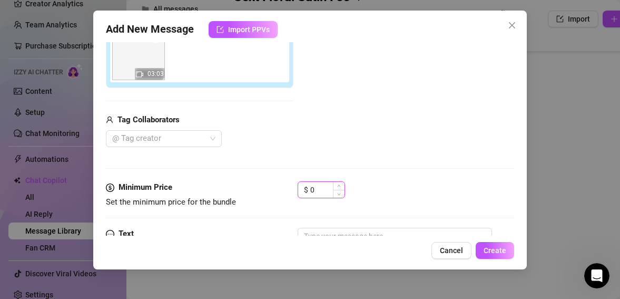
click at [311, 191] on input "0" at bounding box center [327, 190] width 34 height 16
drag, startPoint x: 314, startPoint y: 191, endPoint x: 305, endPoint y: 191, distance: 9.0
click at [305, 191] on div "$ 0" at bounding box center [321, 189] width 47 height 17
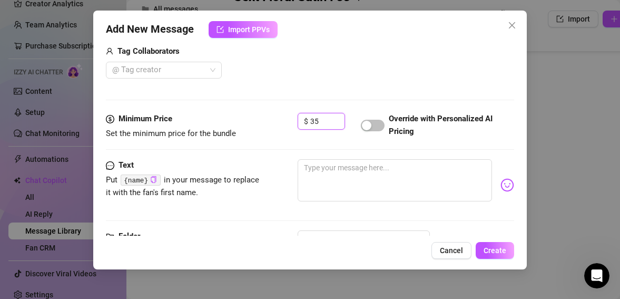
scroll to position [271, 0]
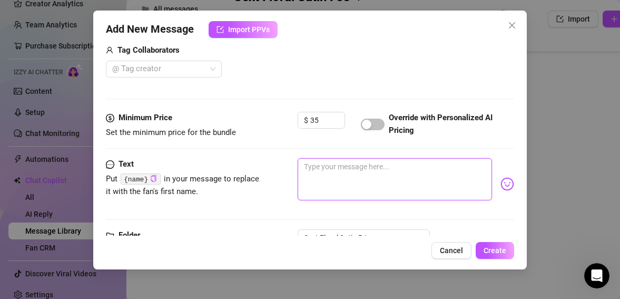
click at [353, 171] on textarea at bounding box center [395, 179] width 195 height 42
paste textarea "{name}"
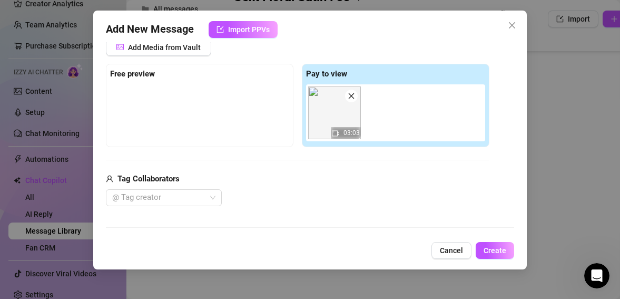
scroll to position [140, 0]
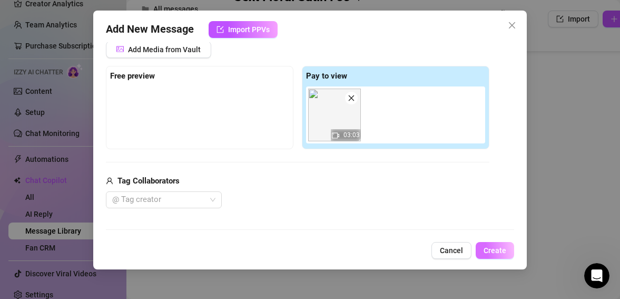
click at [500, 250] on span "Create" at bounding box center [495, 250] width 23 height 8
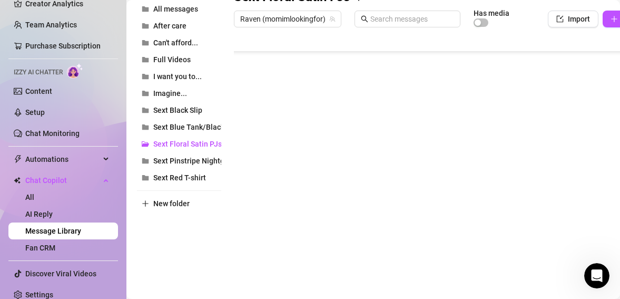
scroll to position [295, 0]
click at [189, 124] on span "Sext Blue Tank/Black gym shorts" at bounding box center [208, 127] width 110 height 8
click at [187, 144] on span "Sext Floral Satin PJs" at bounding box center [187, 144] width 68 height 8
click at [183, 159] on span "Sext Pinstripe Nightgown" at bounding box center [195, 160] width 85 height 8
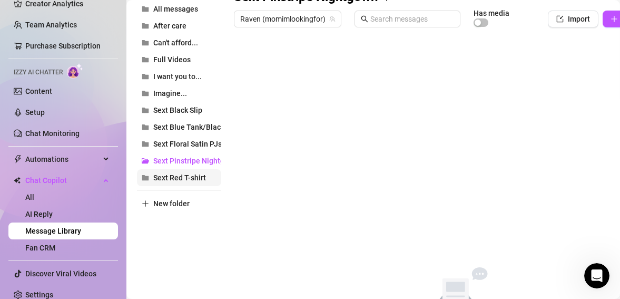
click at [182, 181] on span "Sext Red T-shirt" at bounding box center [179, 177] width 53 height 8
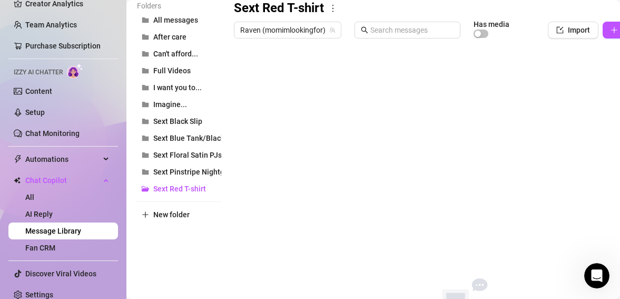
scroll to position [159, 0]
